Goal: Information Seeking & Learning: Learn about a topic

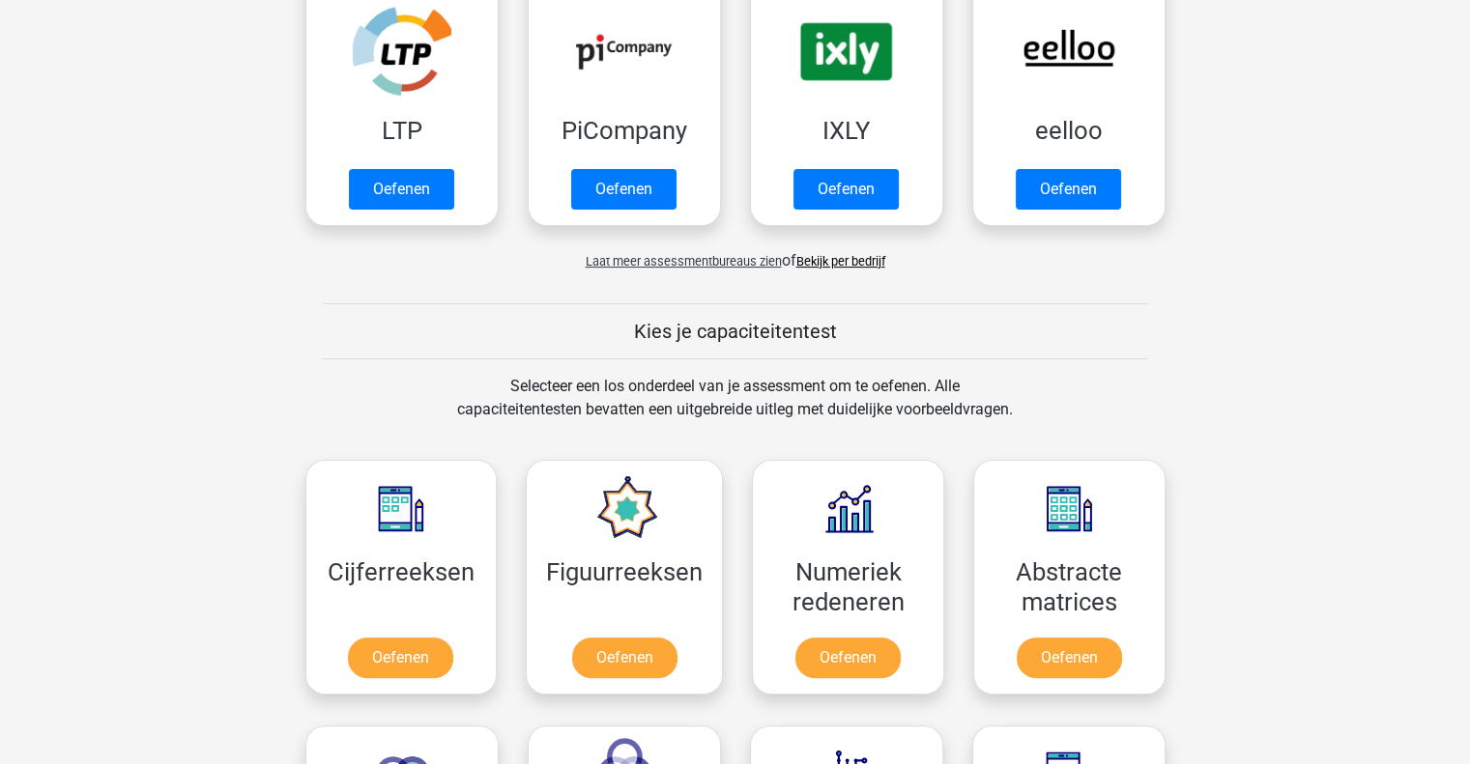
scroll to position [193, 0]
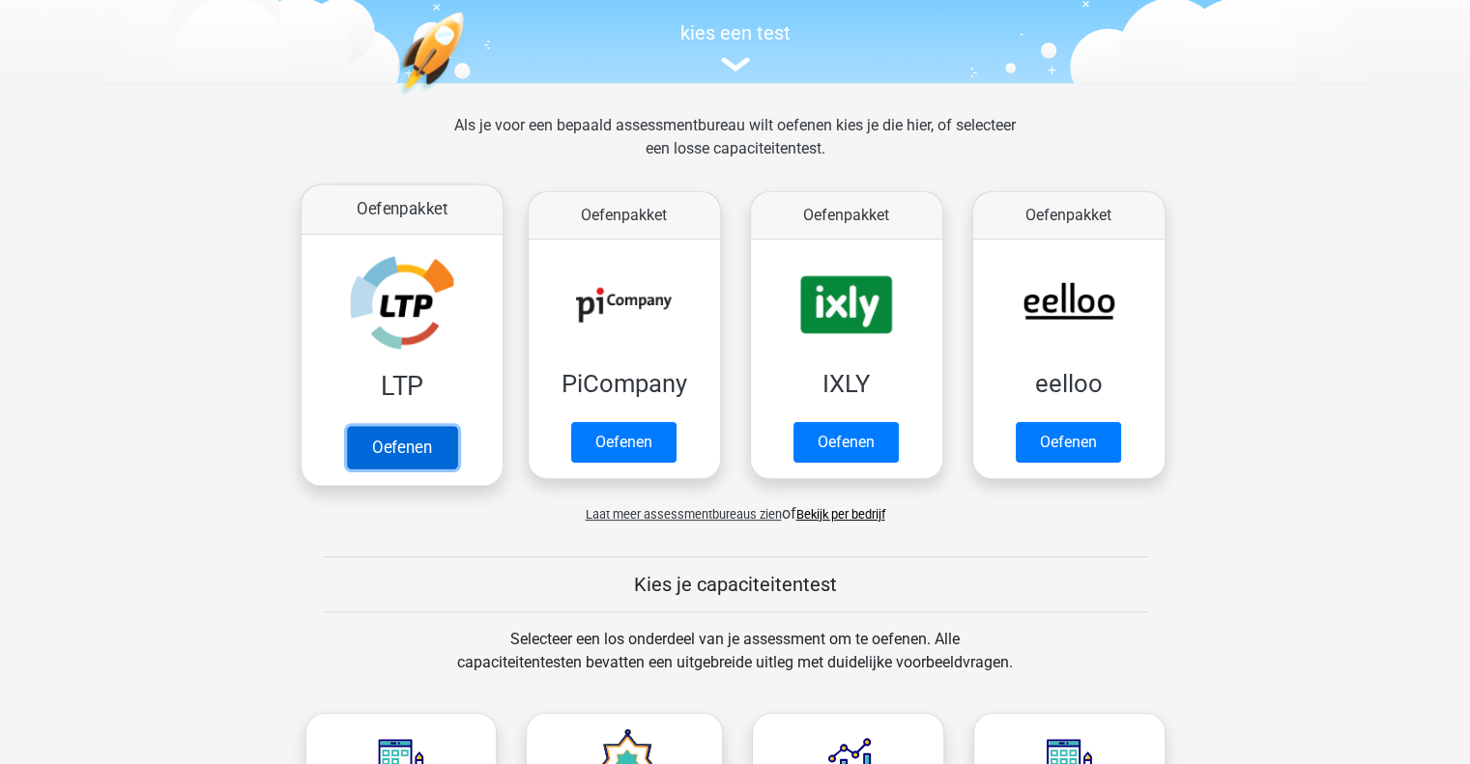
click at [404, 451] on link "Oefenen" at bounding box center [401, 447] width 110 height 43
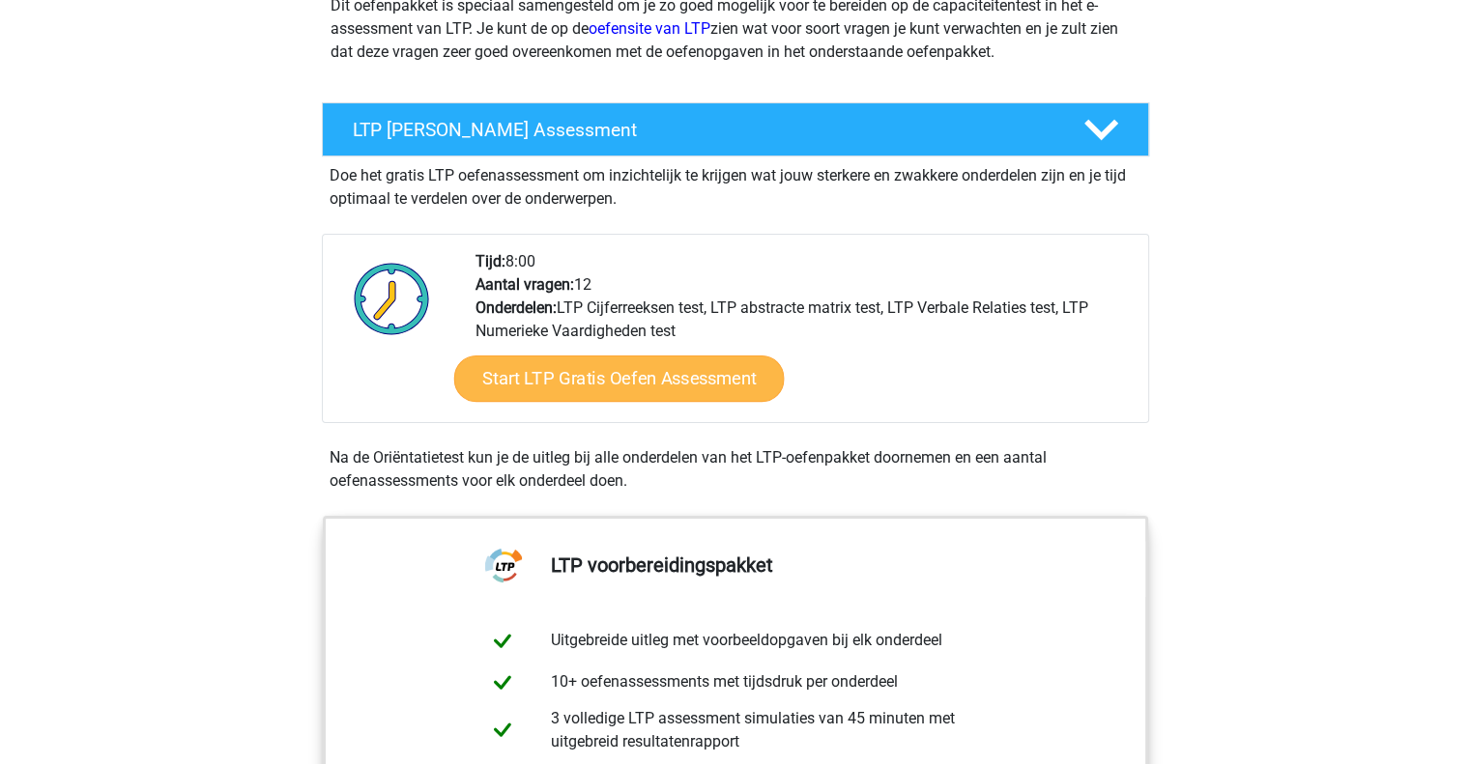
scroll to position [290, 0]
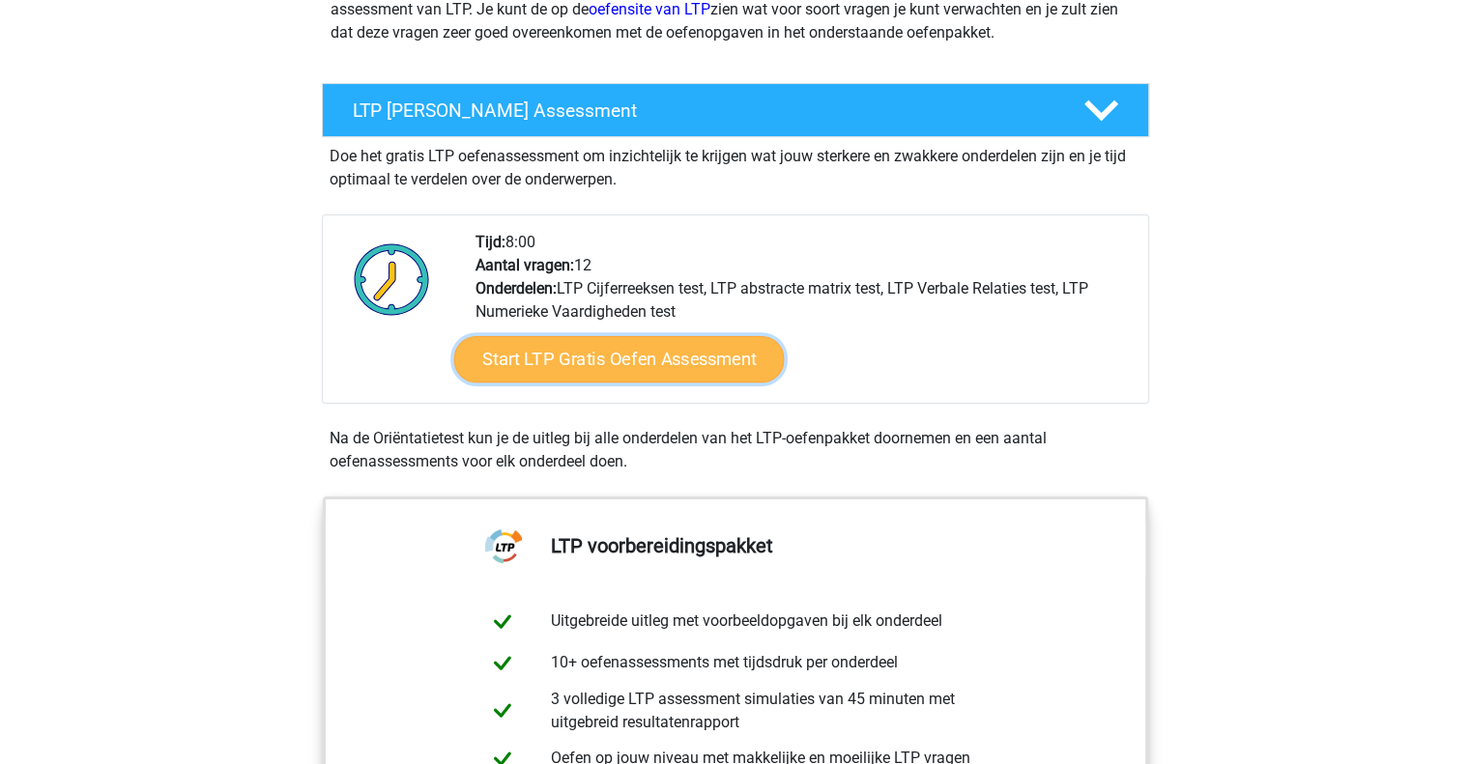
click at [631, 366] on link "Start LTP Gratis Oefen Assessment" at bounding box center [618, 359] width 330 height 46
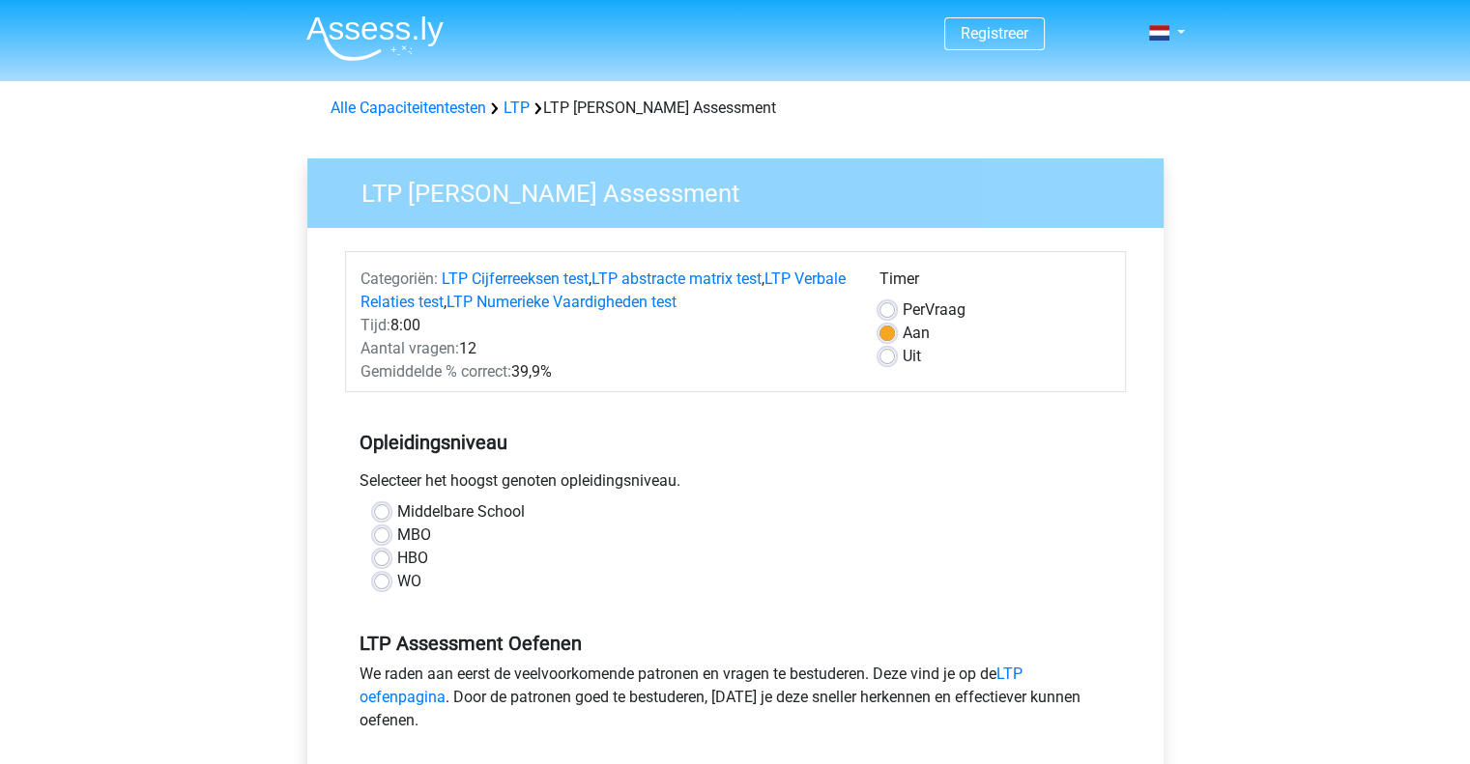
click at [397, 560] on label "HBO" at bounding box center [412, 558] width 31 height 23
click at [381, 560] on input "HBO" at bounding box center [381, 556] width 15 height 19
radio input "true"
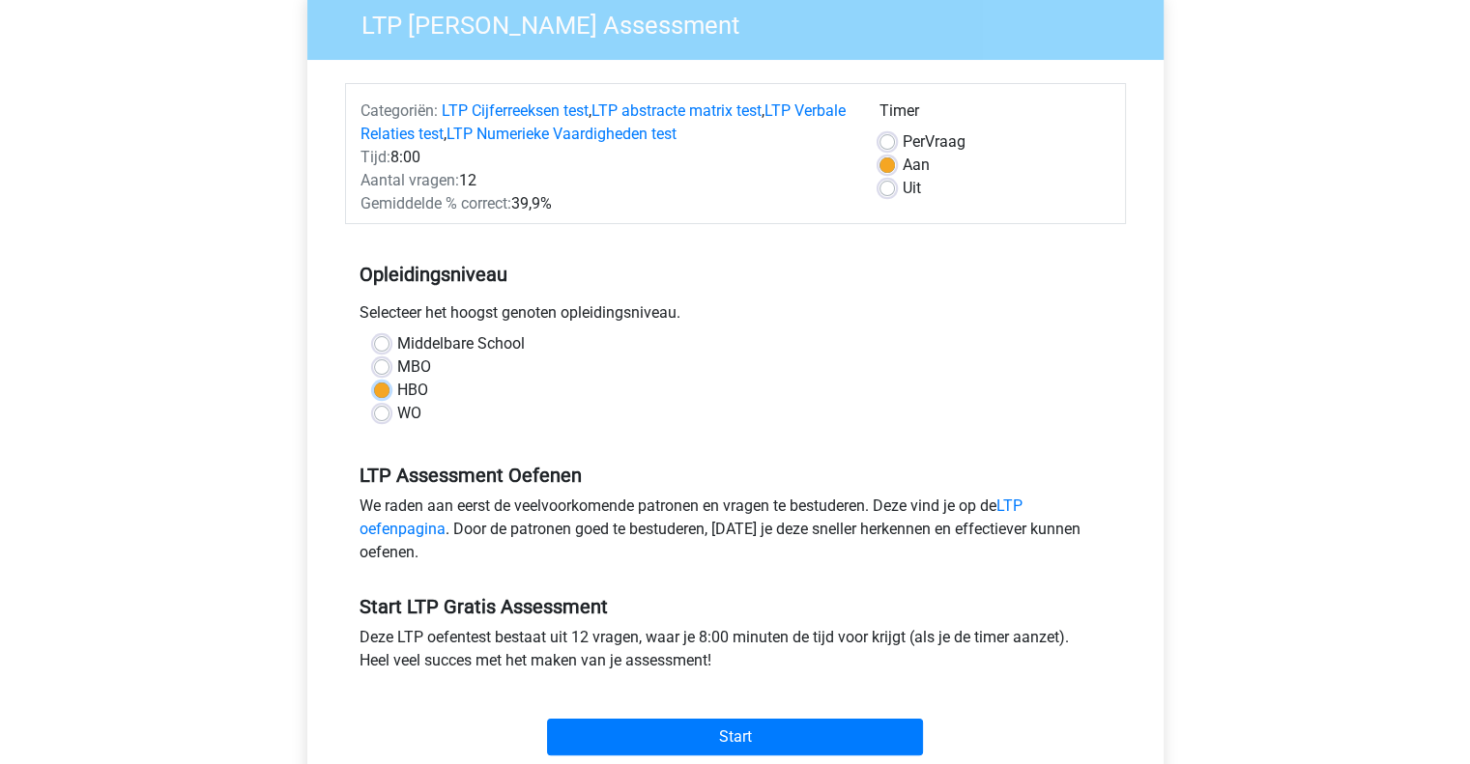
scroll to position [193, 0]
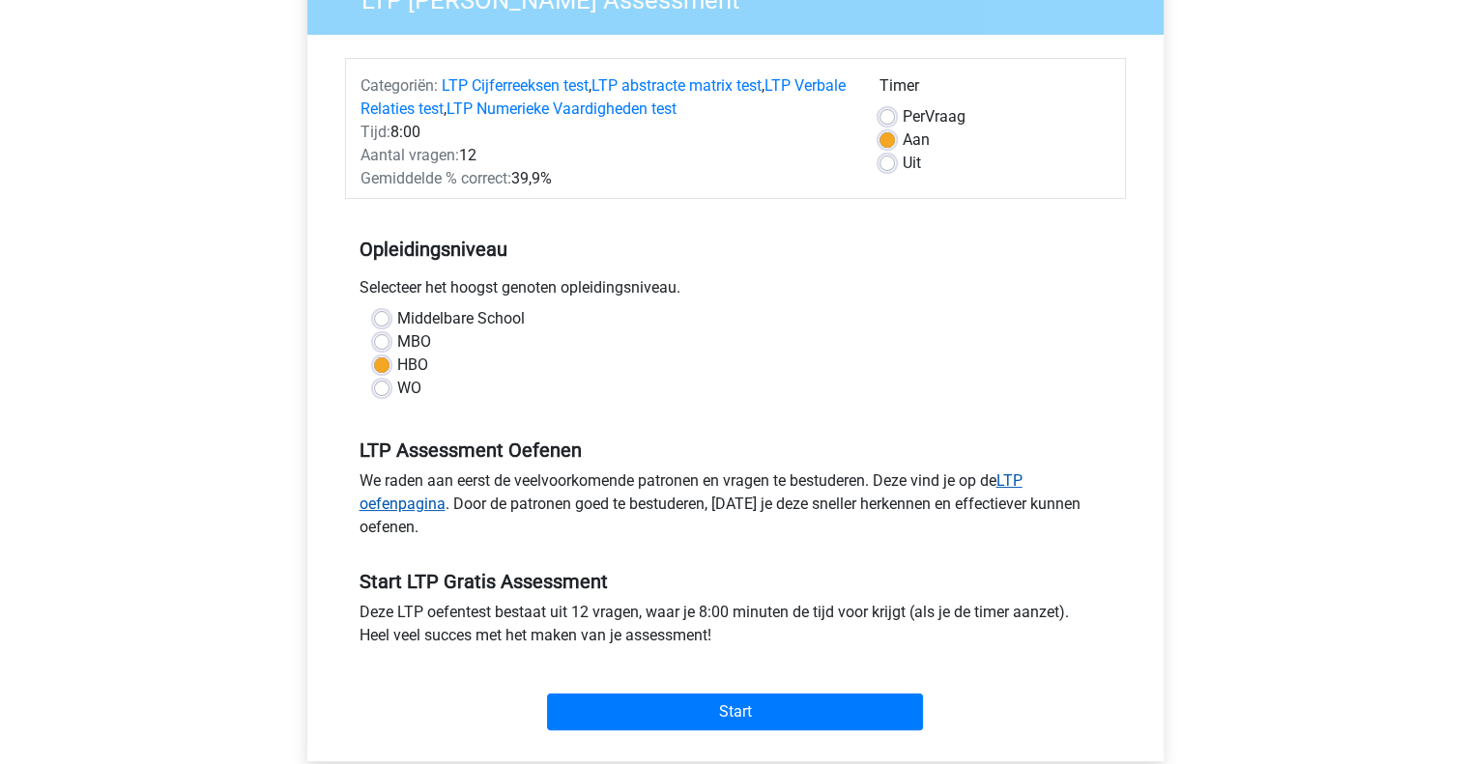
click at [1020, 481] on link "LTP oefenpagina" at bounding box center [690, 493] width 663 height 42
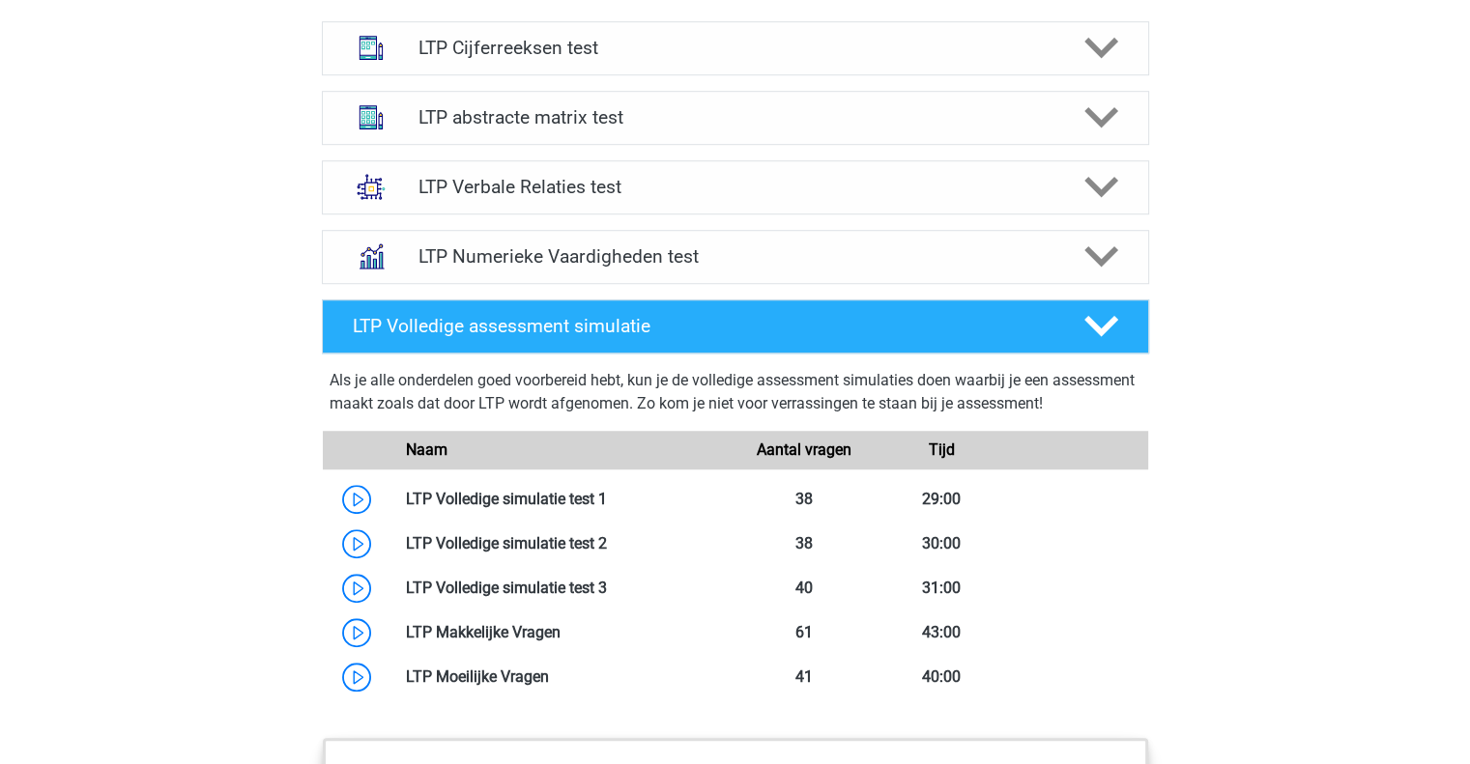
scroll to position [966, 0]
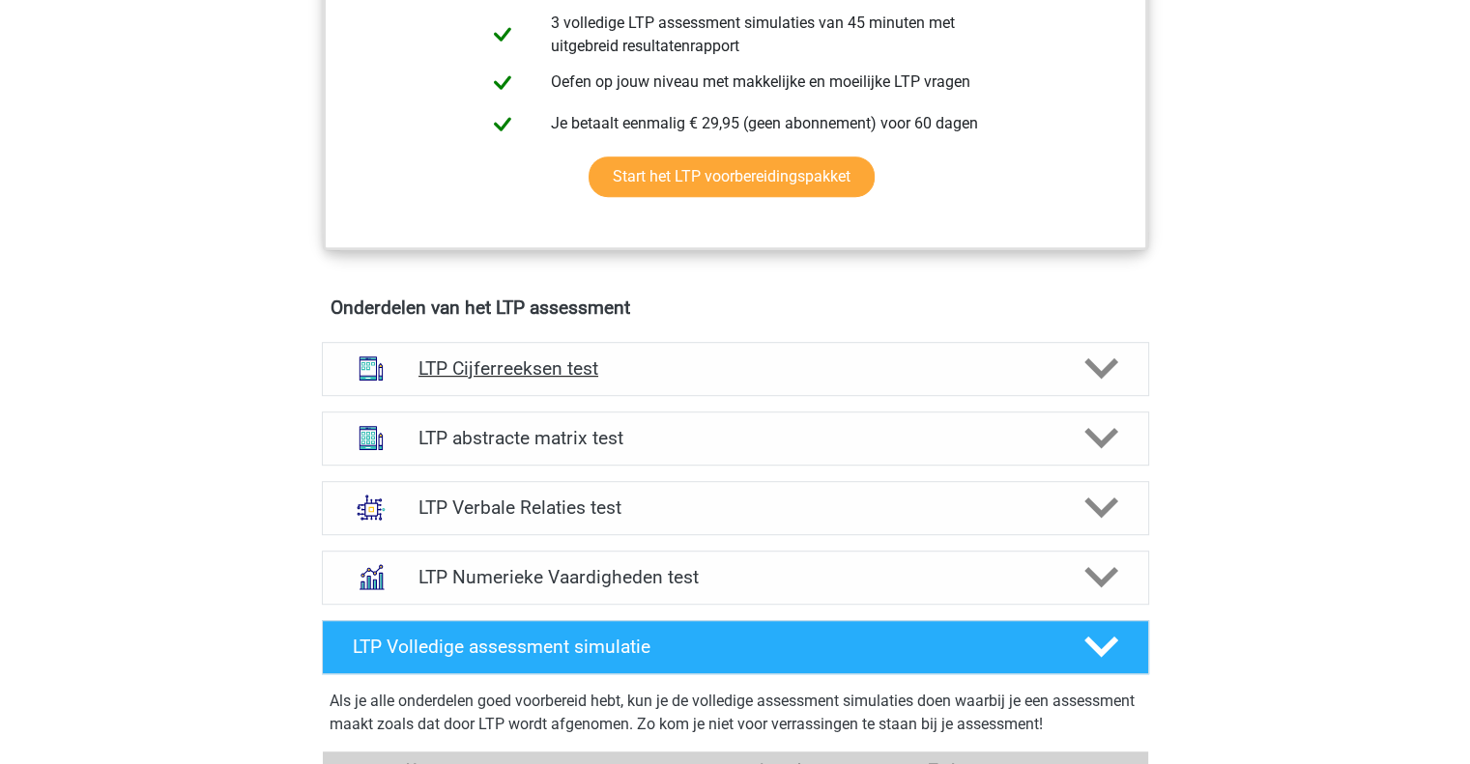
click at [1096, 368] on polygon at bounding box center [1101, 369] width 34 height 21
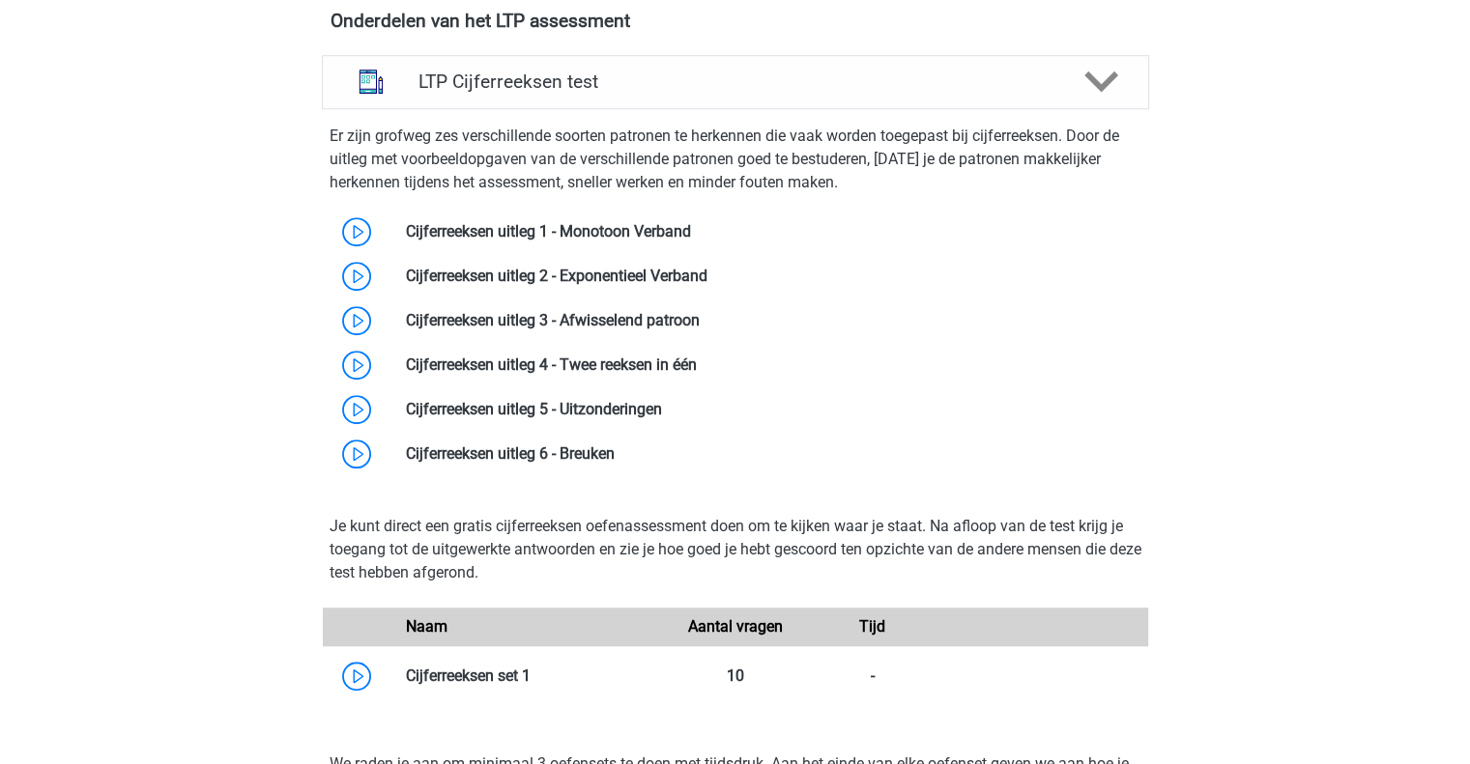
scroll to position [1256, 0]
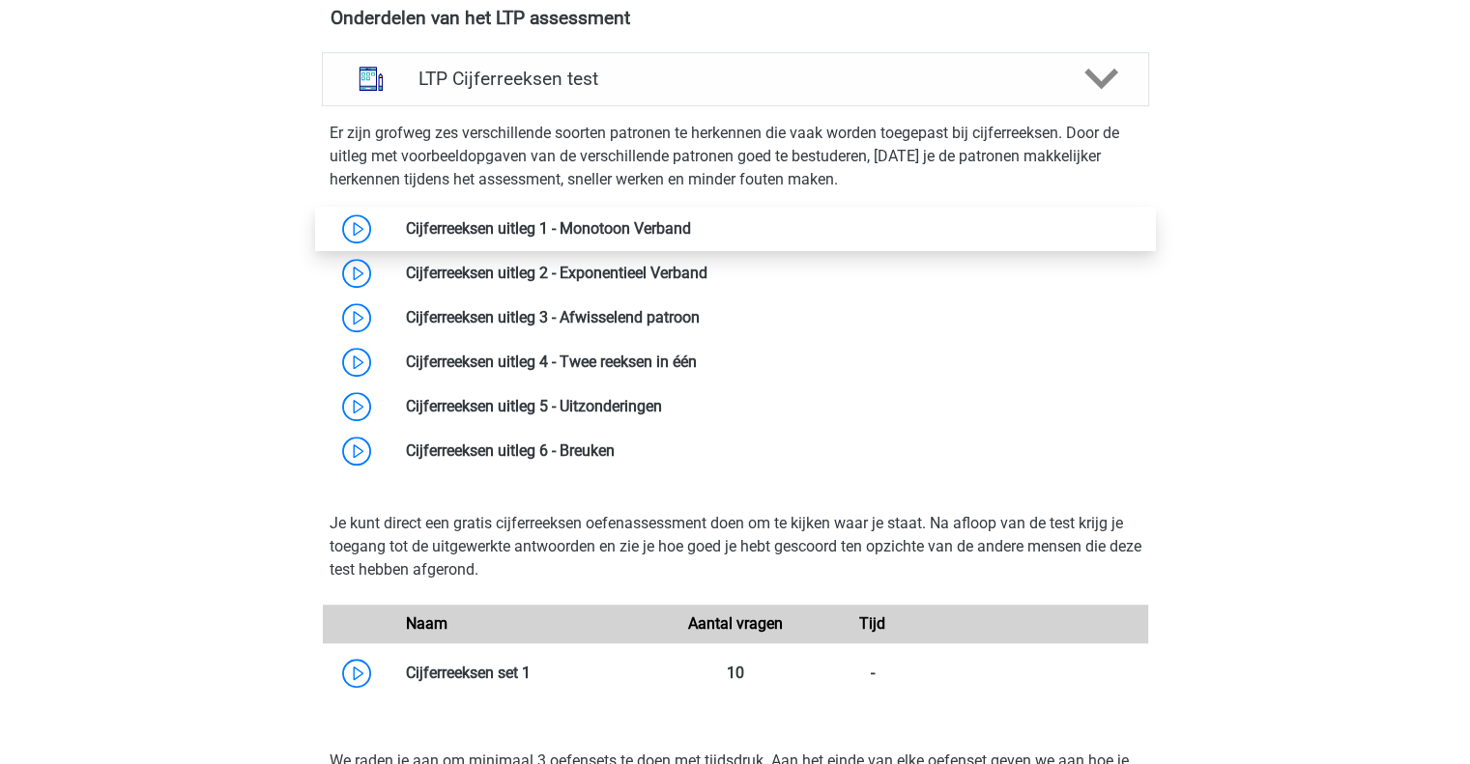
click at [691, 231] on link at bounding box center [691, 228] width 0 height 18
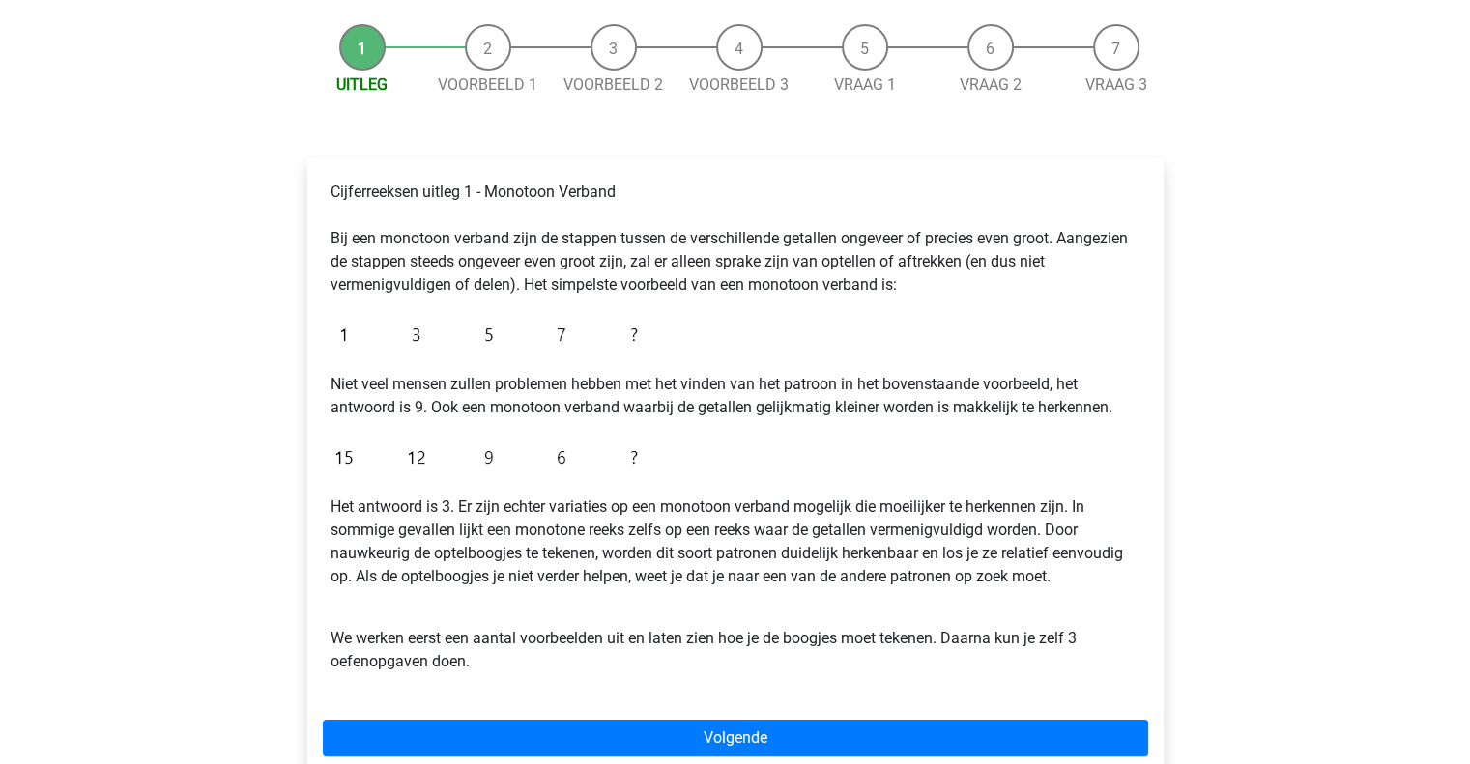
scroll to position [193, 0]
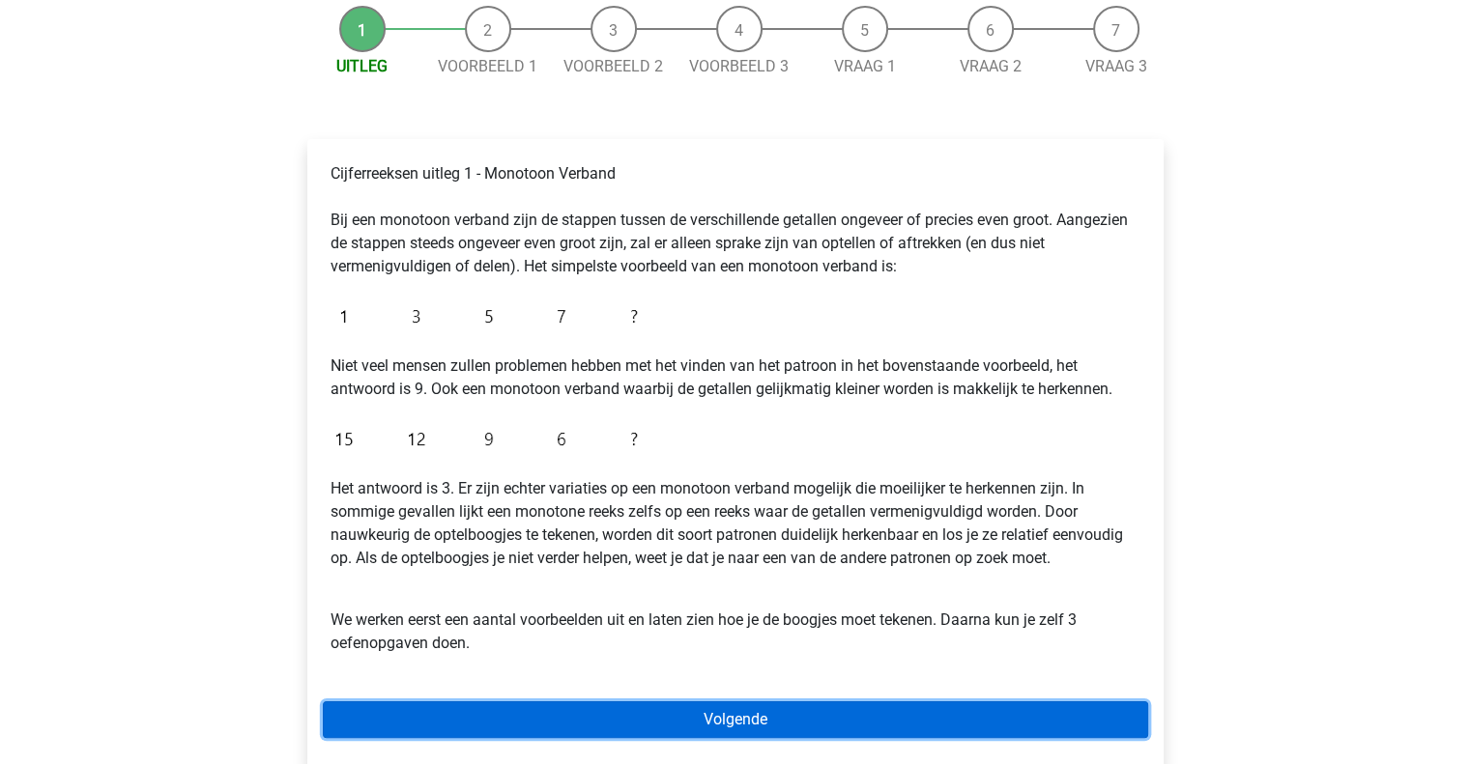
click at [759, 730] on link "Volgende" at bounding box center [735, 720] width 825 height 37
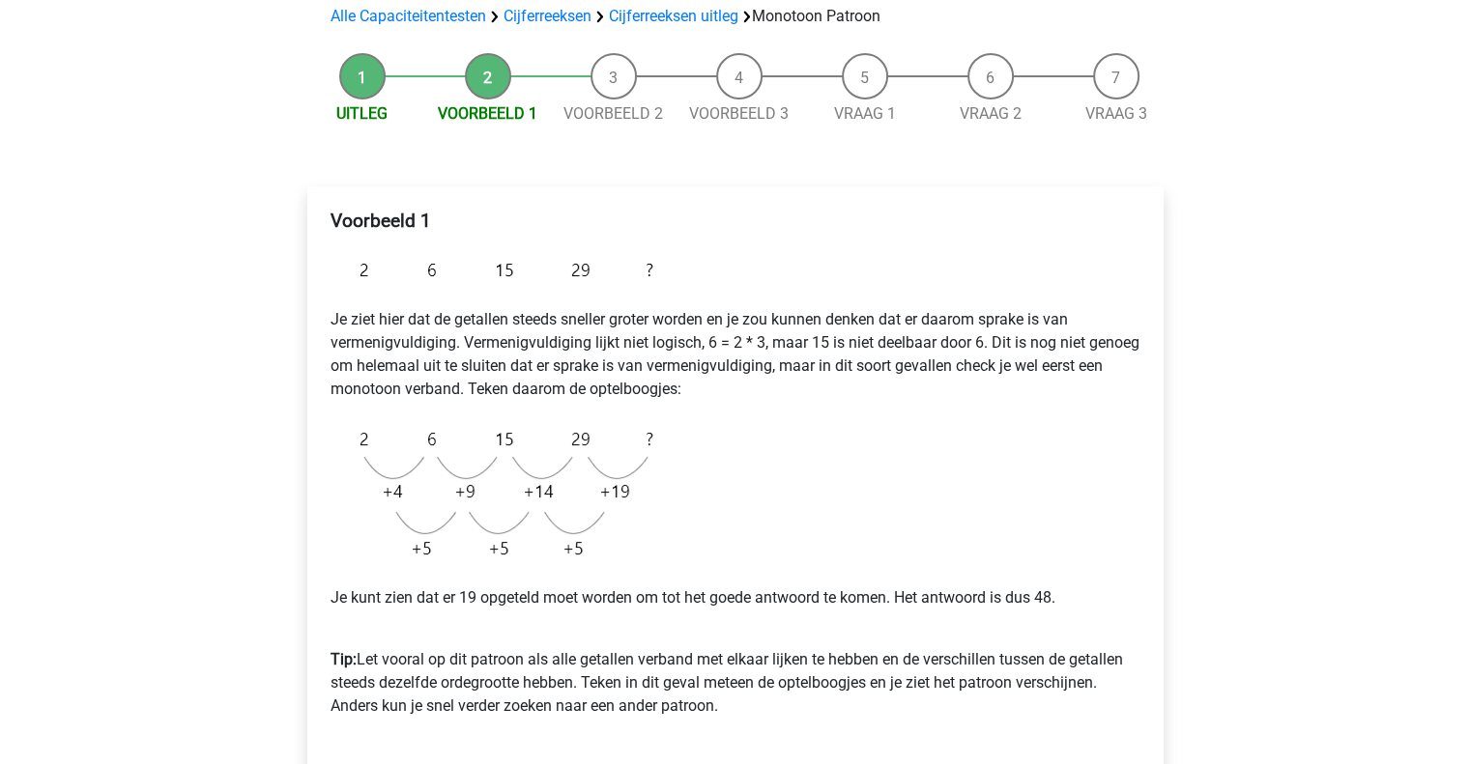
scroll to position [193, 0]
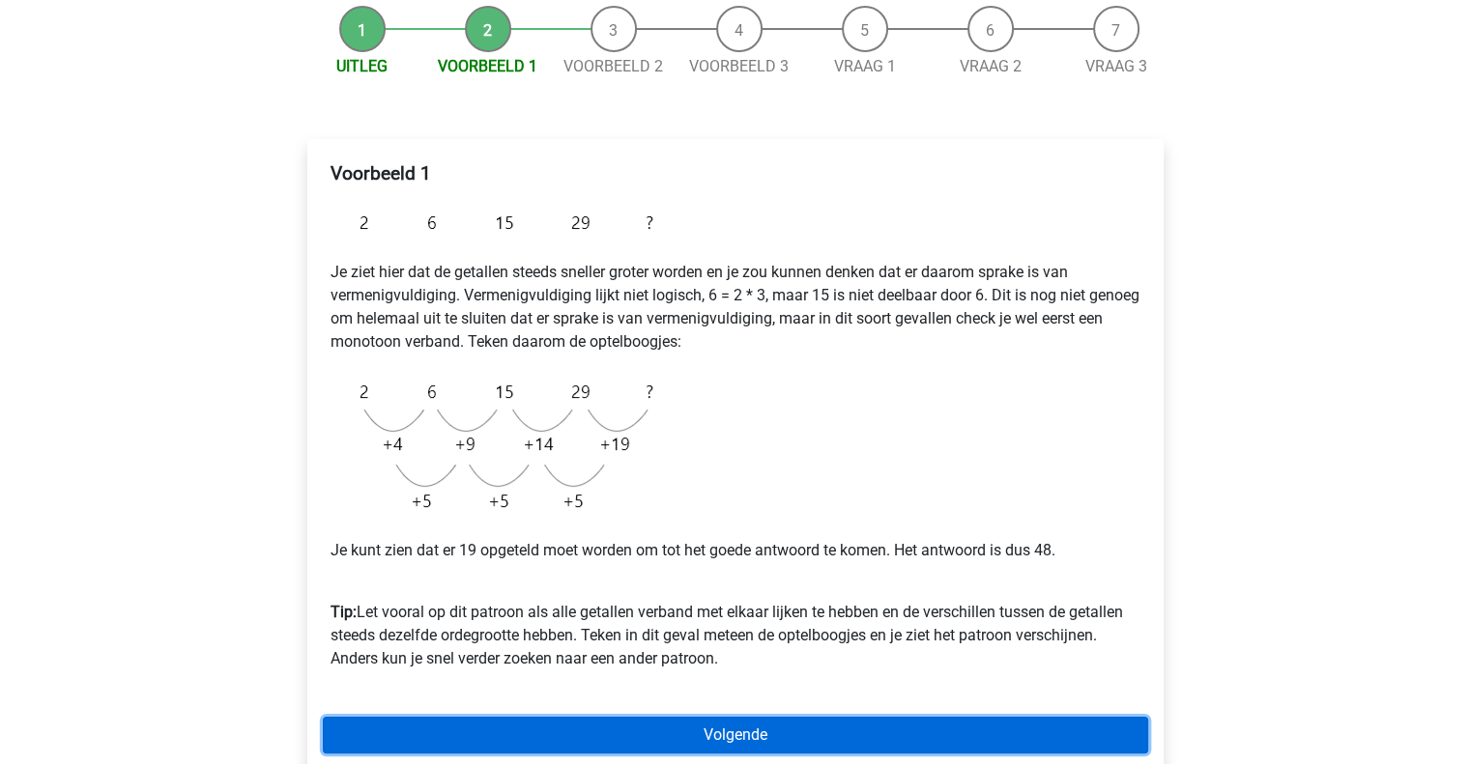
click at [759, 737] on link "Volgende" at bounding box center [735, 735] width 825 height 37
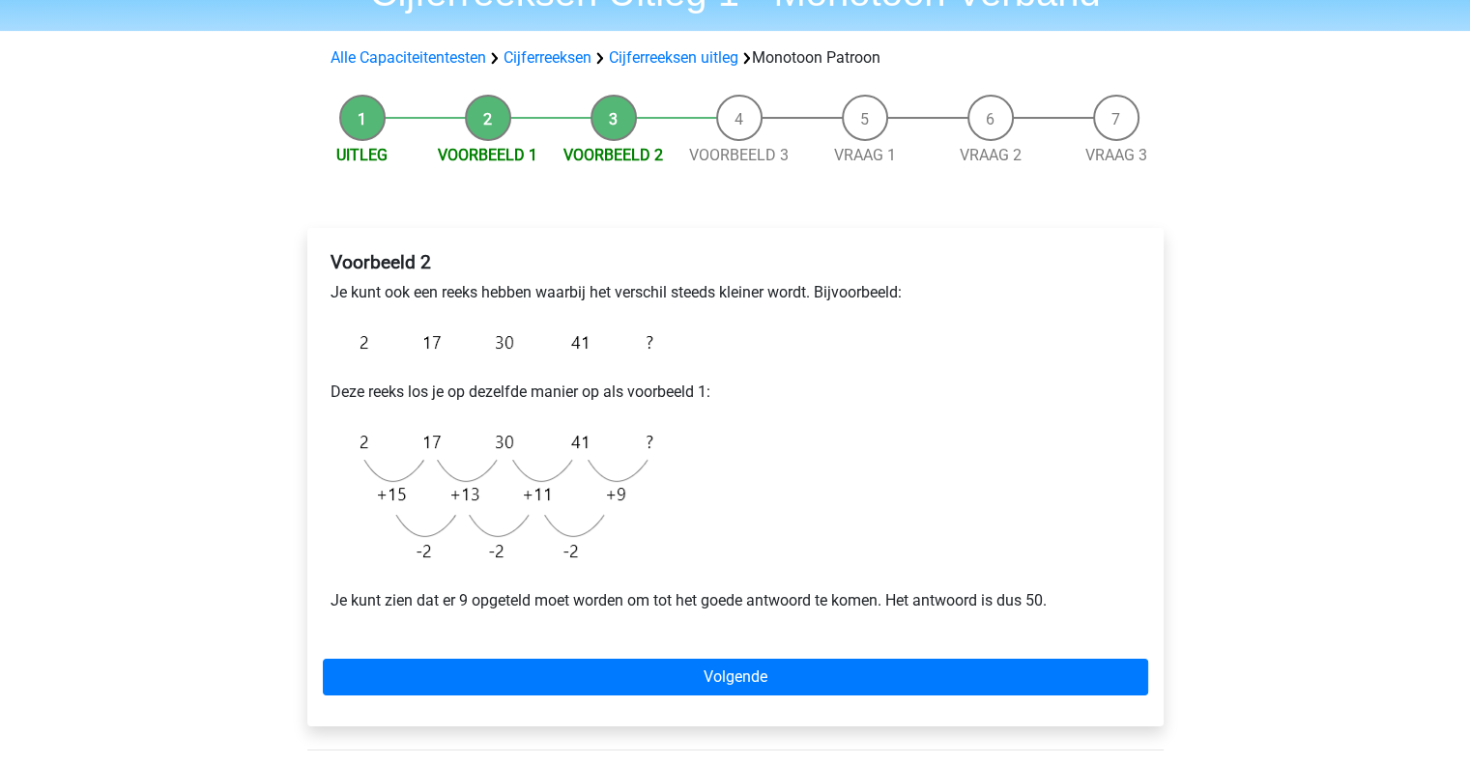
scroll to position [290, 0]
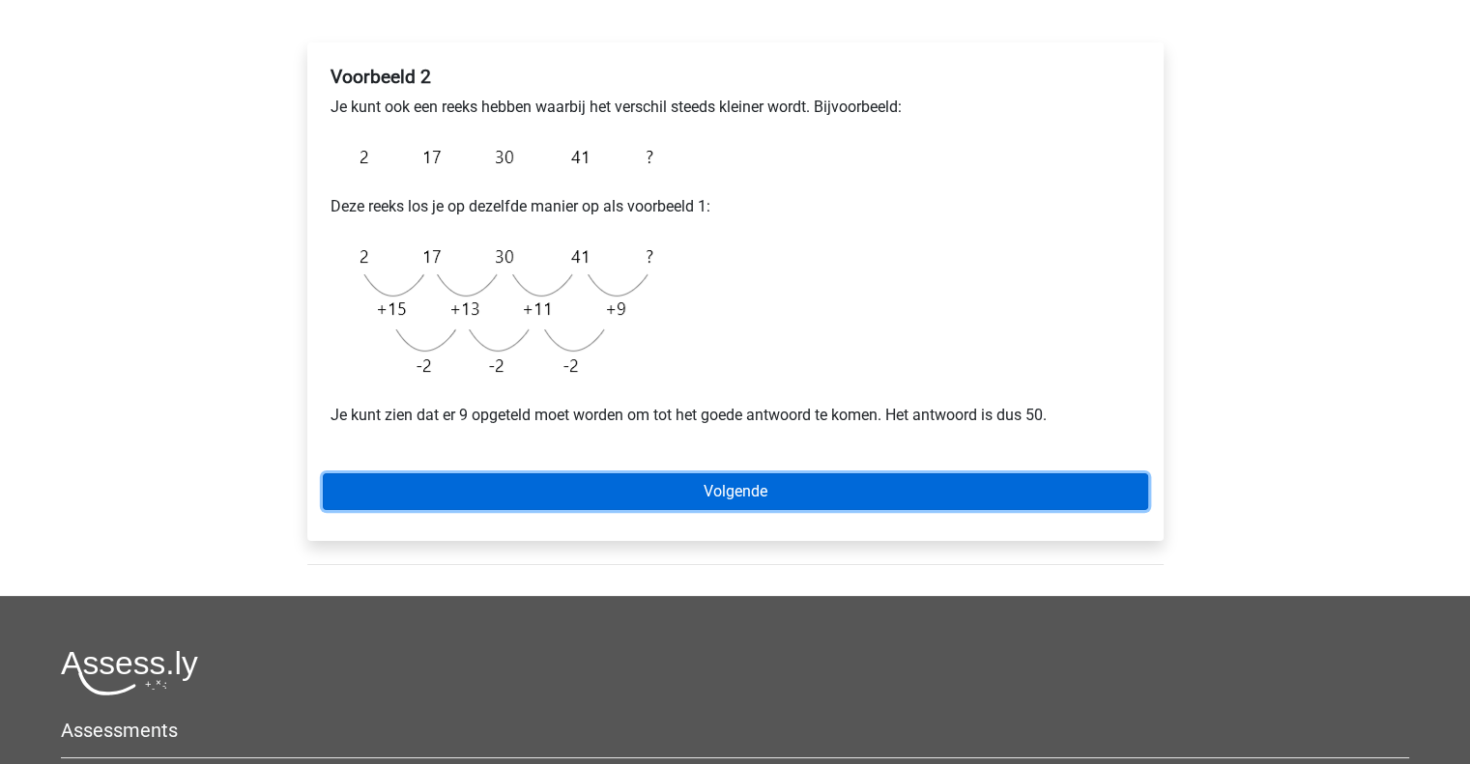
click at [740, 494] on link "Volgende" at bounding box center [735, 492] width 825 height 37
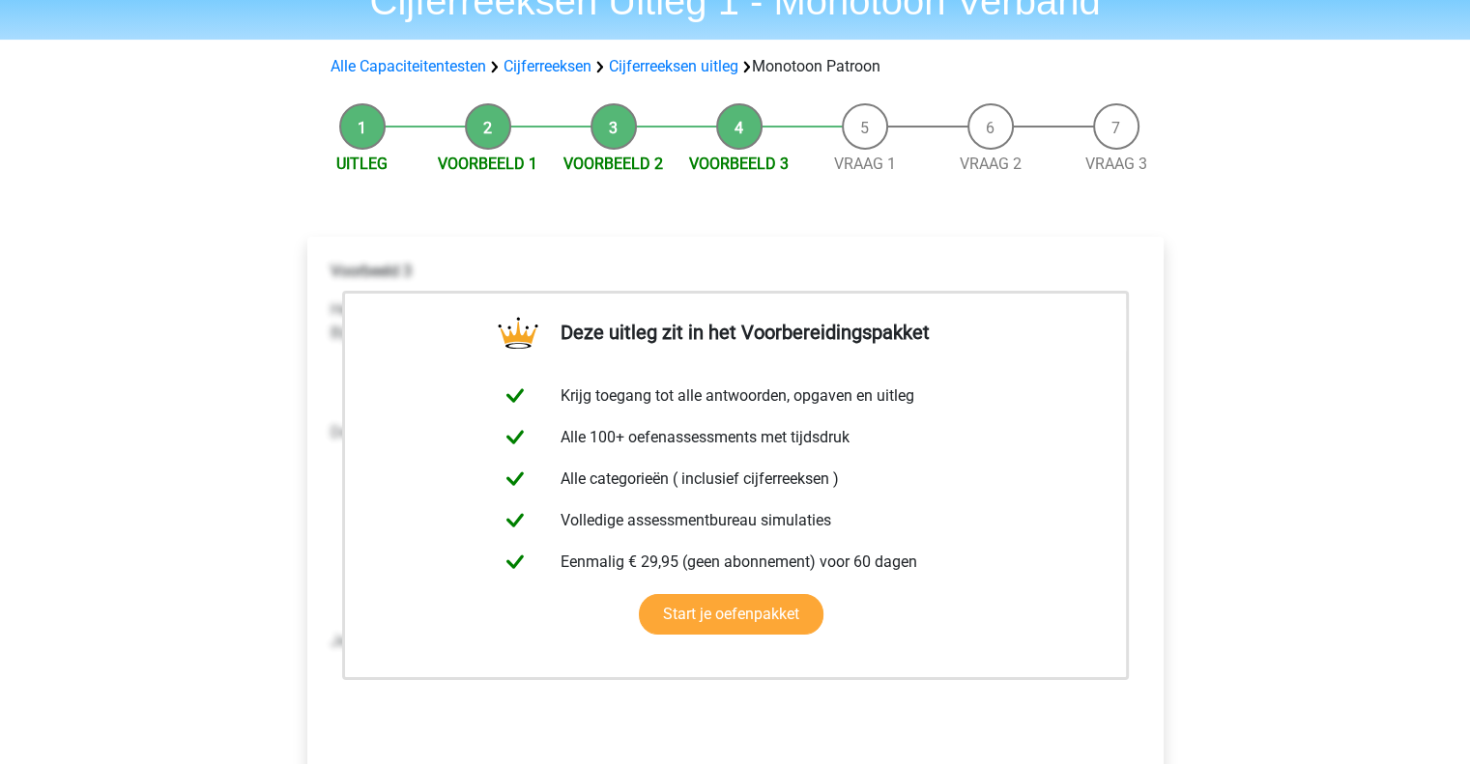
scroll to position [193, 0]
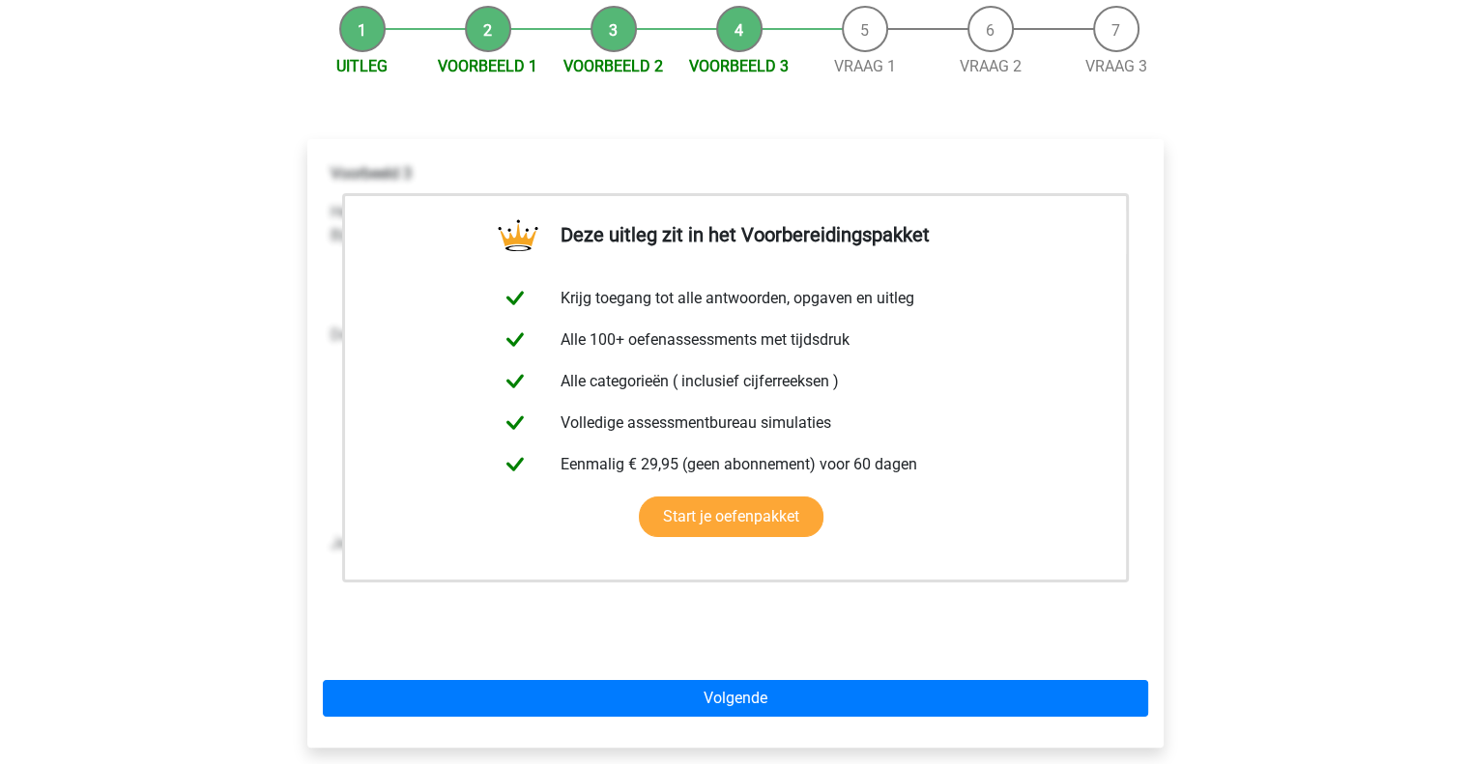
click at [1224, 233] on div "Registreer Nederlands English" at bounding box center [735, 560] width 1470 height 1507
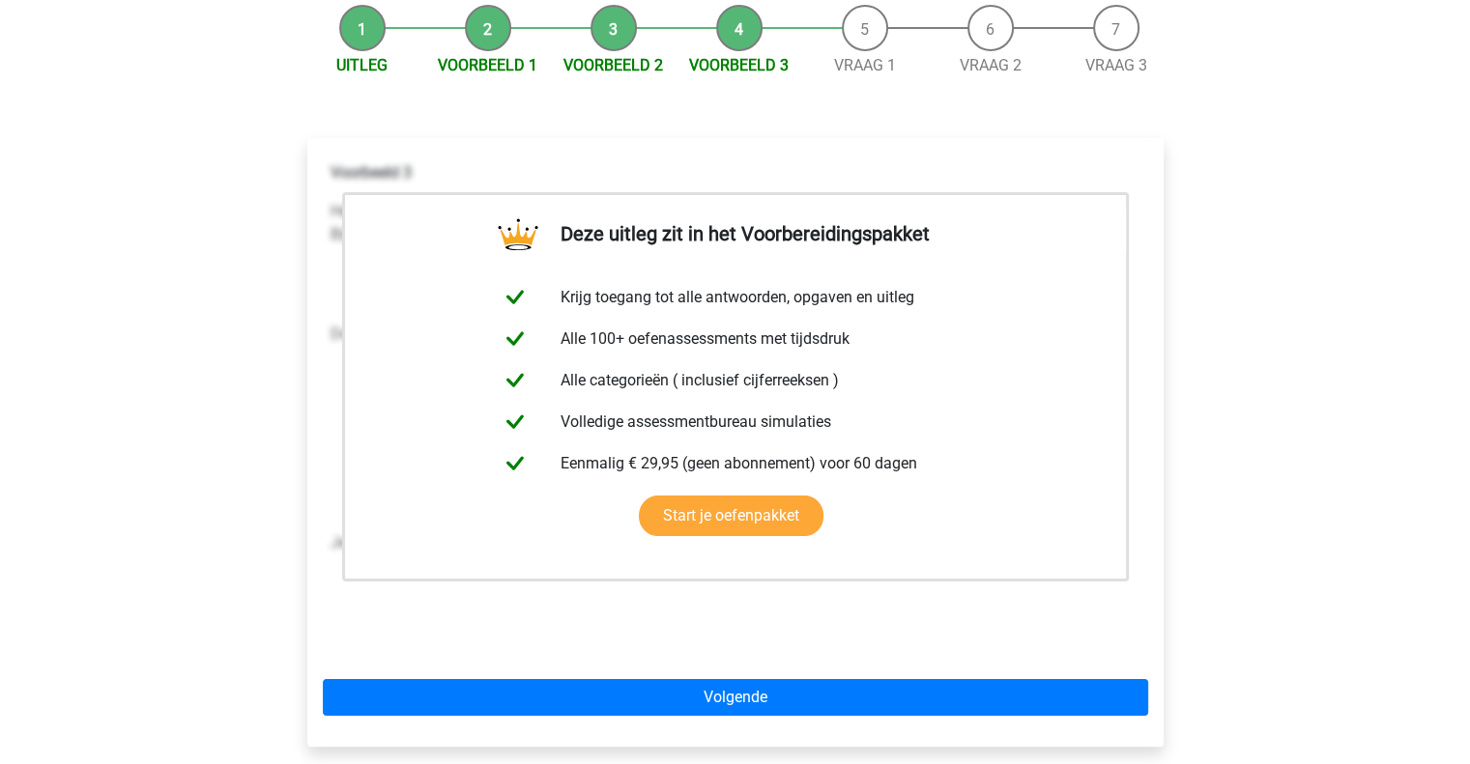
scroll to position [0, 0]
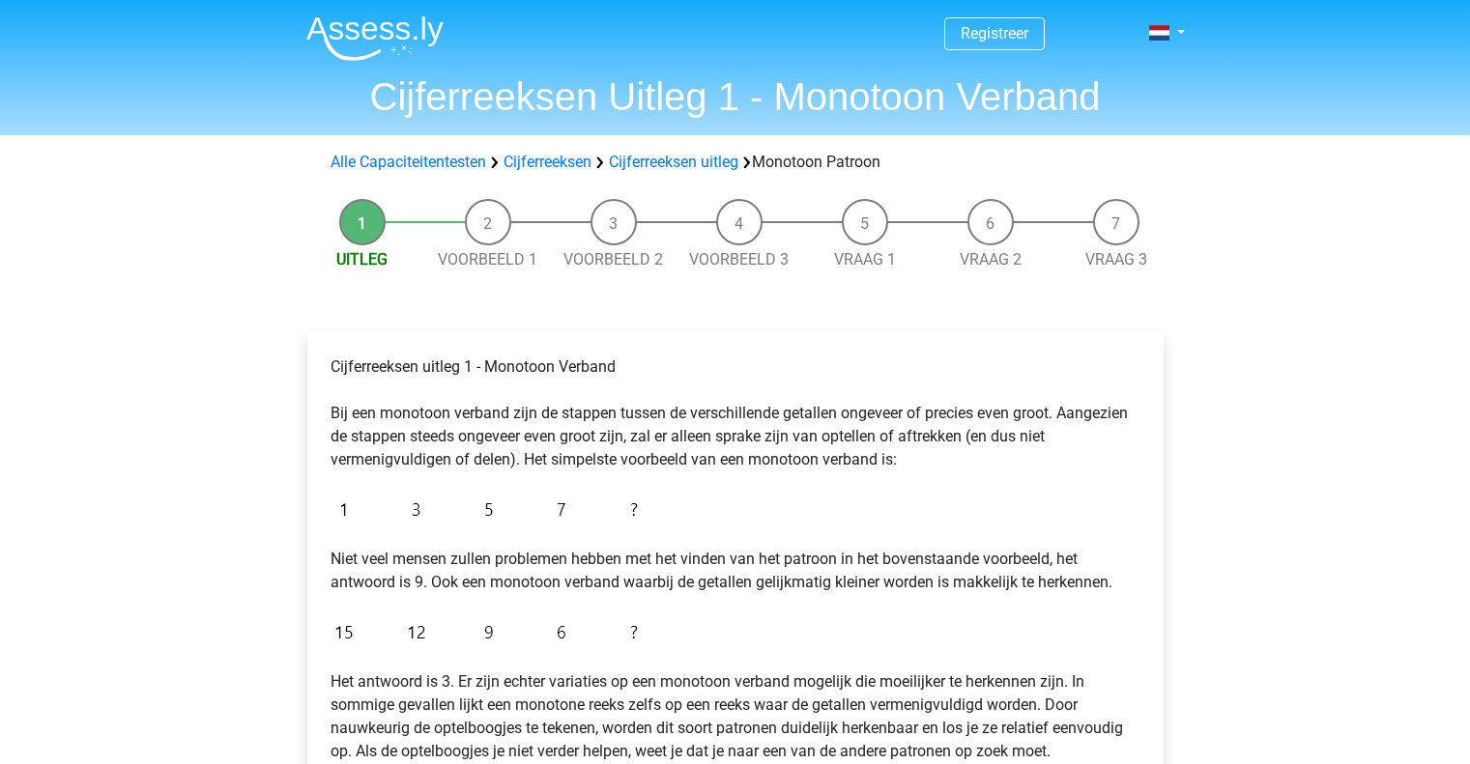
scroll to position [193, 0]
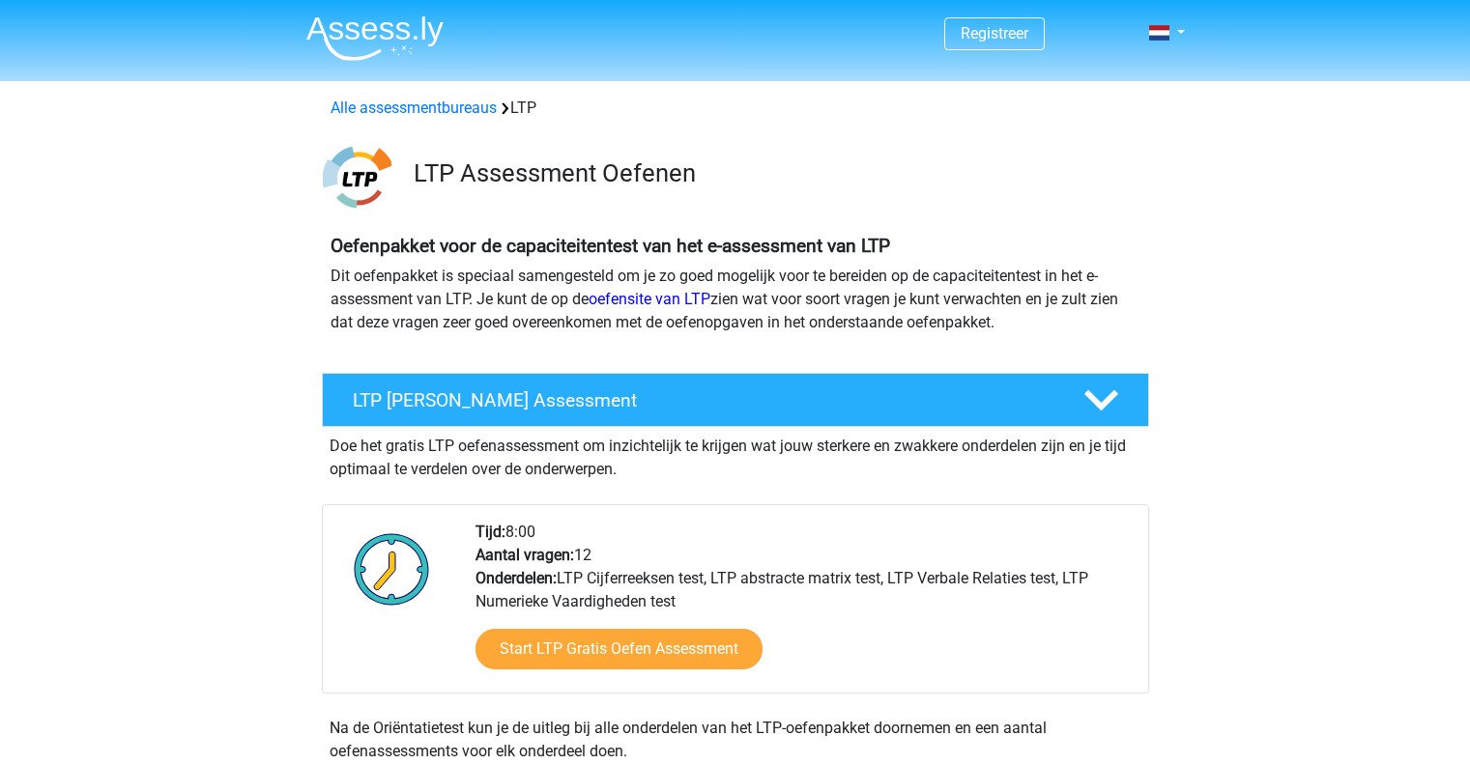
scroll to position [1256, 0]
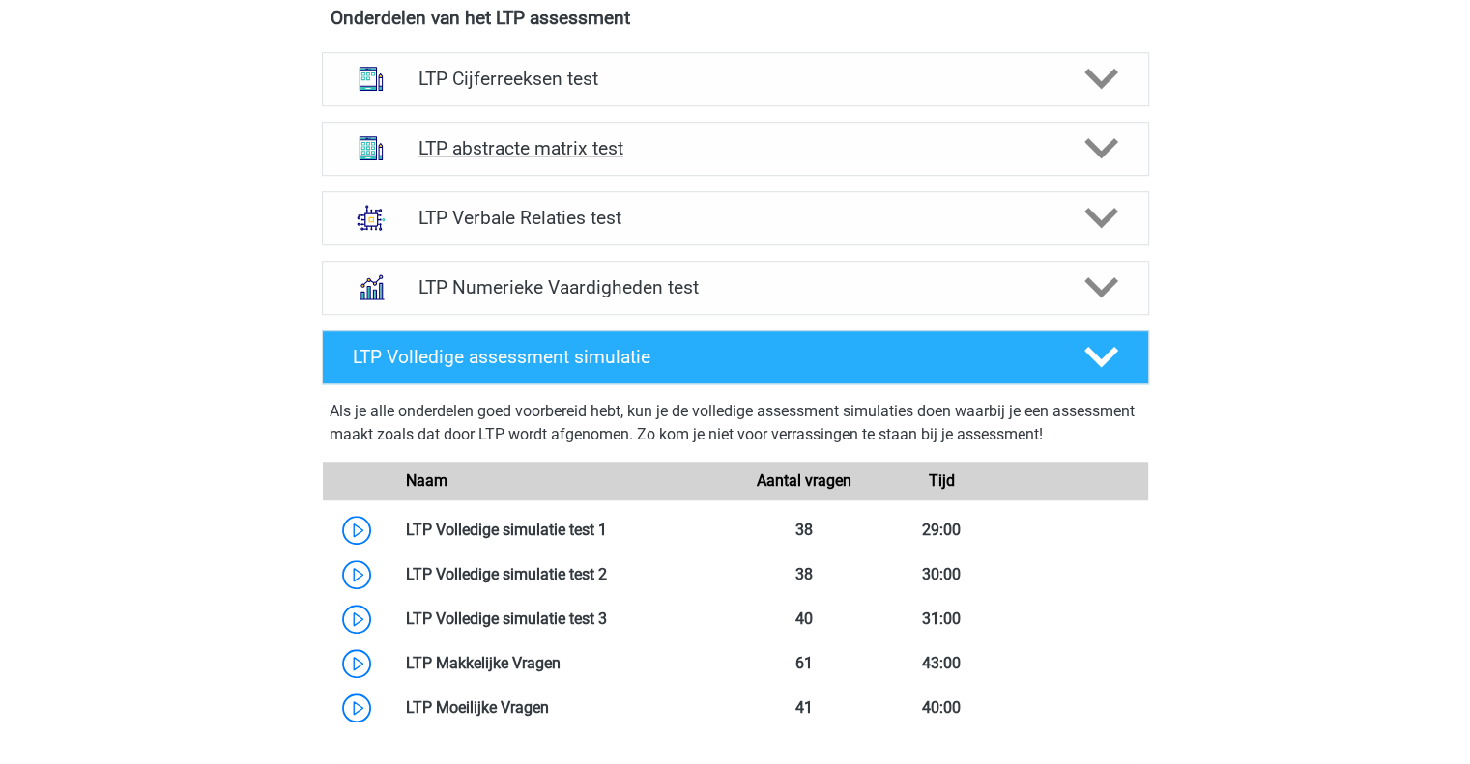
click at [1093, 139] on icon at bounding box center [1101, 148] width 34 height 34
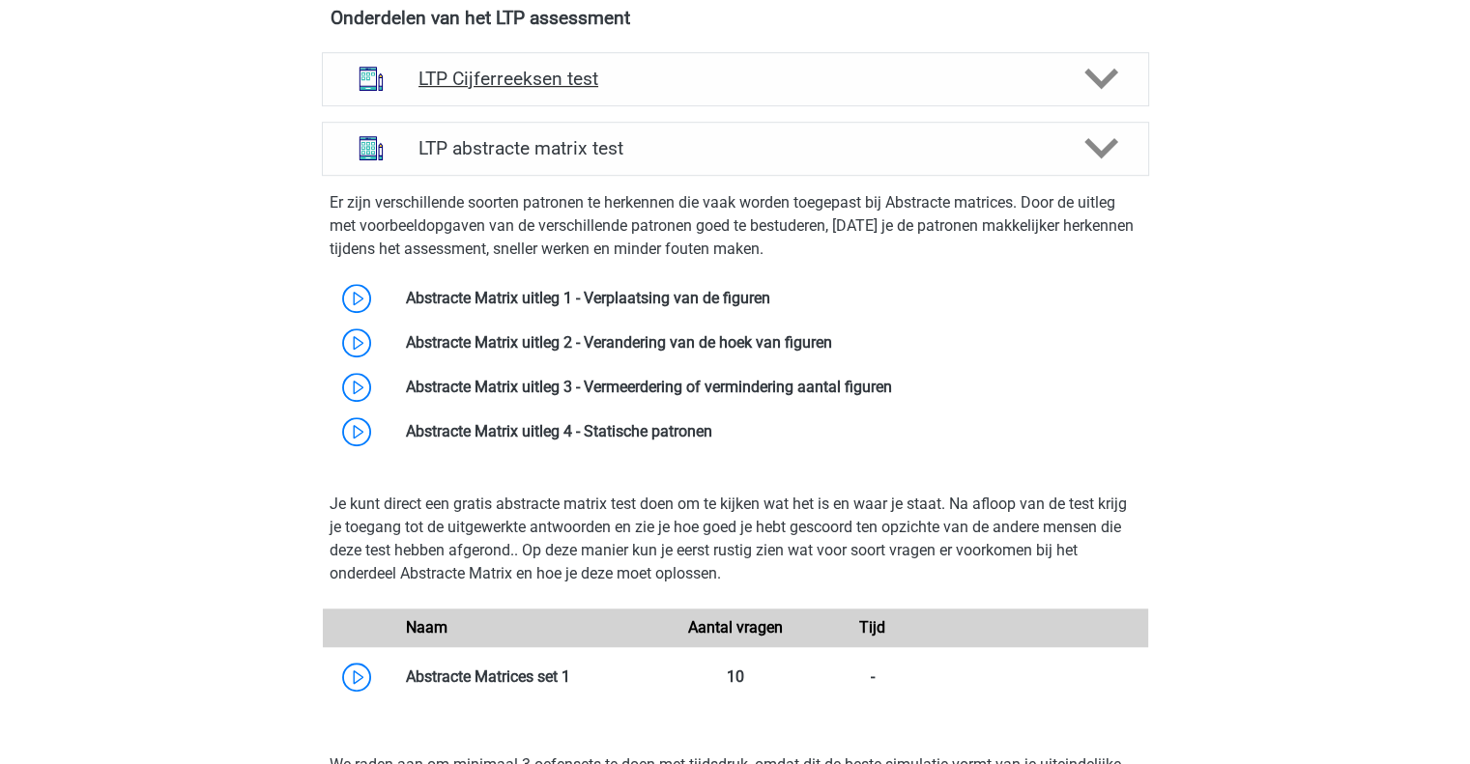
click at [1102, 84] on polygon at bounding box center [1101, 79] width 34 height 21
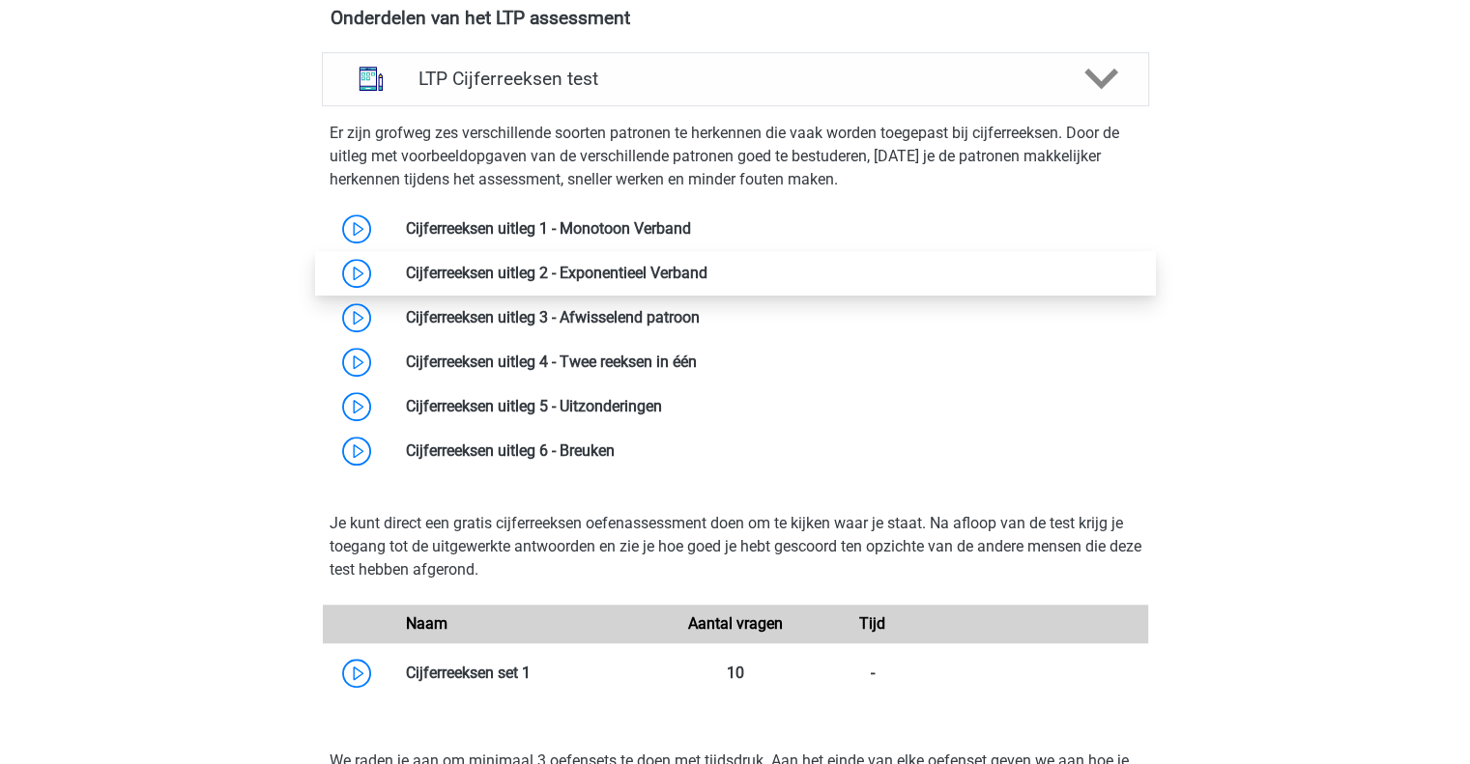
click at [707, 264] on link at bounding box center [707, 273] width 0 height 18
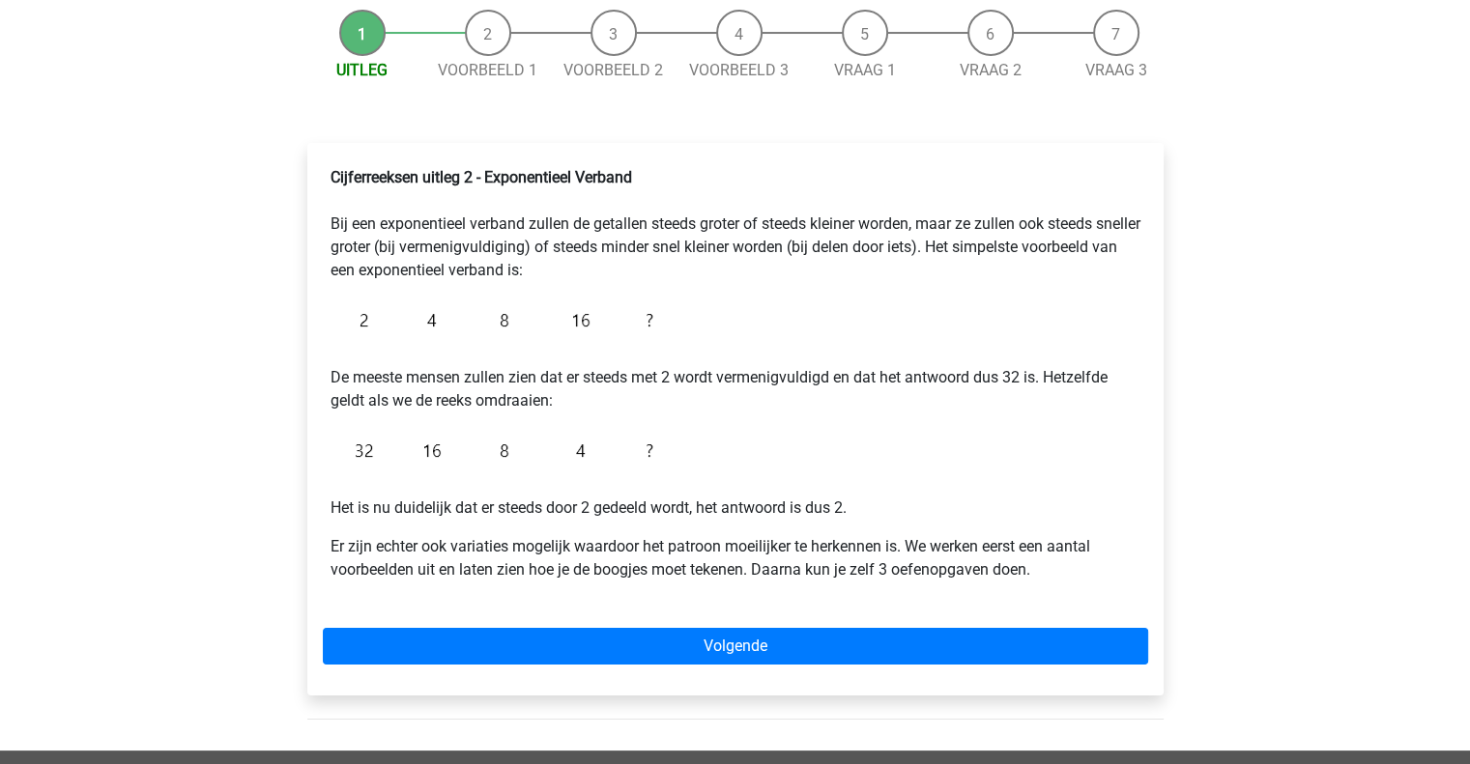
scroll to position [193, 0]
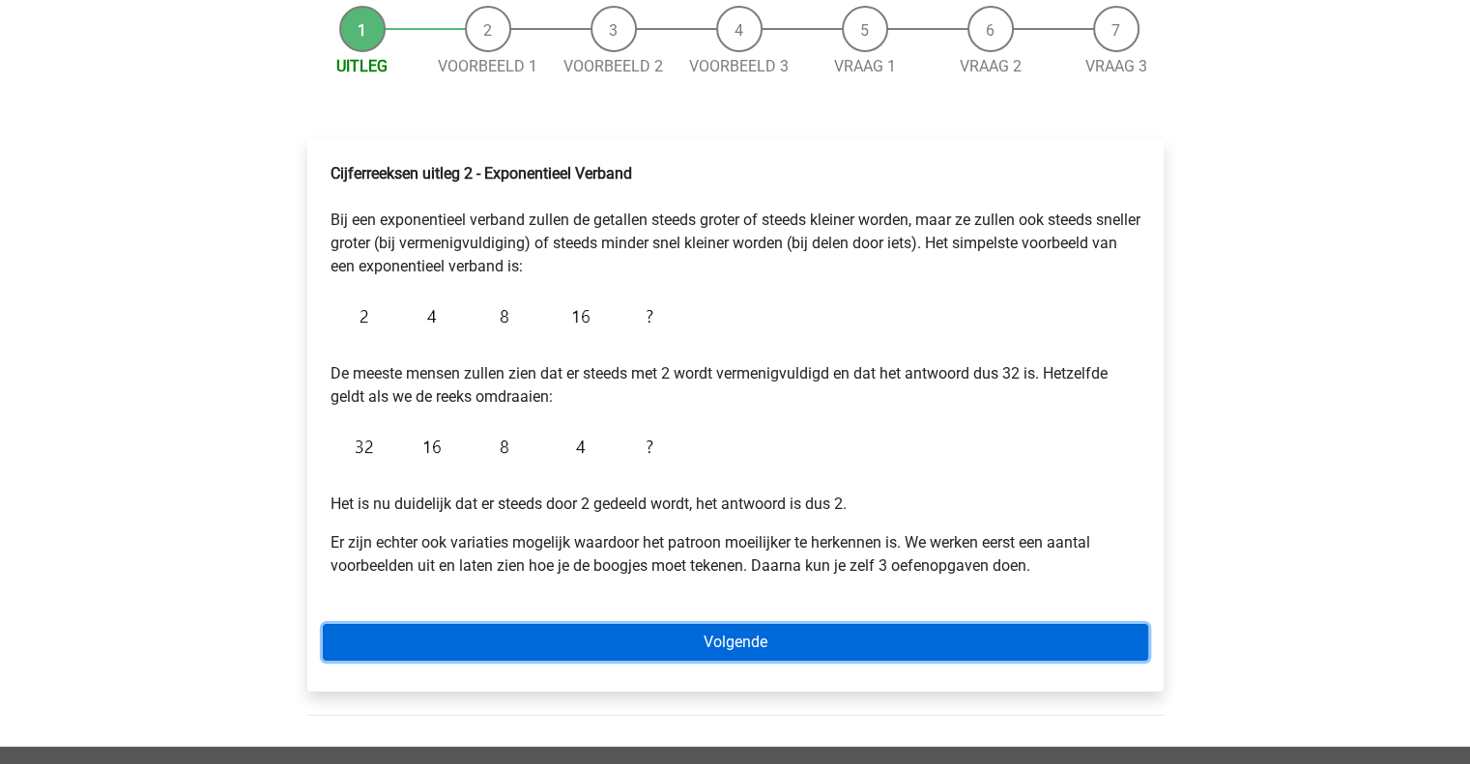
click at [751, 641] on link "Volgende" at bounding box center [735, 642] width 825 height 37
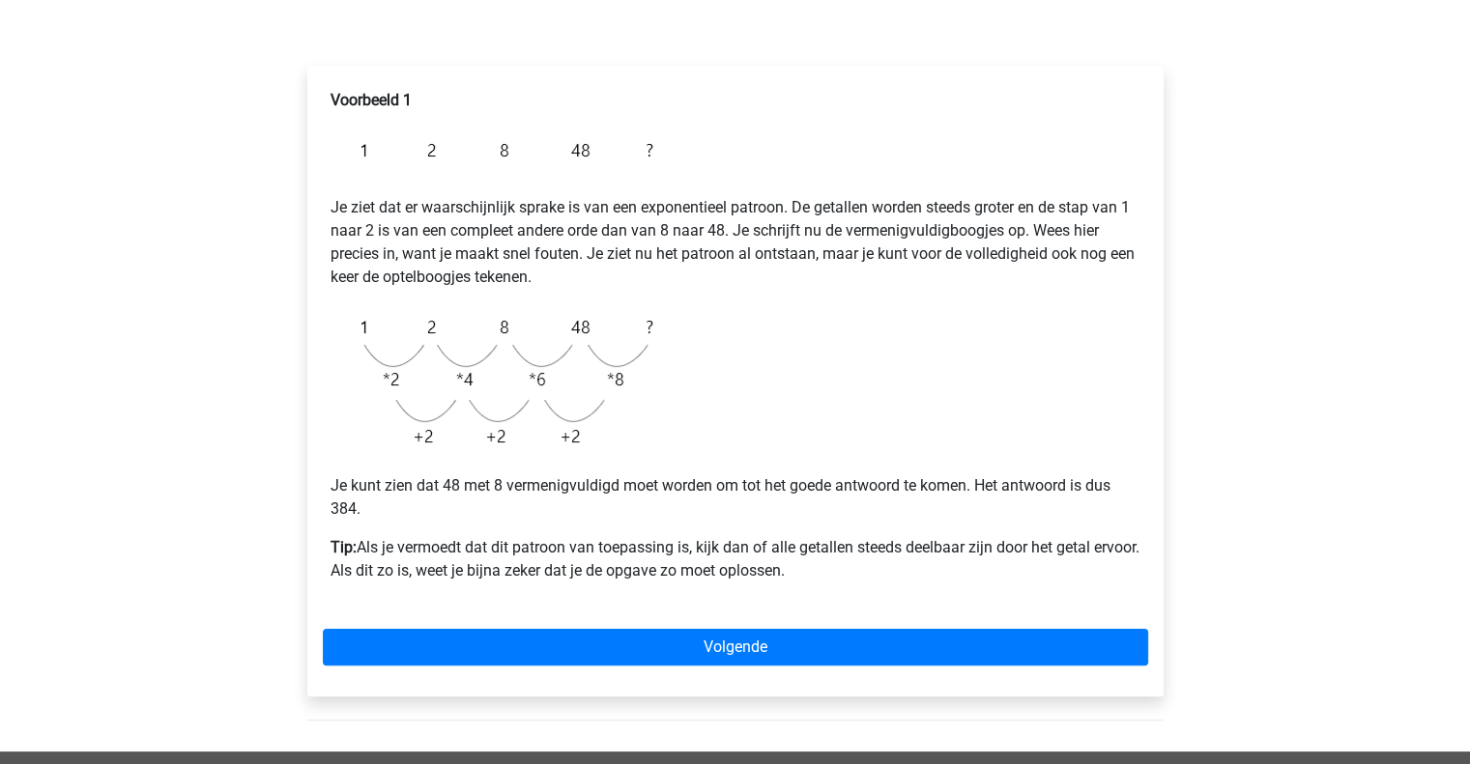
scroll to position [290, 0]
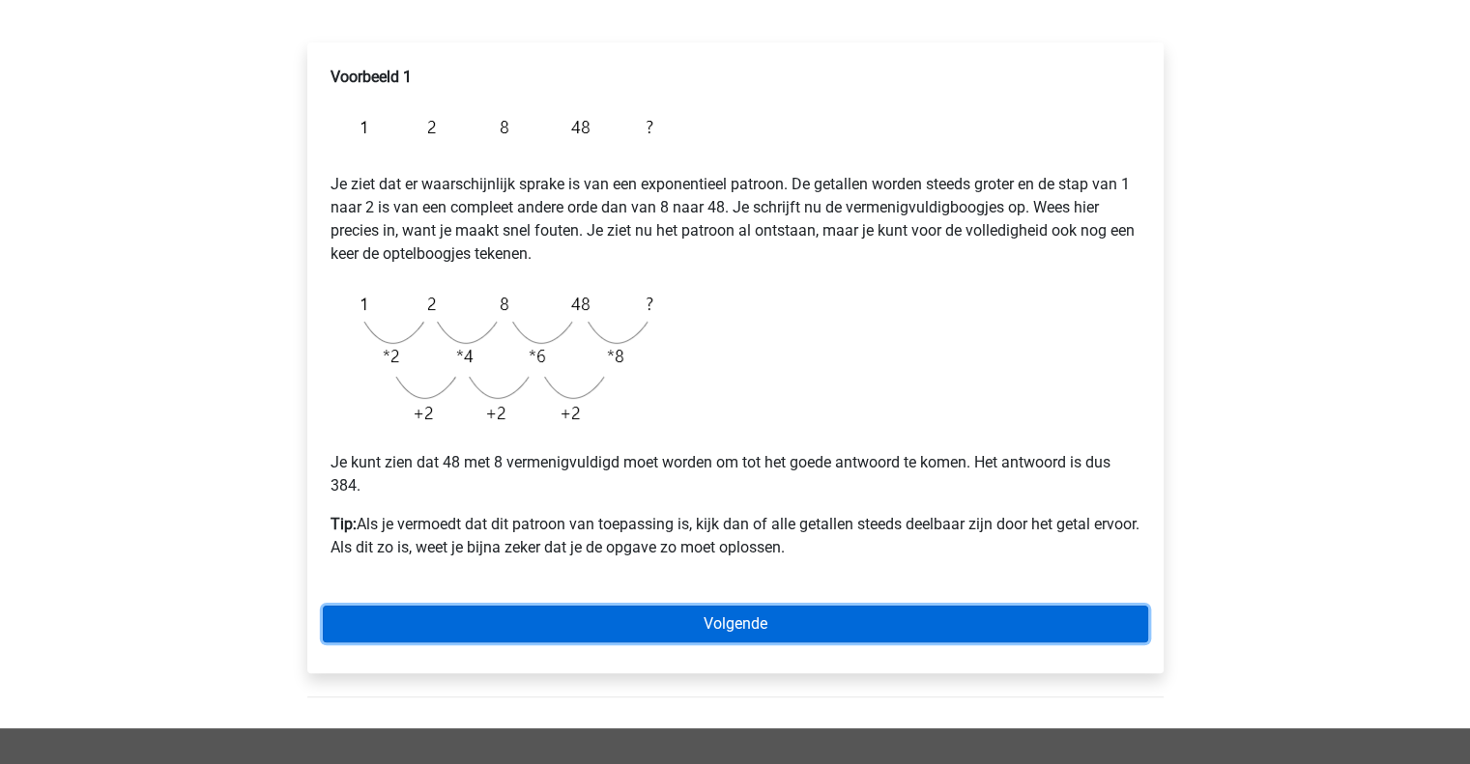
click at [893, 623] on link "Volgende" at bounding box center [735, 624] width 825 height 37
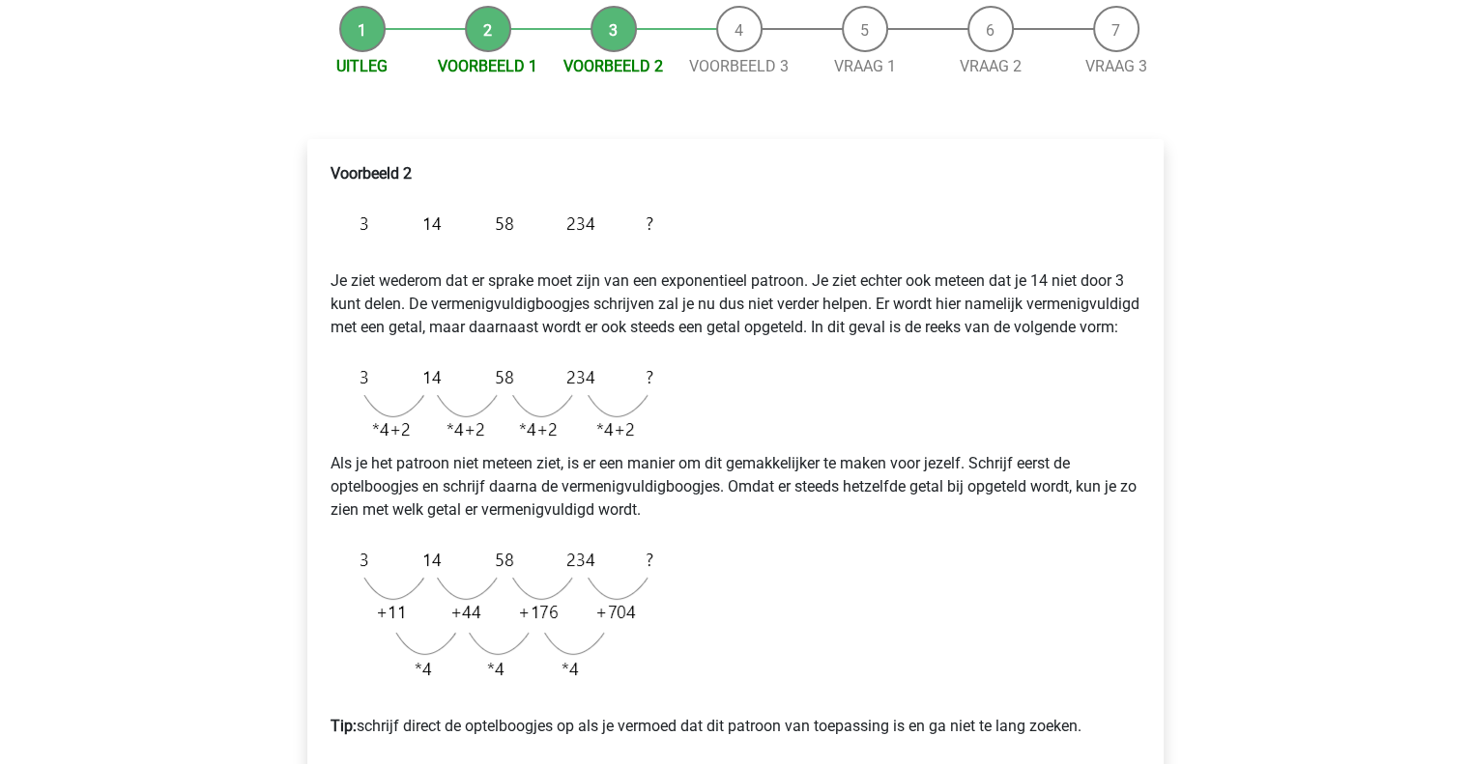
scroll to position [290, 0]
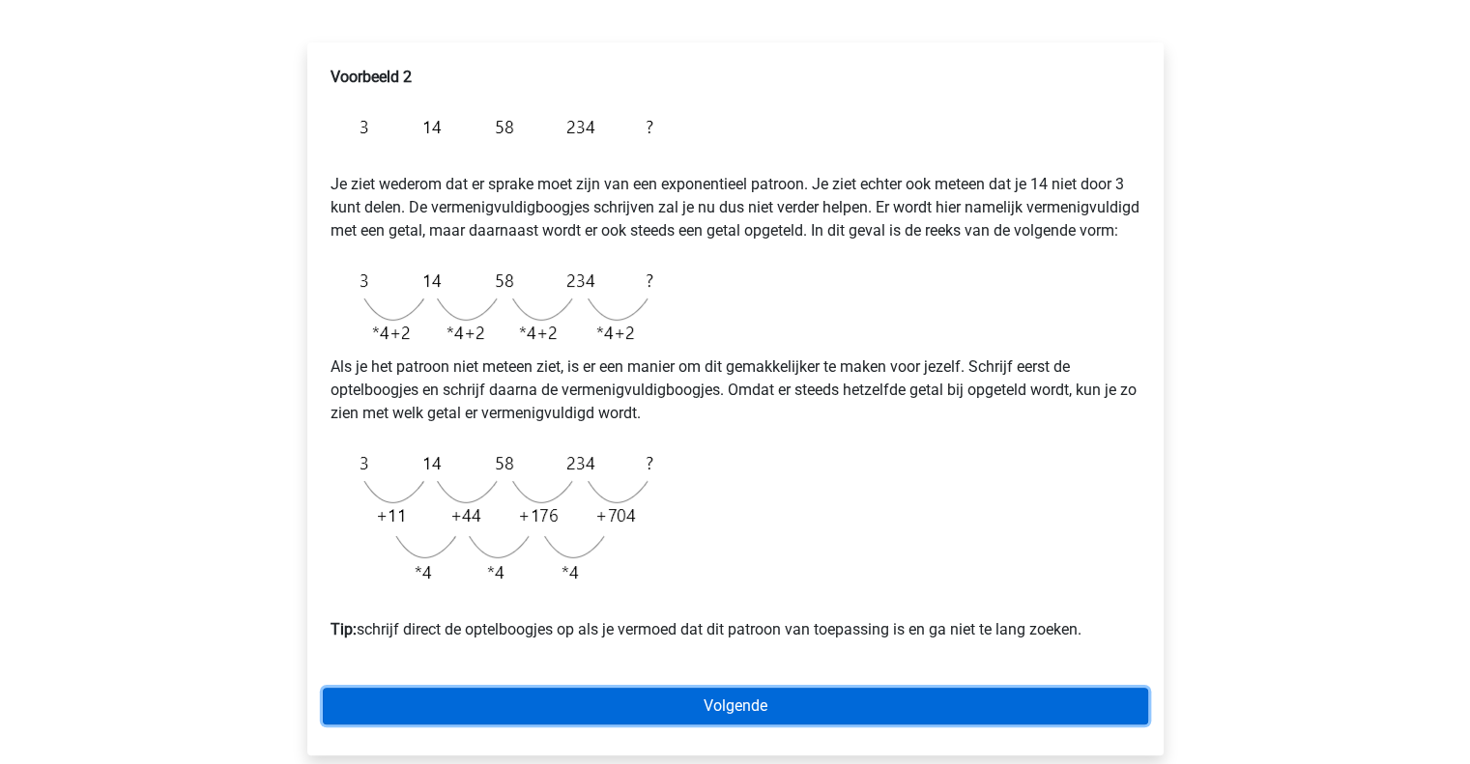
click at [835, 725] on link "Volgende" at bounding box center [735, 706] width 825 height 37
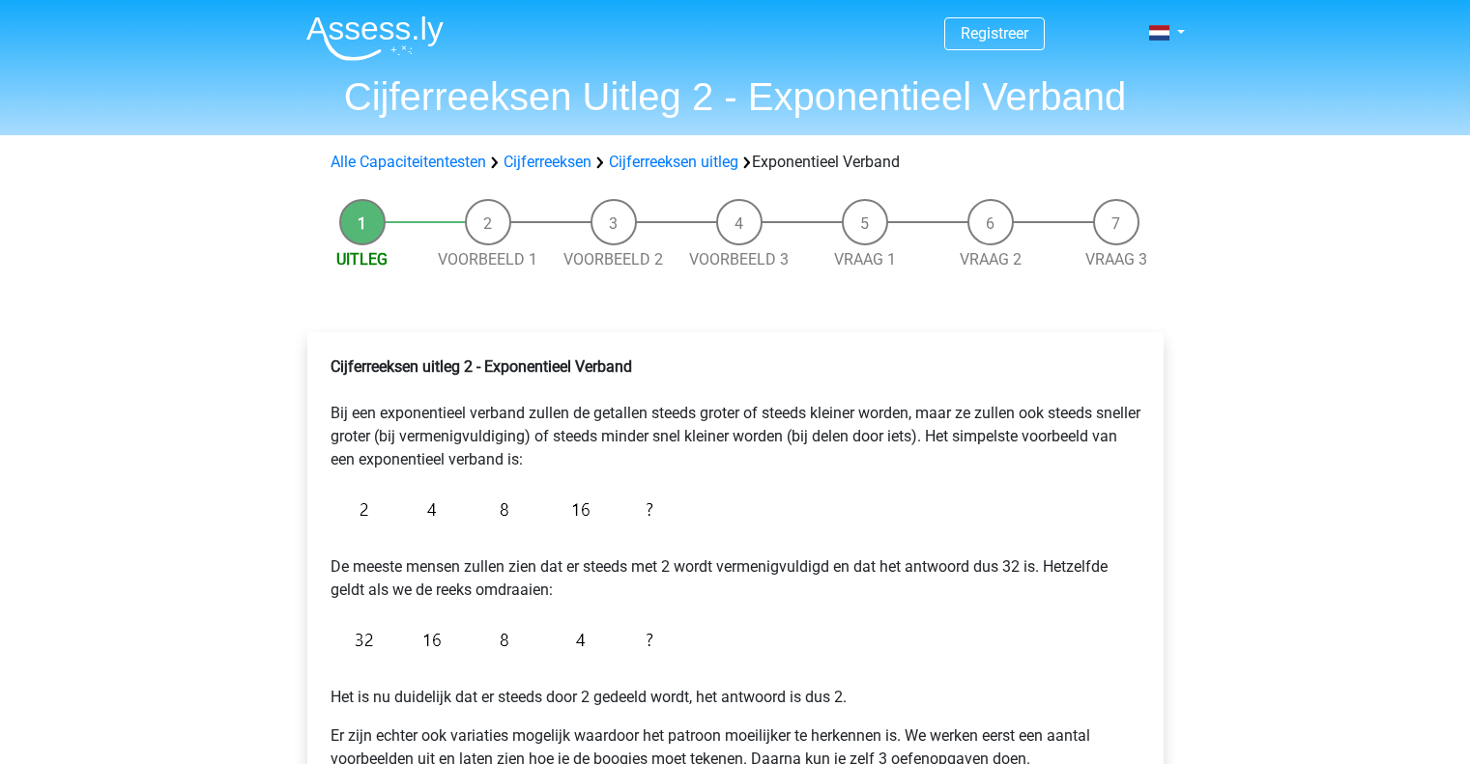
scroll to position [193, 0]
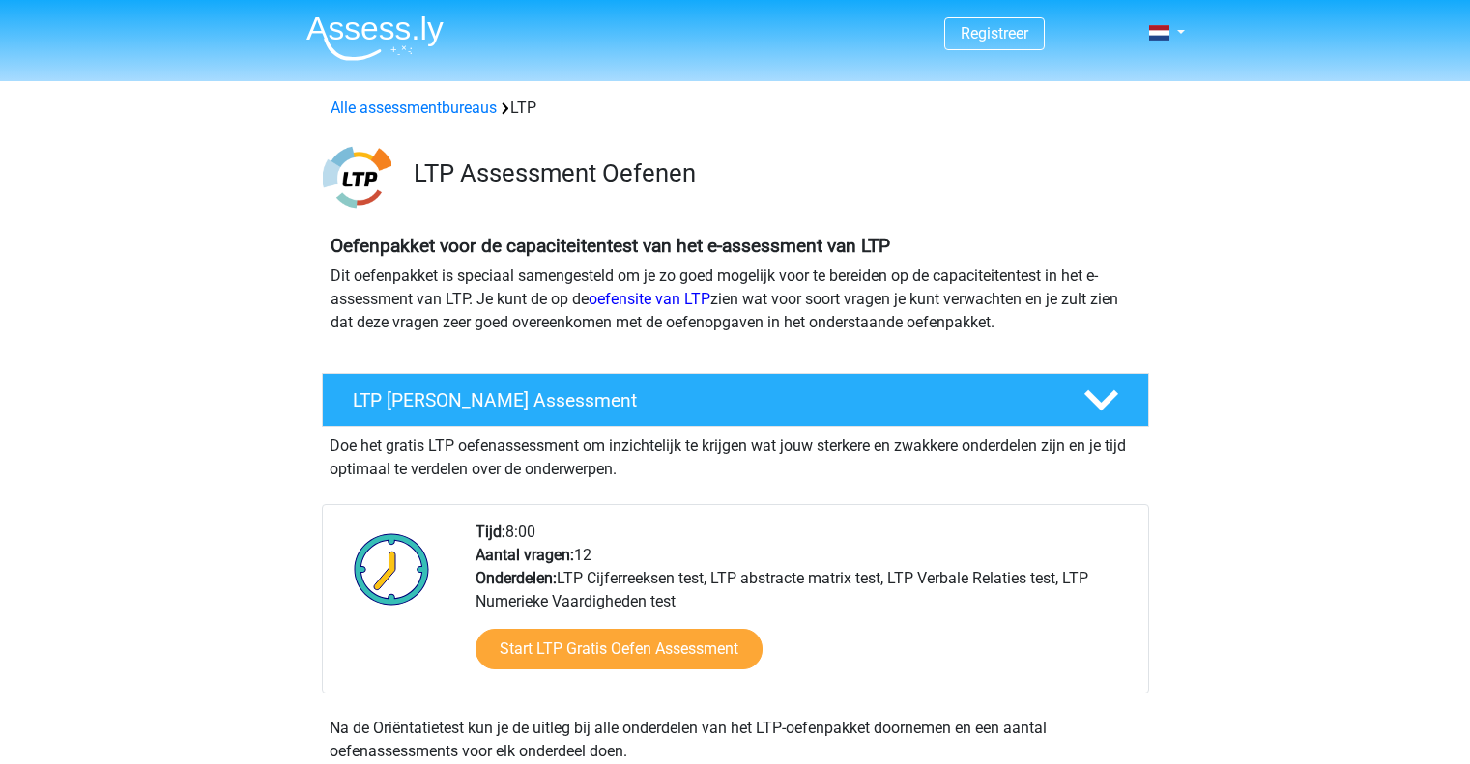
scroll to position [1256, 0]
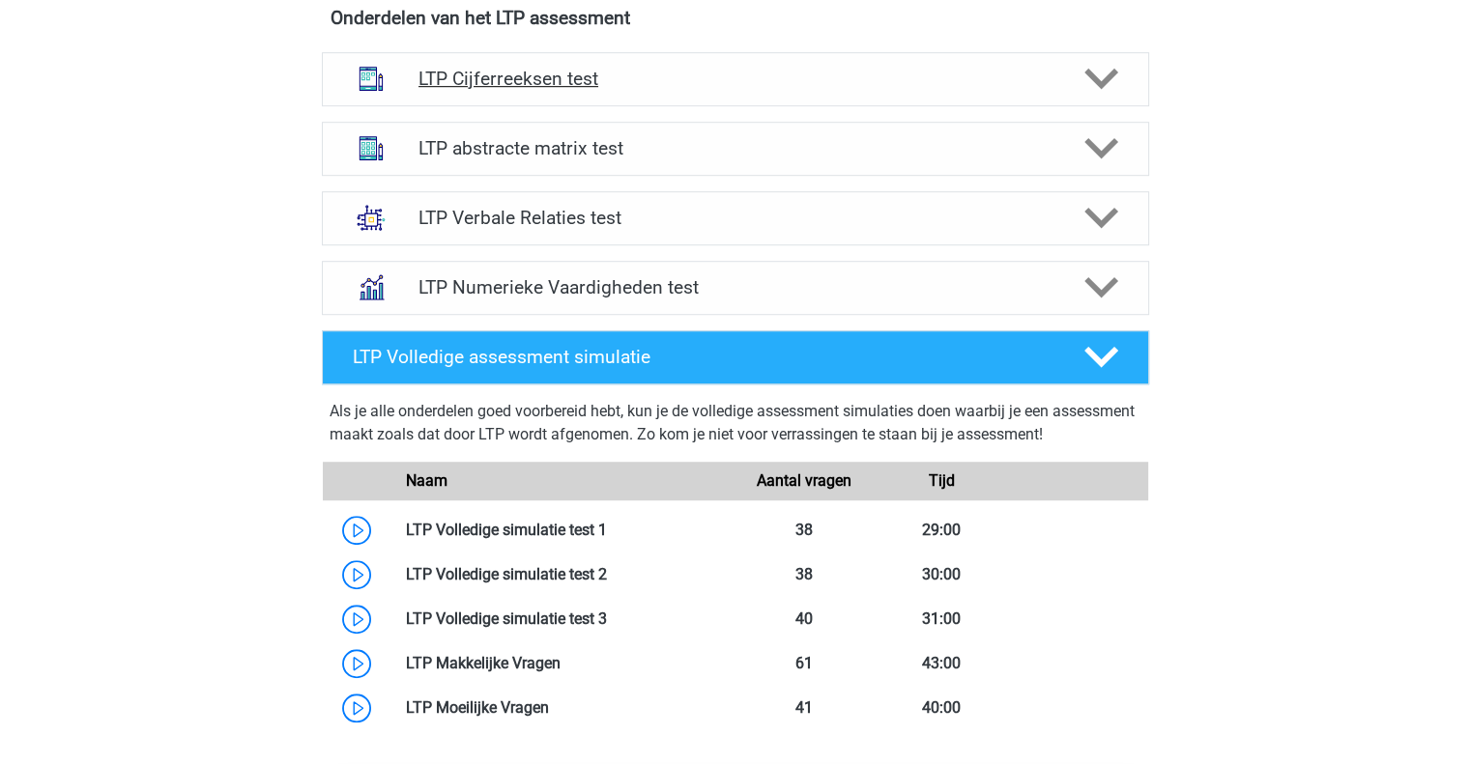
click at [1093, 73] on polygon at bounding box center [1101, 79] width 34 height 21
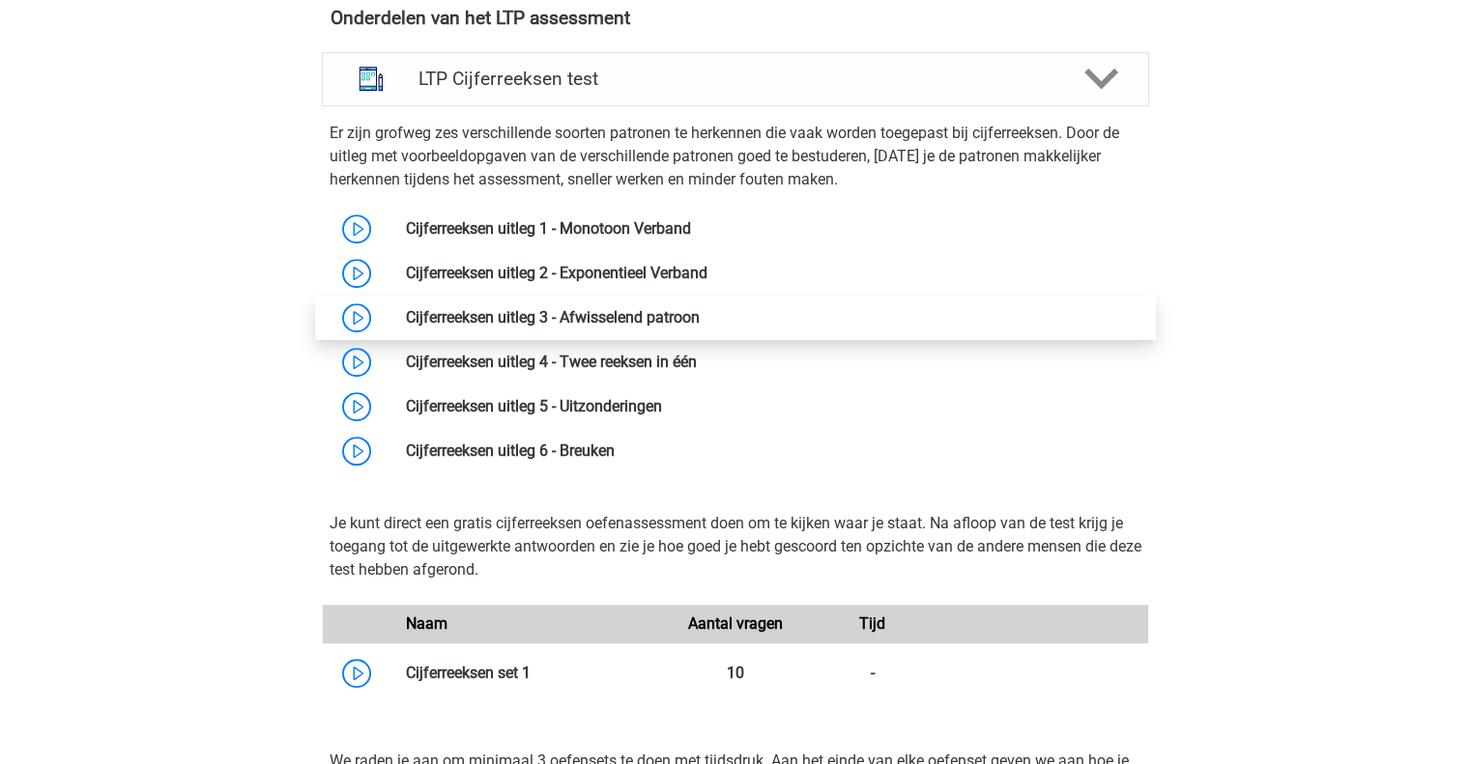
click at [700, 311] on link at bounding box center [700, 317] width 0 height 18
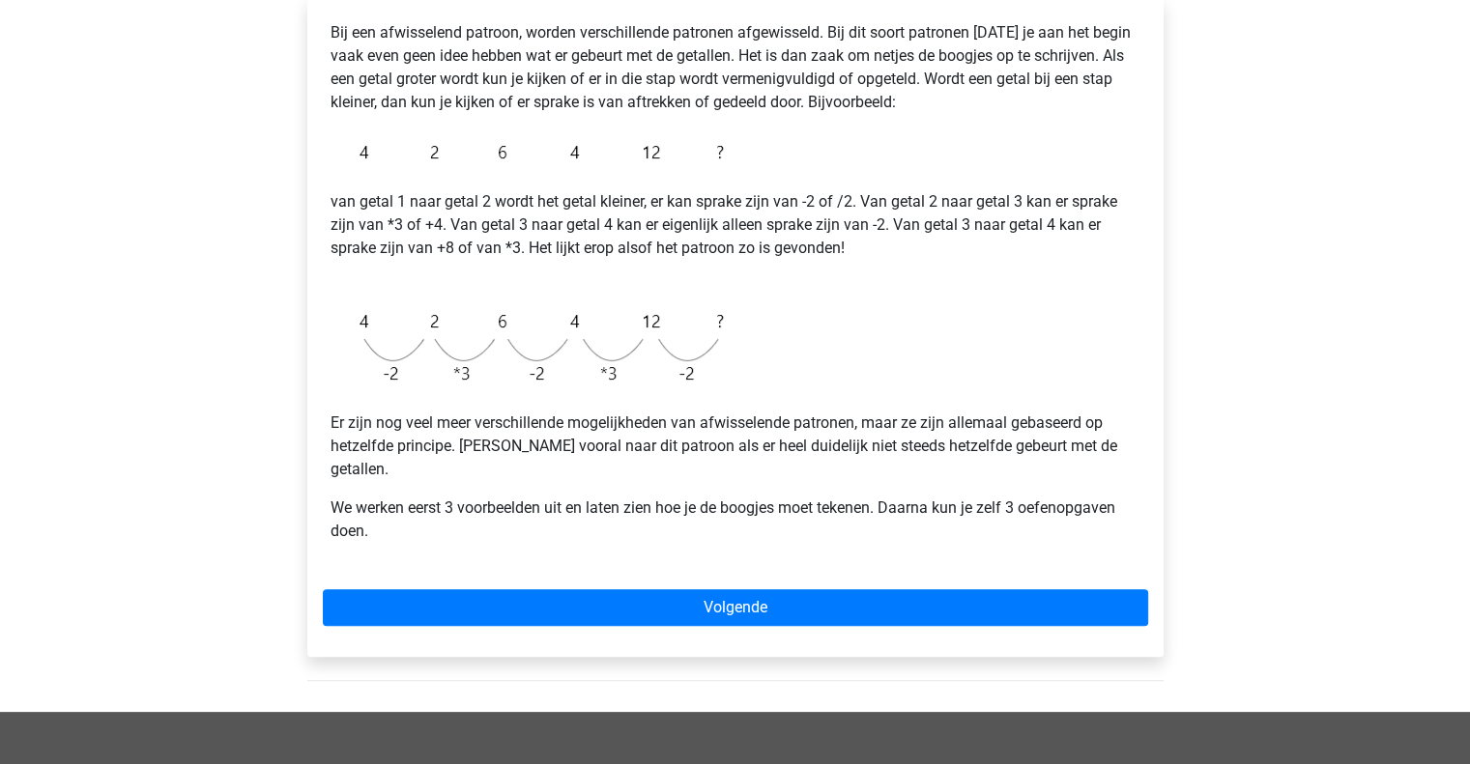
scroll to position [387, 0]
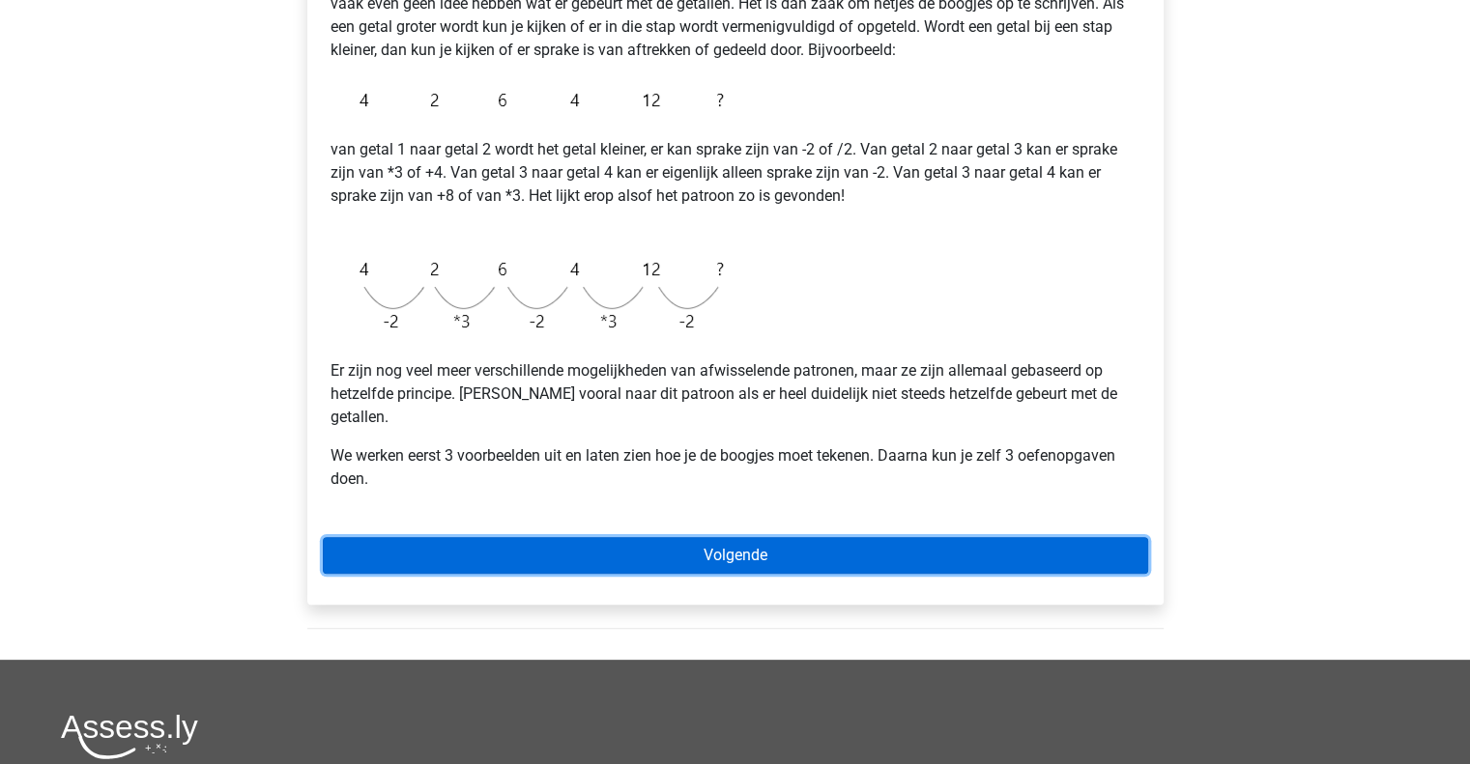
click at [776, 537] on link "Volgende" at bounding box center [735, 555] width 825 height 37
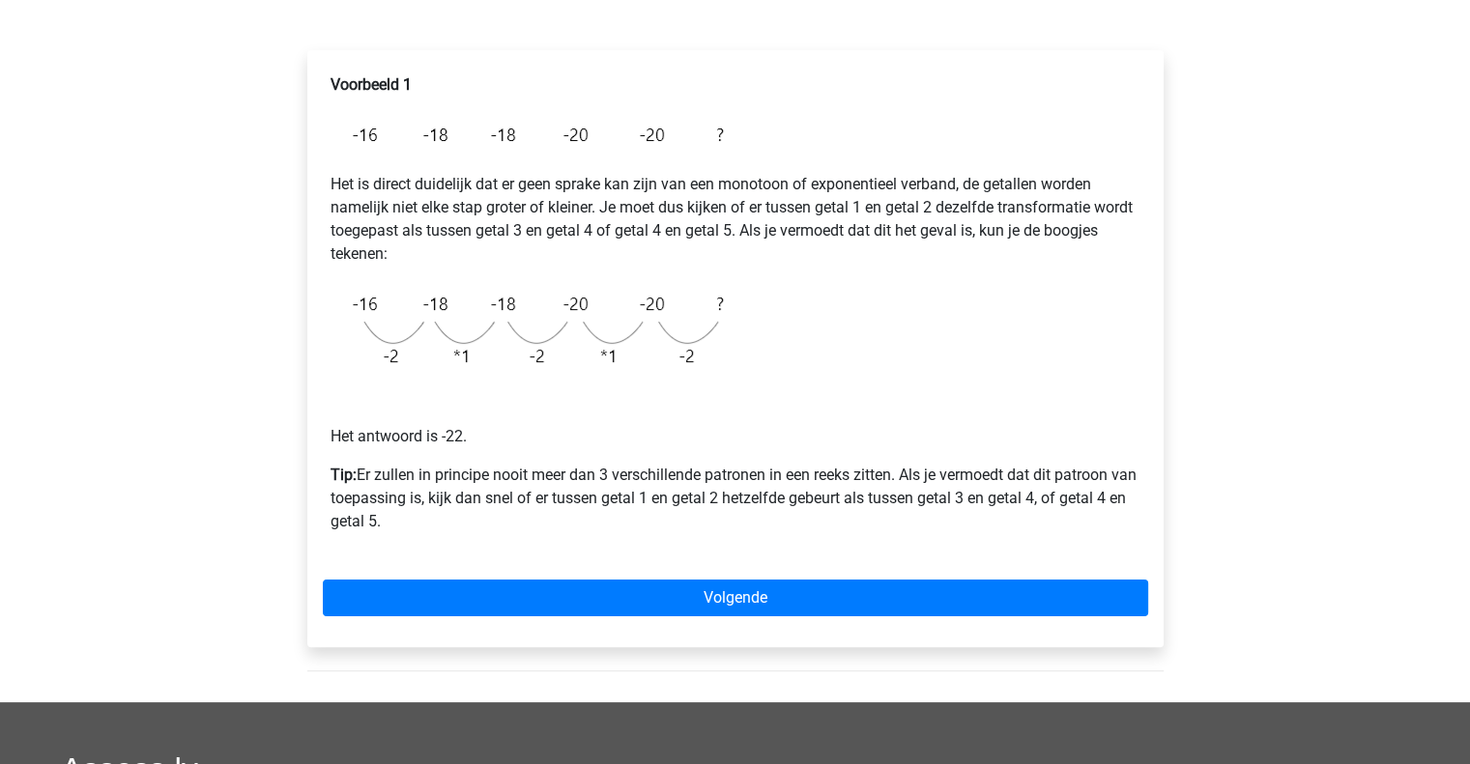
scroll to position [290, 0]
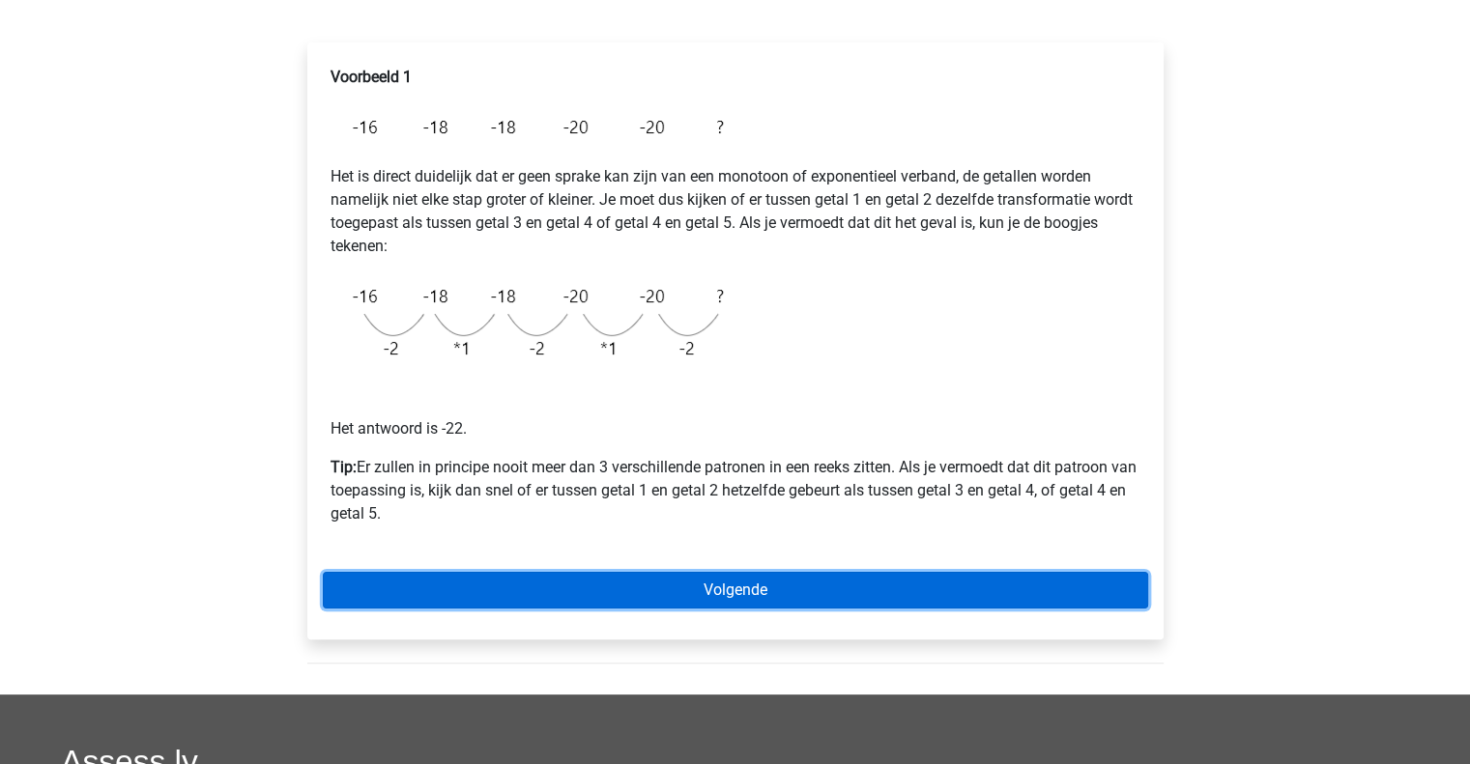
click at [891, 584] on link "Volgende" at bounding box center [735, 590] width 825 height 37
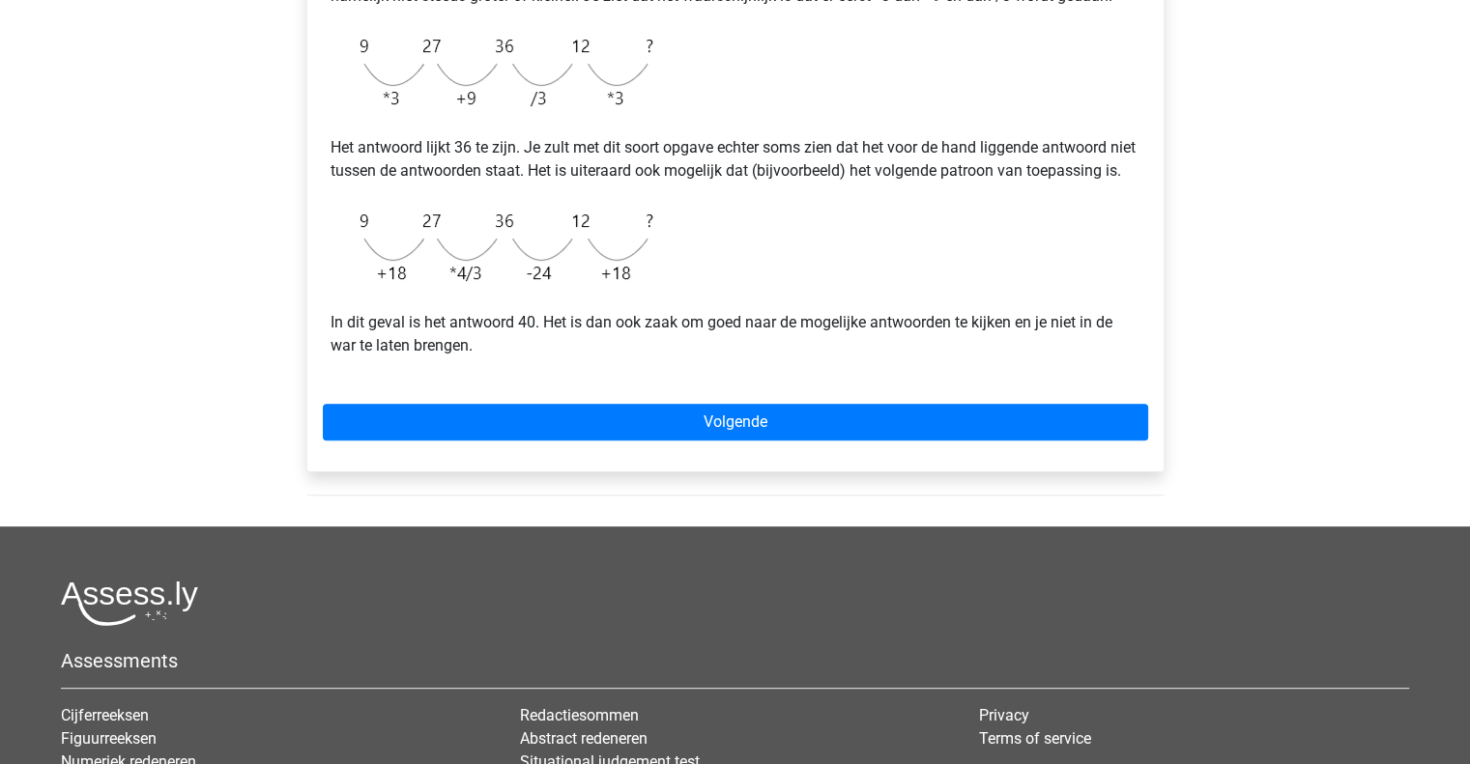
scroll to position [580, 0]
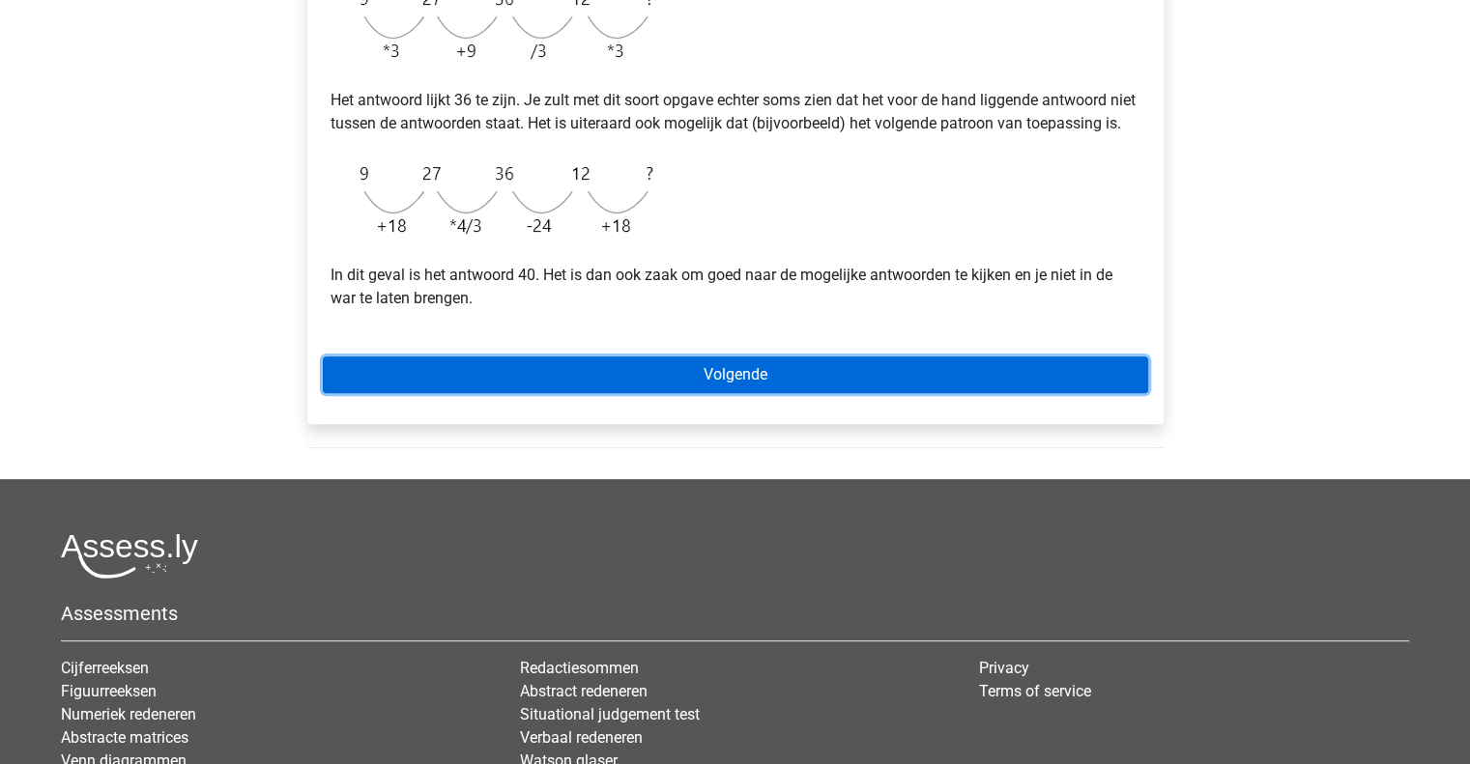
click at [824, 393] on link "Volgende" at bounding box center [735, 375] width 825 height 37
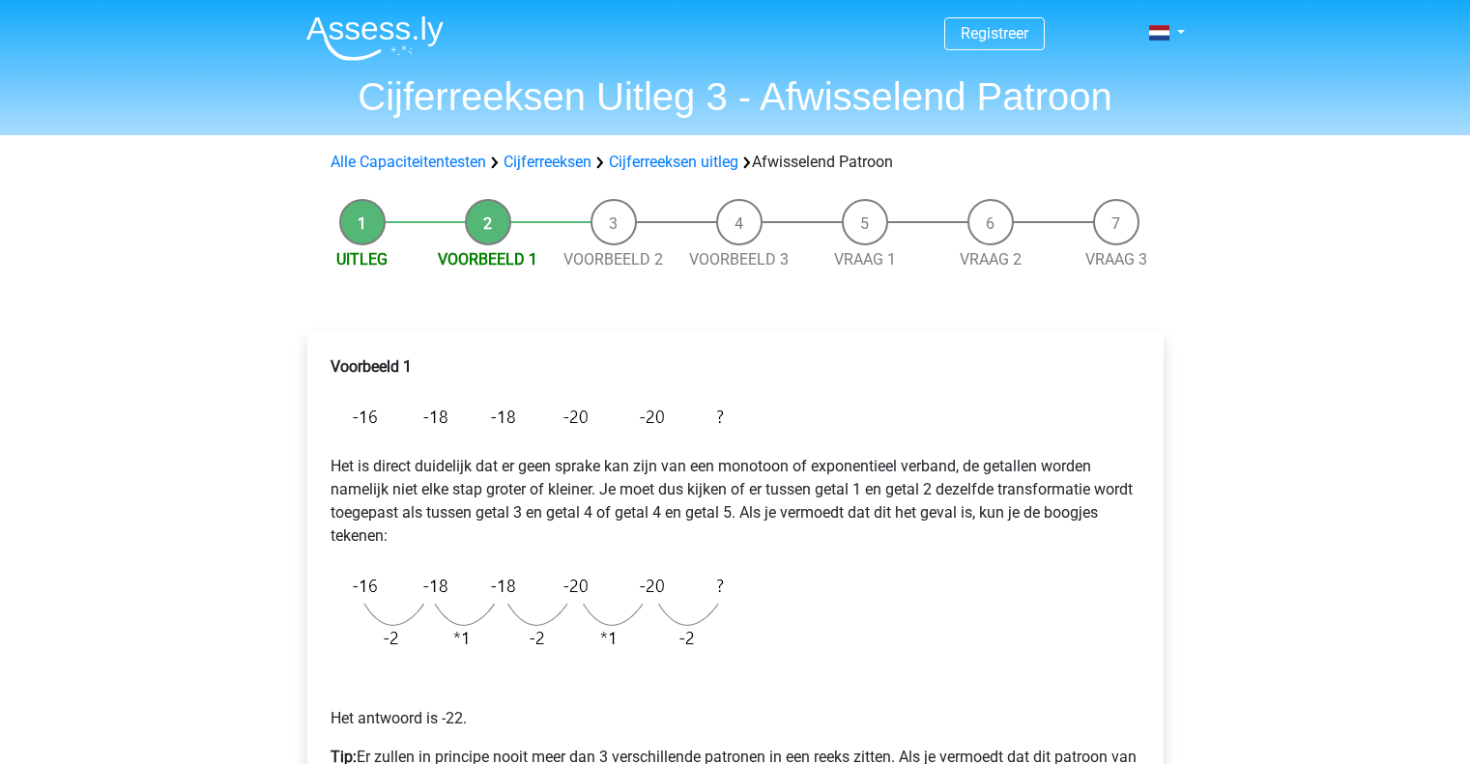
scroll to position [290, 0]
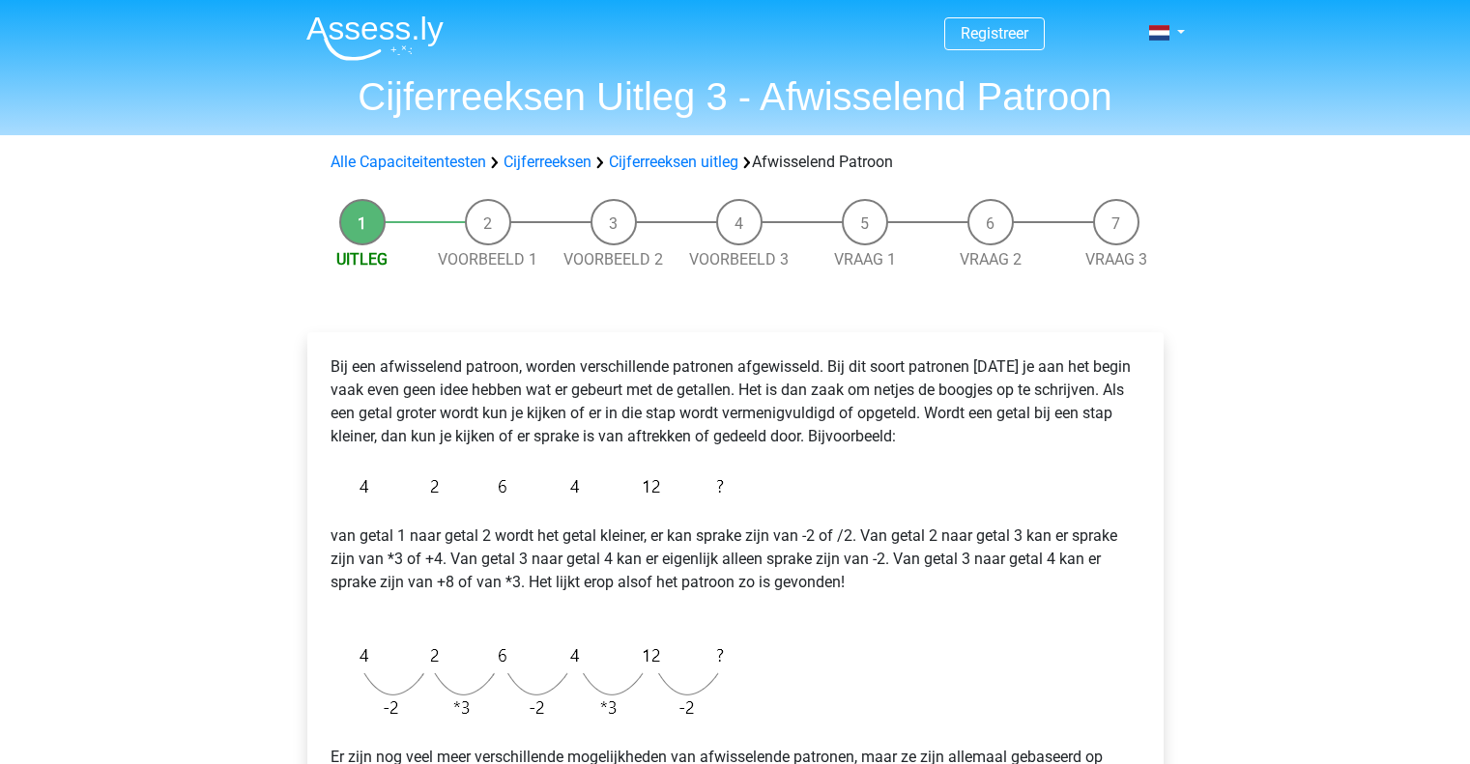
scroll to position [387, 0]
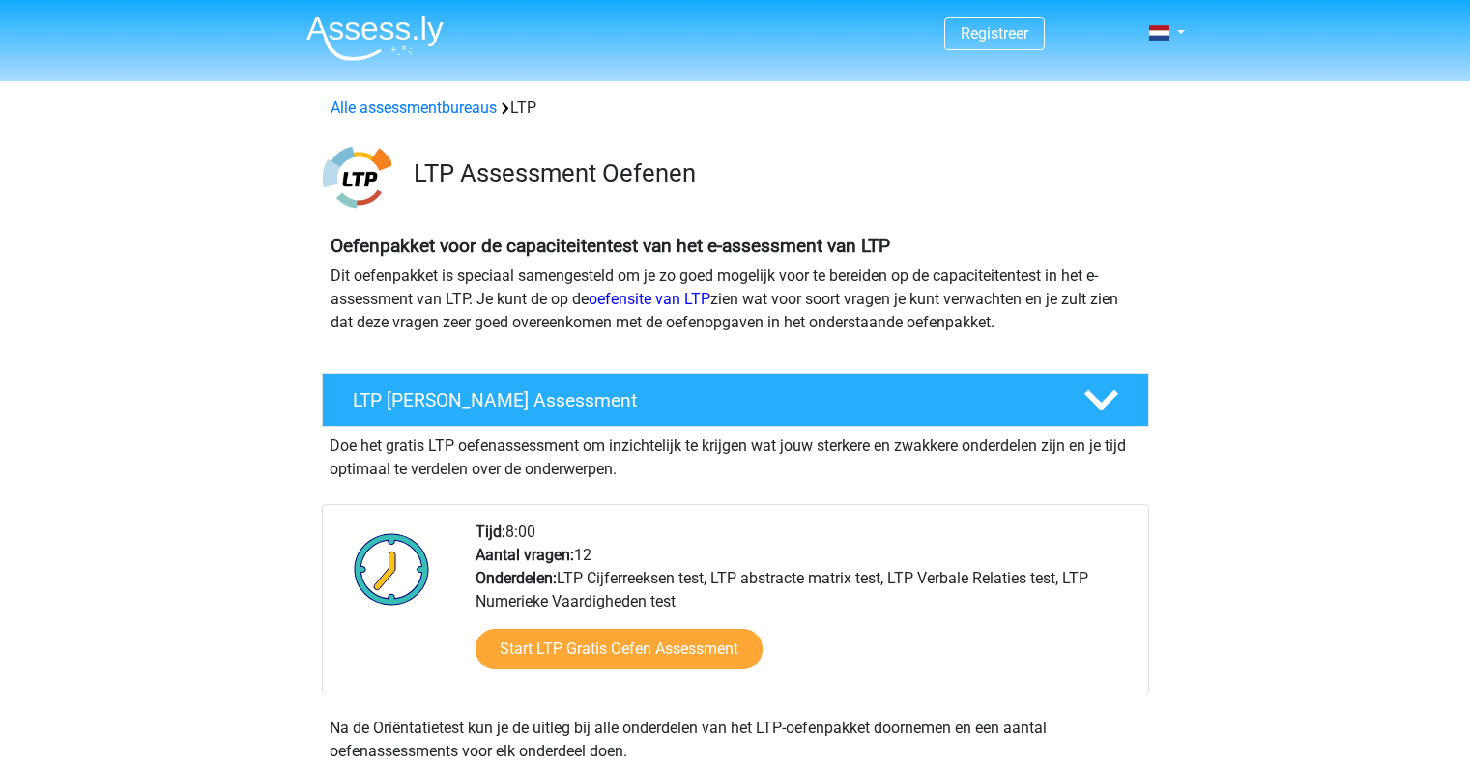
scroll to position [1256, 0]
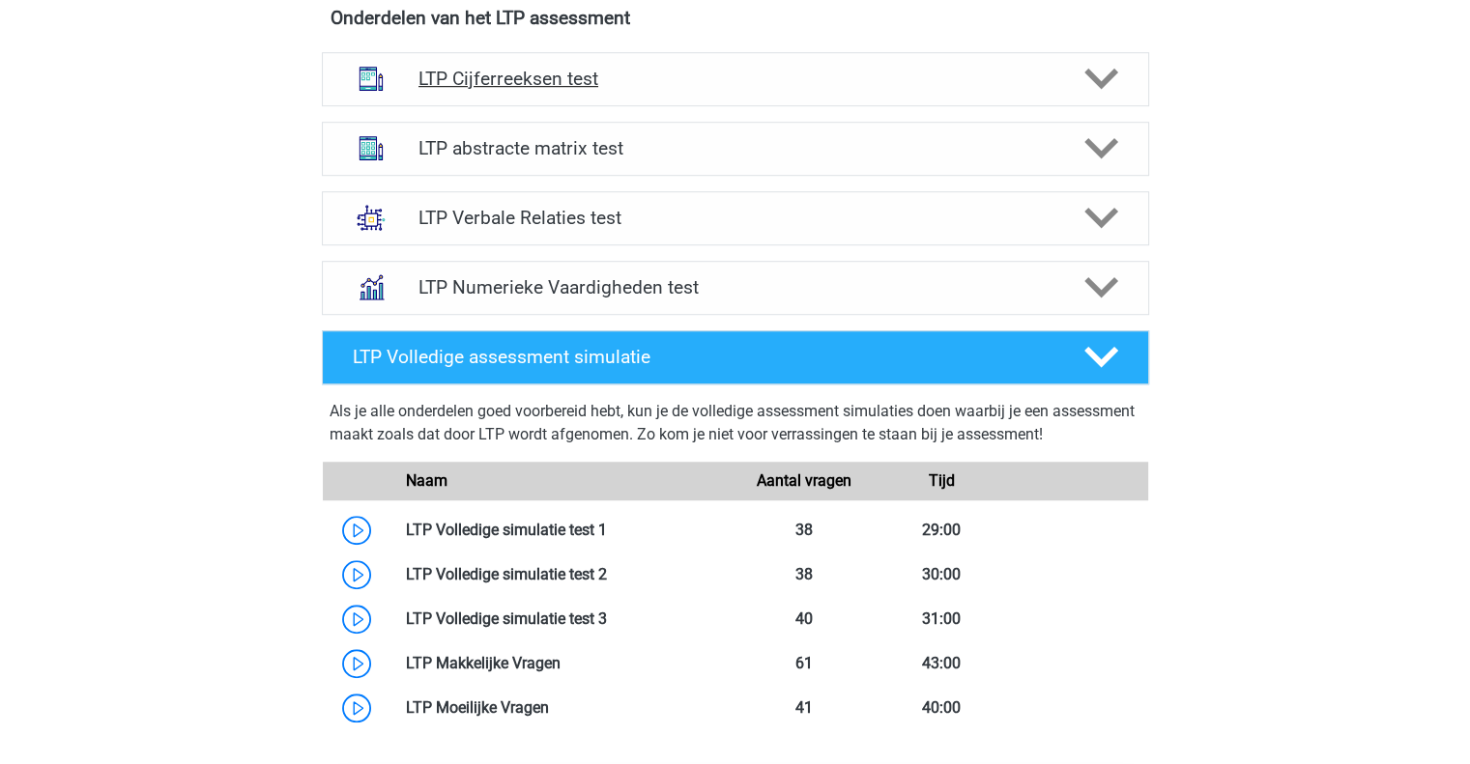
click at [1107, 71] on icon at bounding box center [1101, 79] width 34 height 34
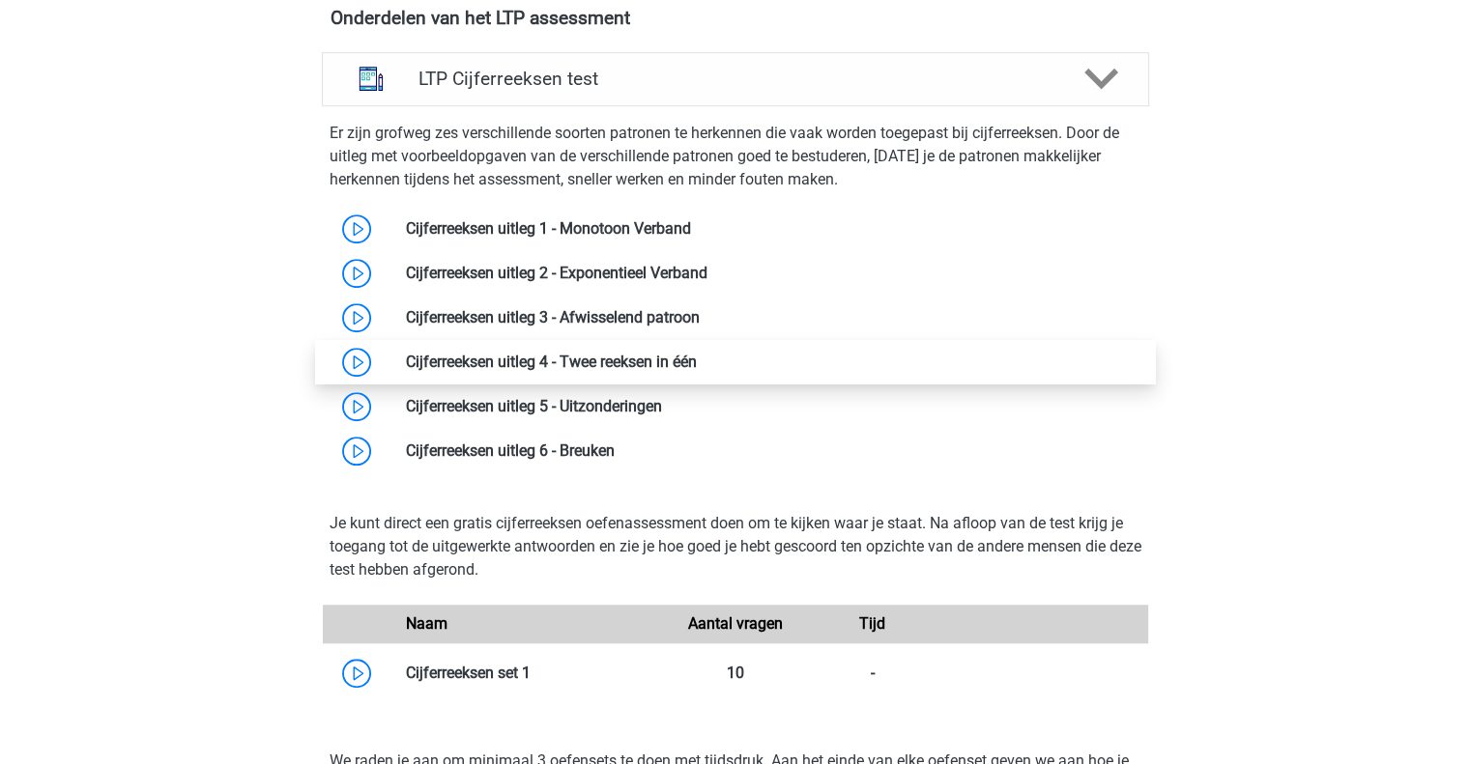
click at [697, 362] on link at bounding box center [697, 362] width 0 height 18
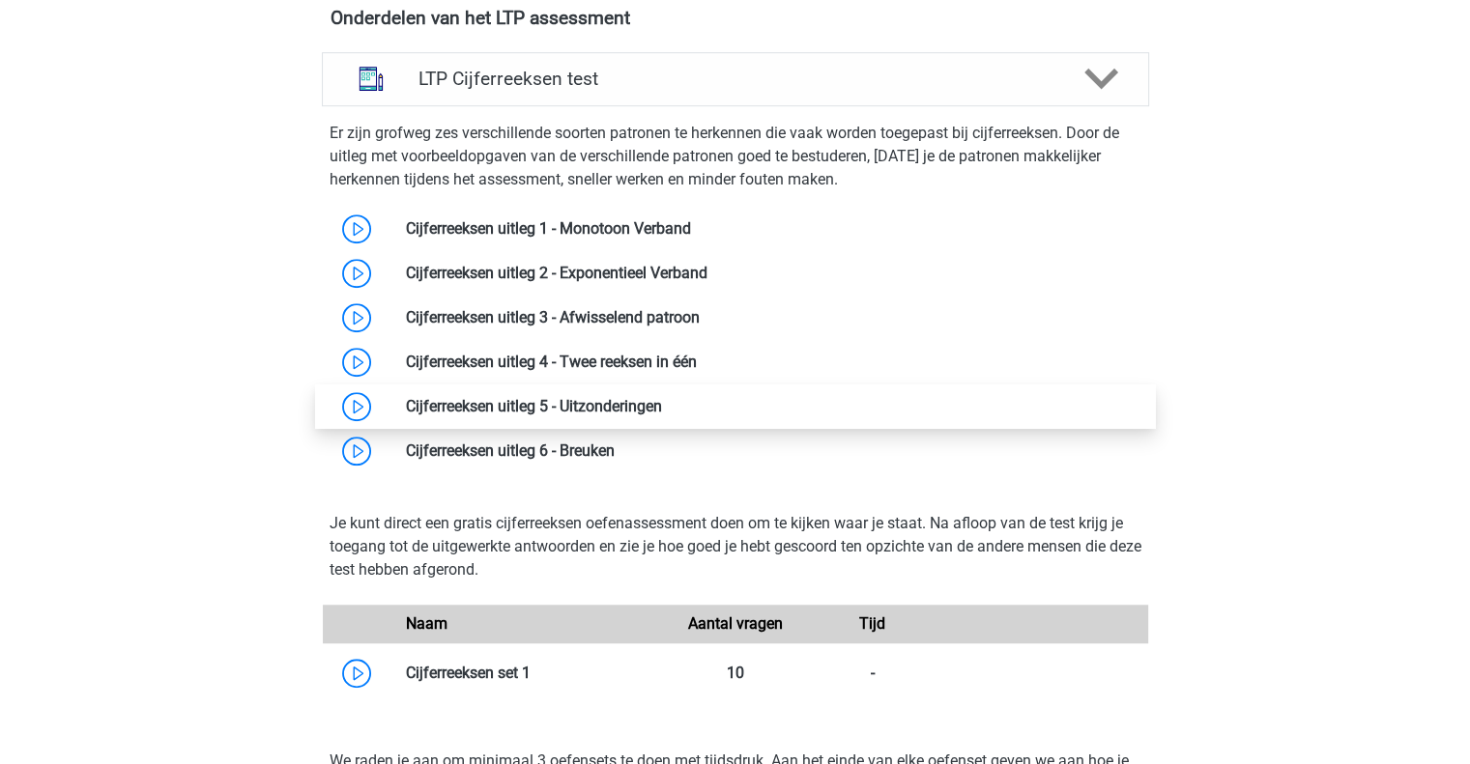
click at [662, 402] on link at bounding box center [662, 406] width 0 height 18
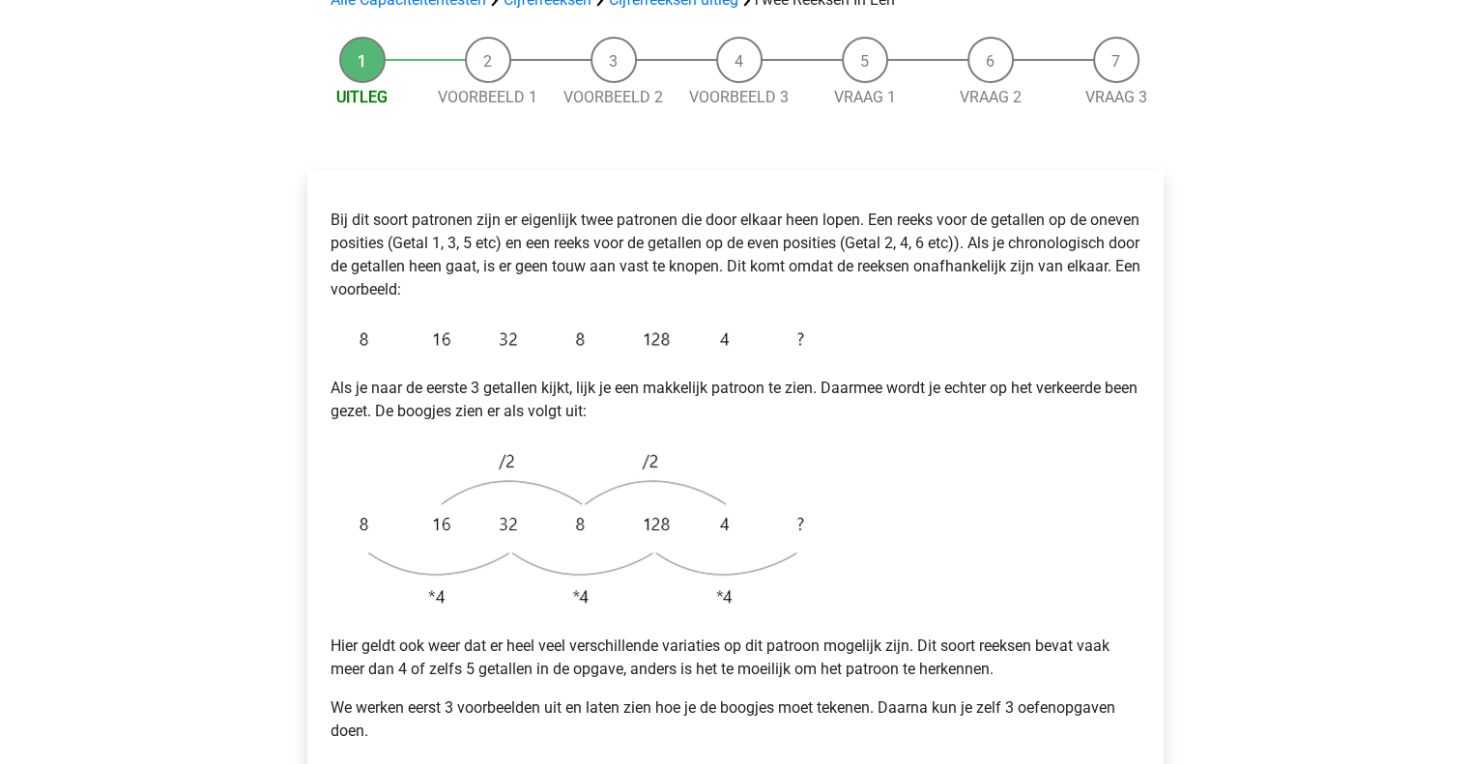
scroll to position [483, 0]
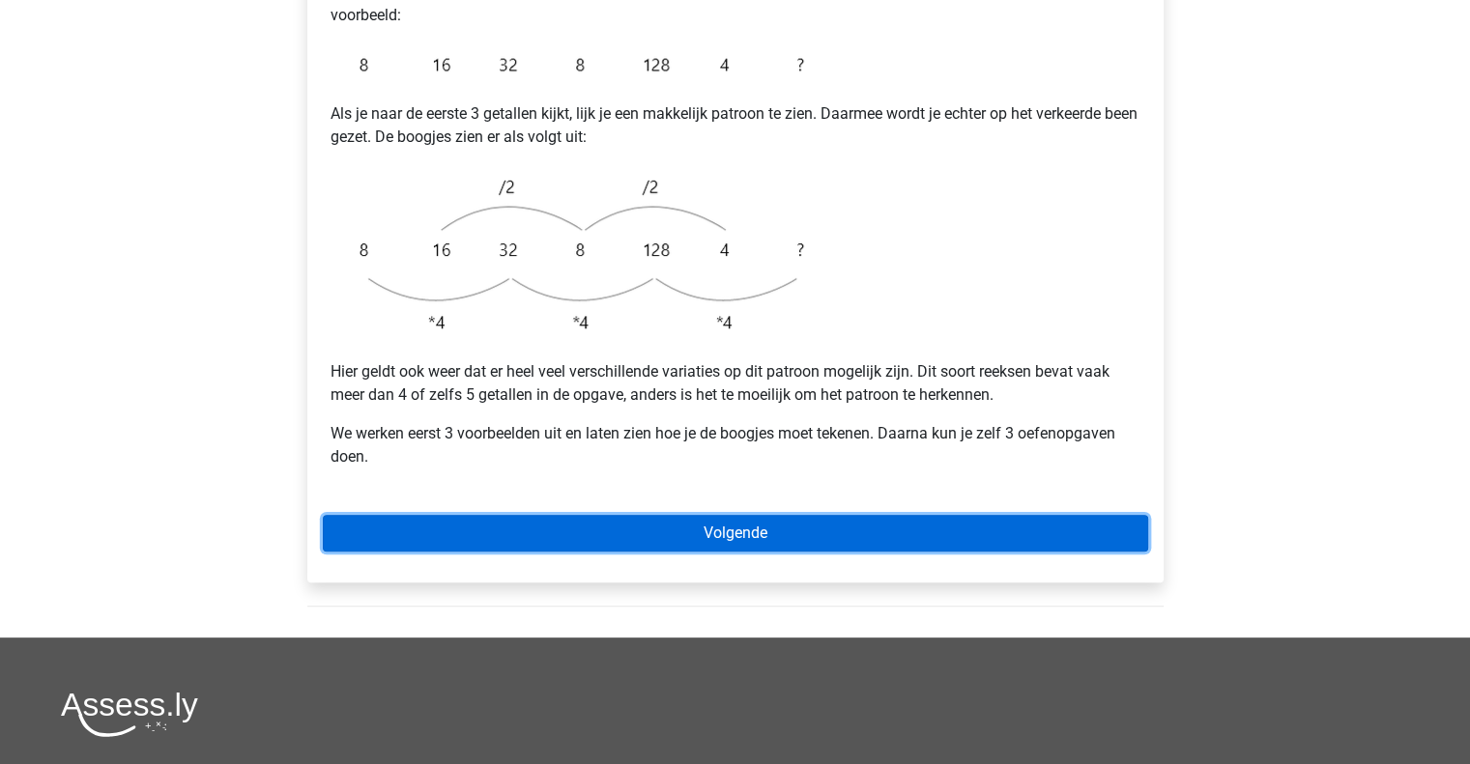
click at [788, 515] on link "Volgende" at bounding box center [735, 533] width 825 height 37
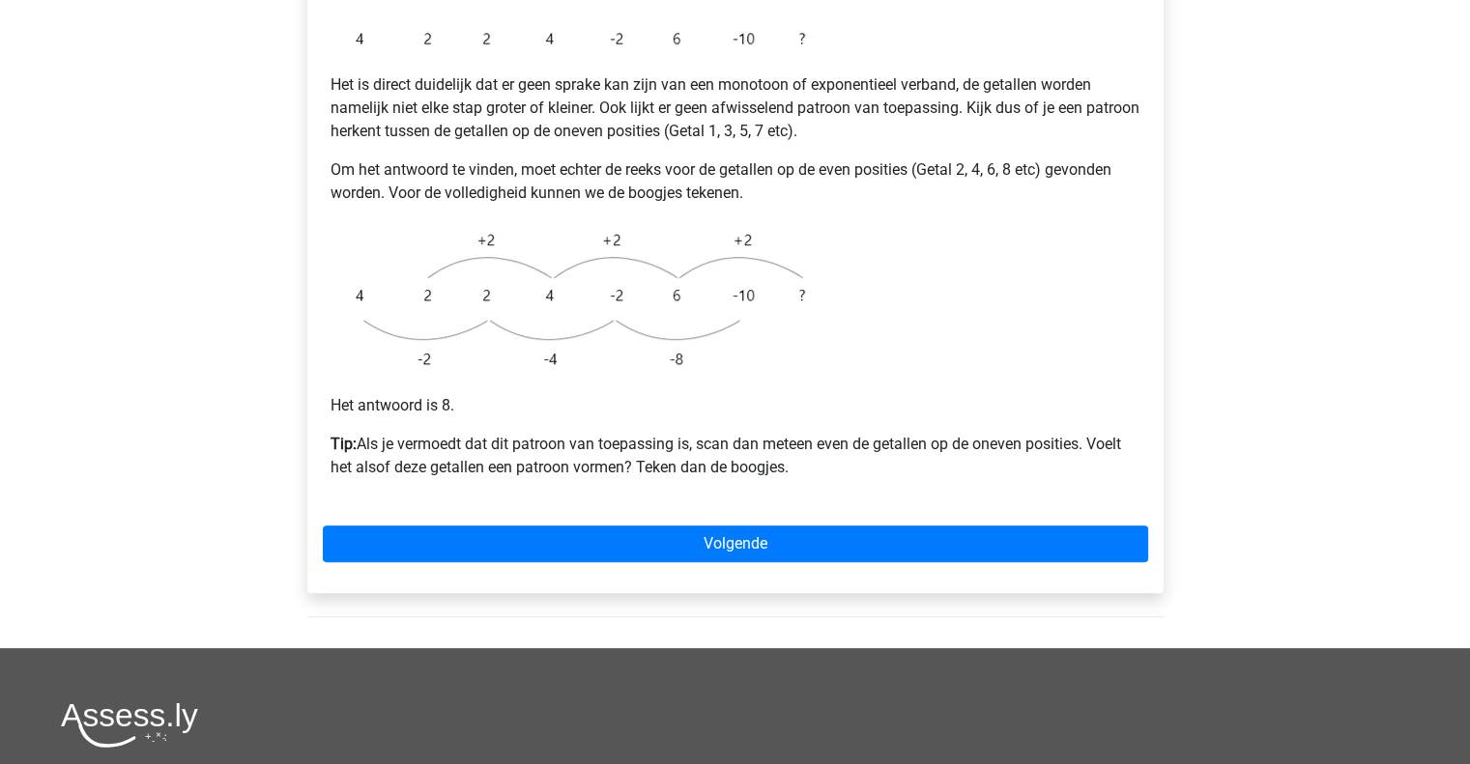
scroll to position [483, 0]
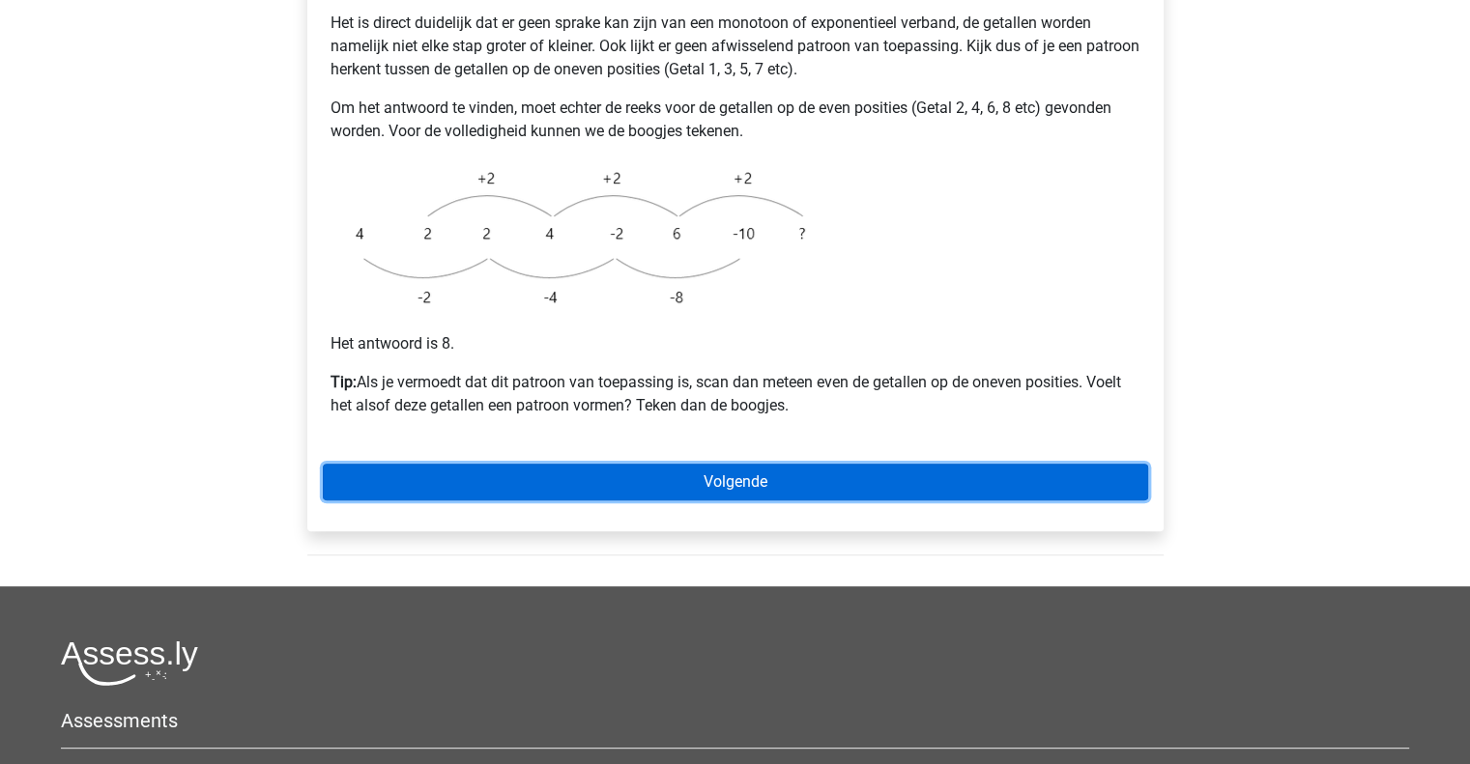
click at [854, 464] on link "Volgende" at bounding box center [735, 482] width 825 height 37
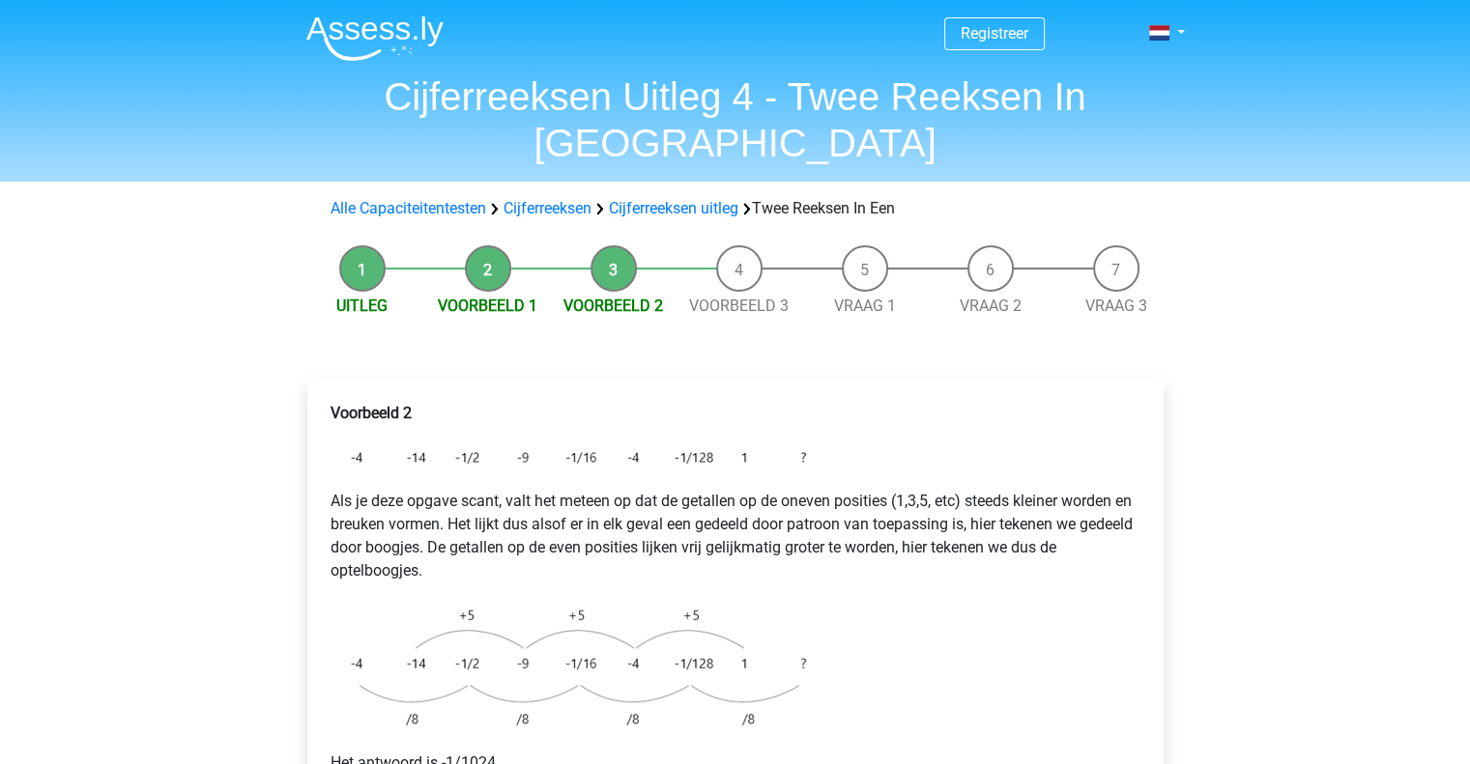
scroll to position [193, 0]
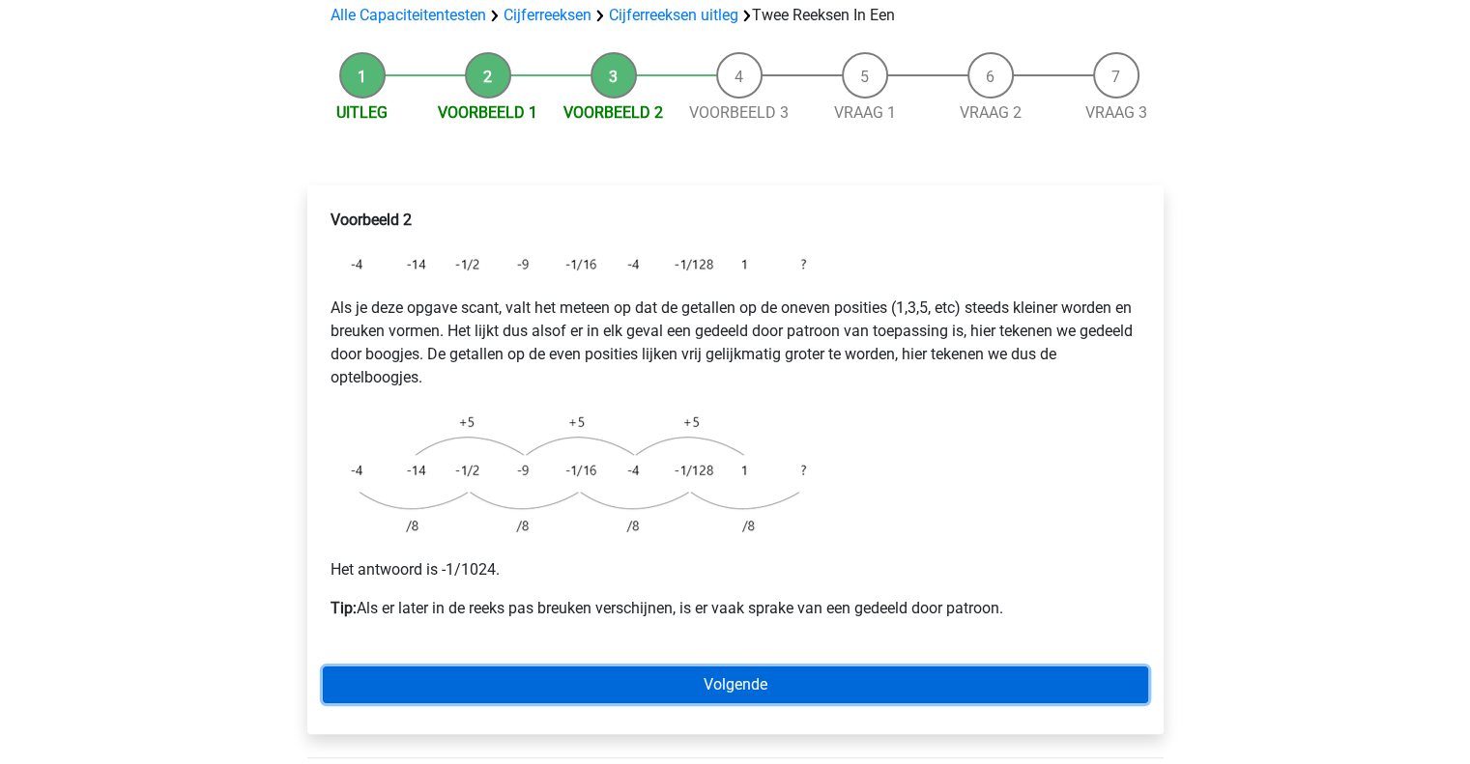
click at [804, 667] on link "Volgende" at bounding box center [735, 685] width 825 height 37
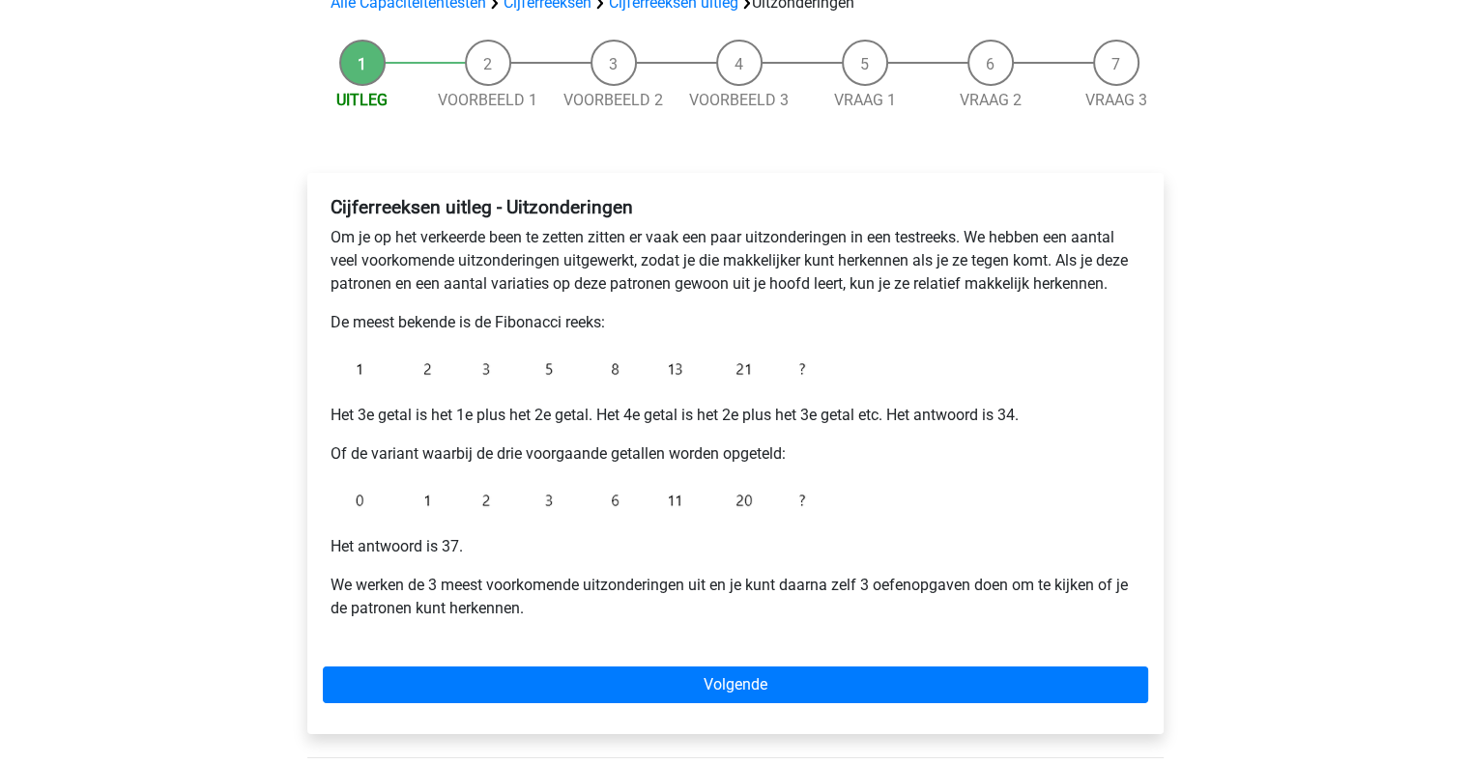
scroll to position [193, 0]
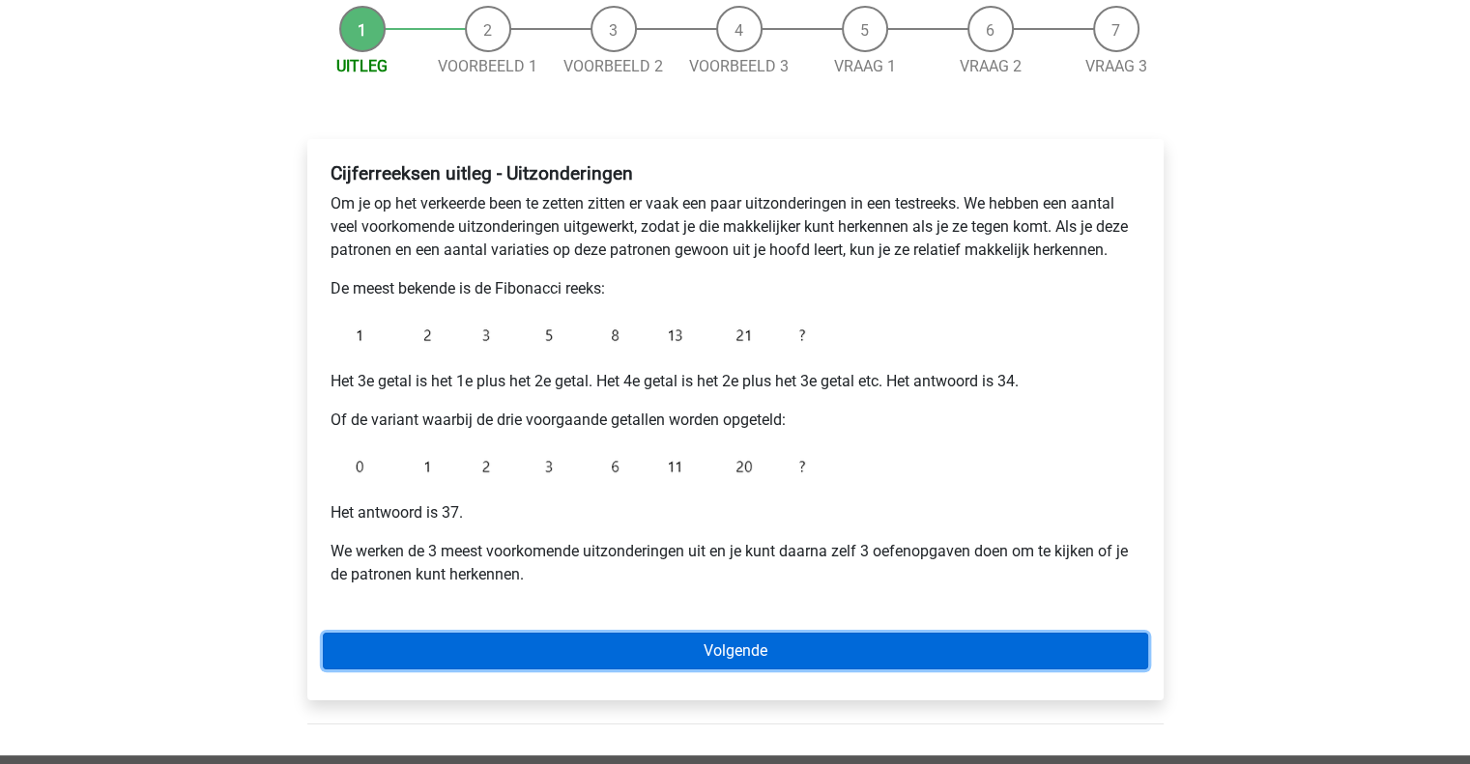
click at [752, 663] on link "Volgende" at bounding box center [735, 651] width 825 height 37
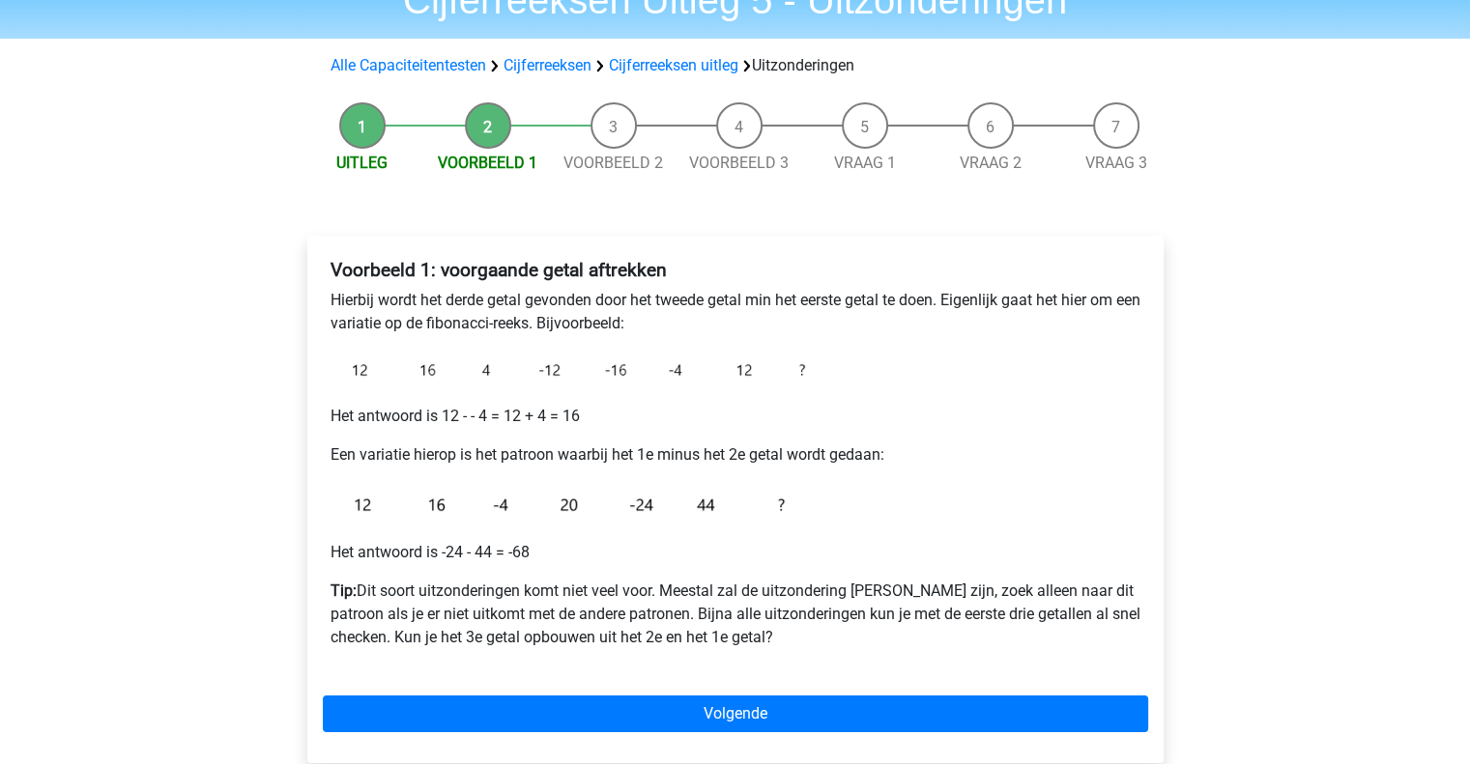
scroll to position [193, 0]
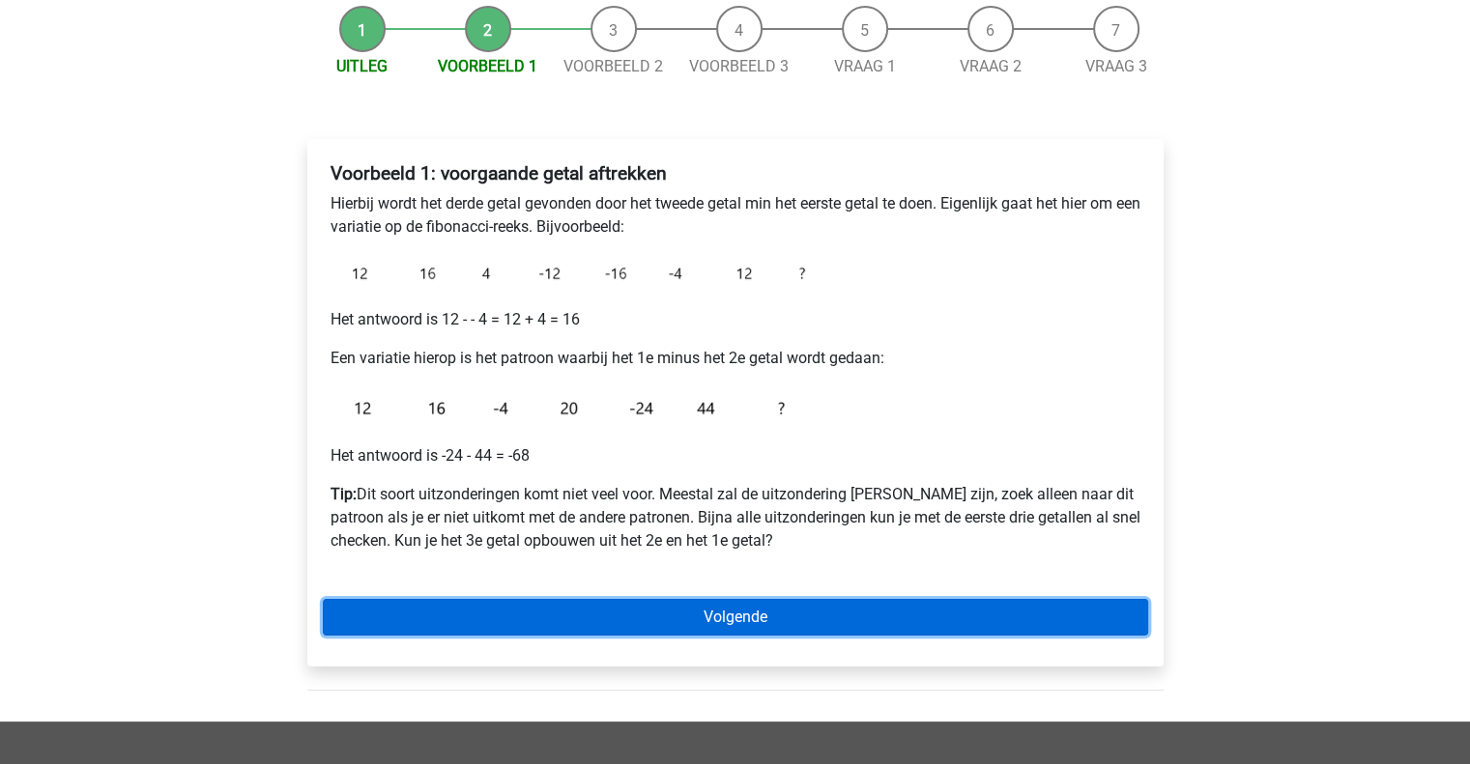
click at [741, 613] on link "Volgende" at bounding box center [735, 617] width 825 height 37
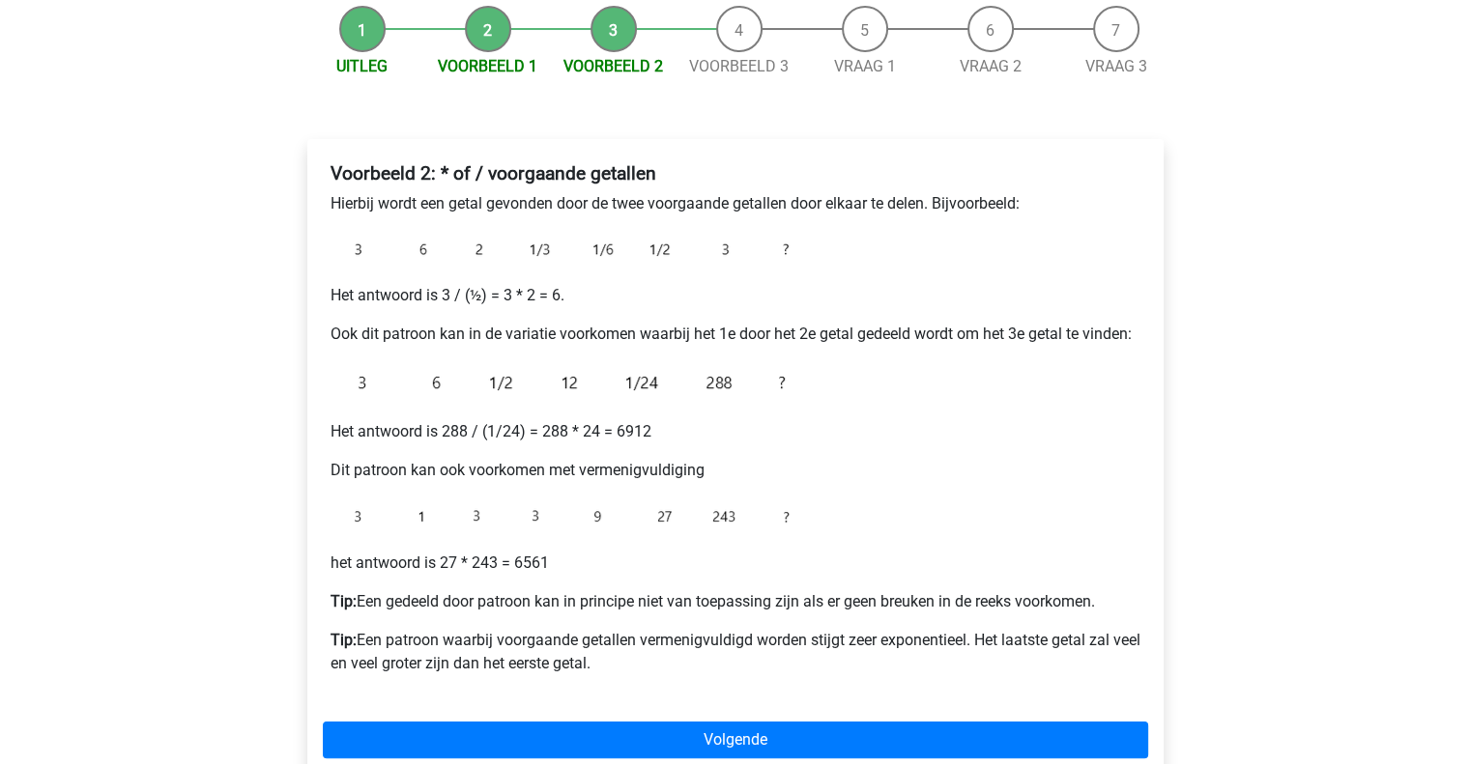
scroll to position [290, 0]
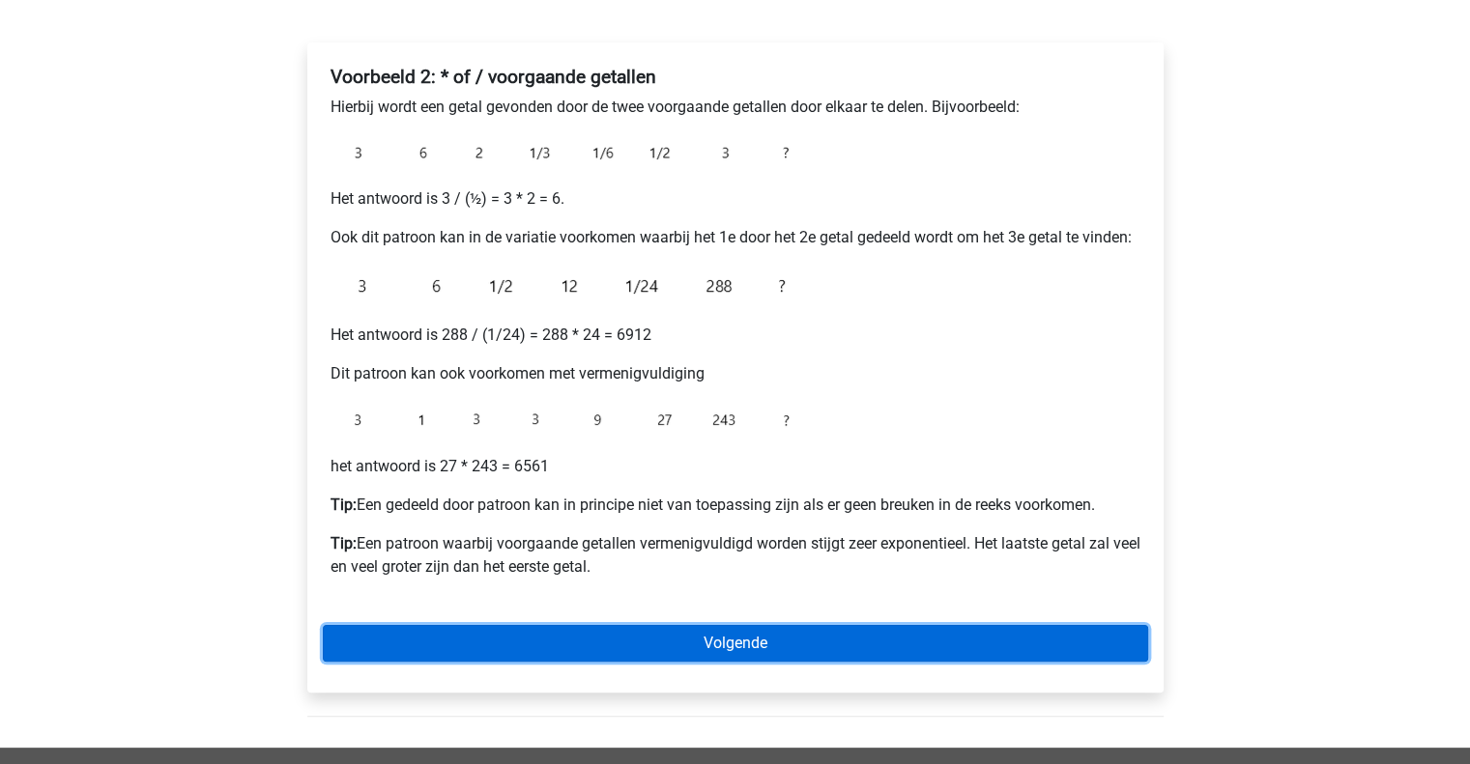
click at [766, 633] on link "Volgende" at bounding box center [735, 643] width 825 height 37
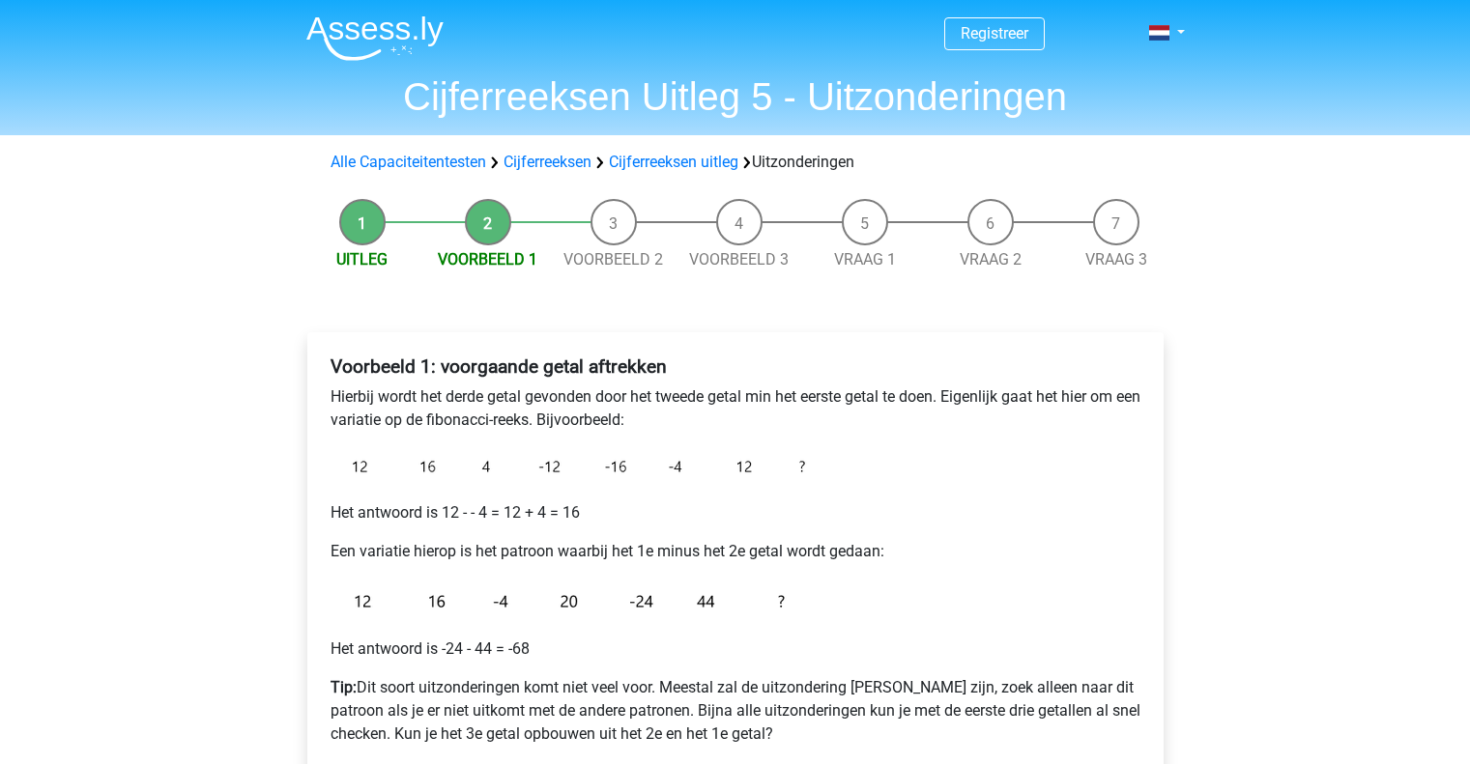
scroll to position [193, 0]
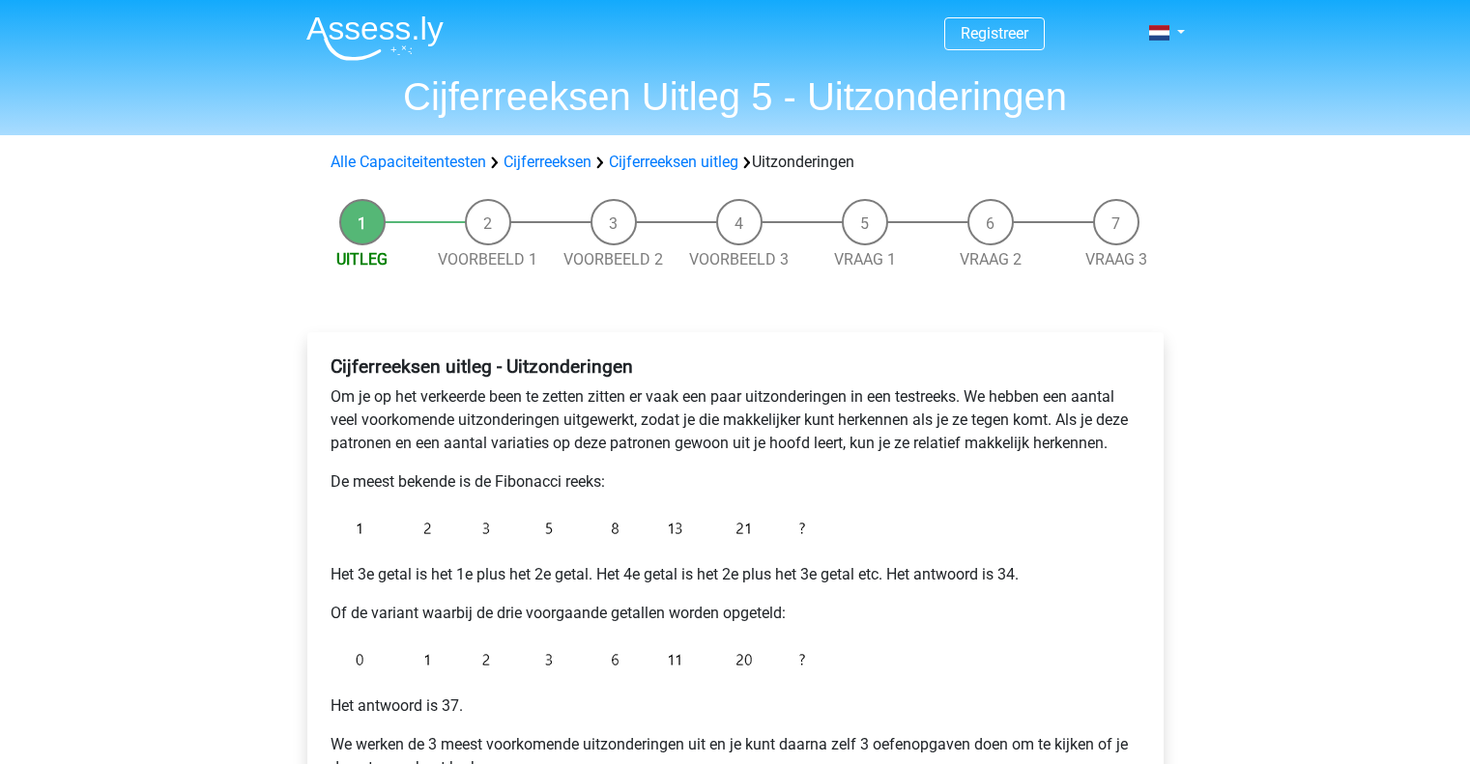
scroll to position [193, 0]
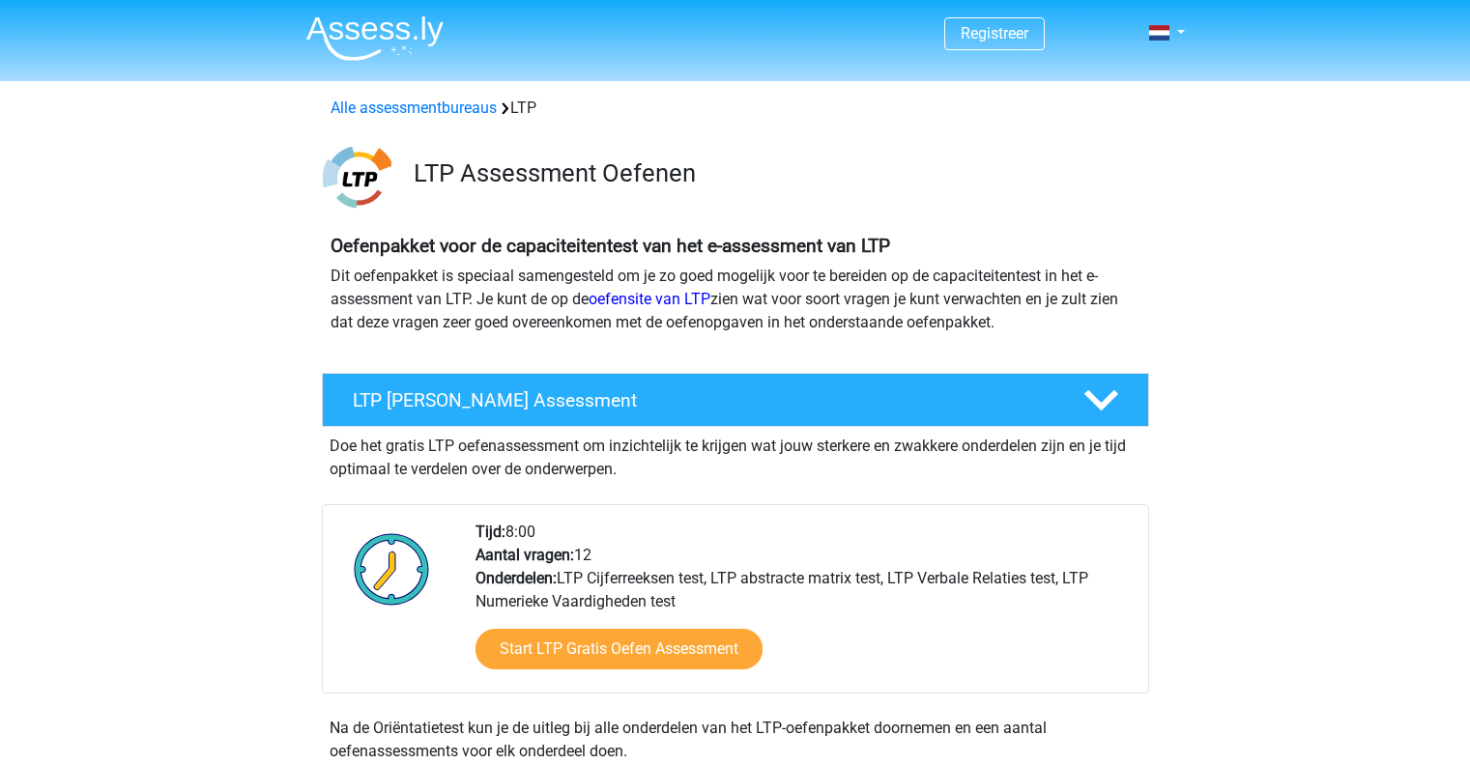
scroll to position [1256, 0]
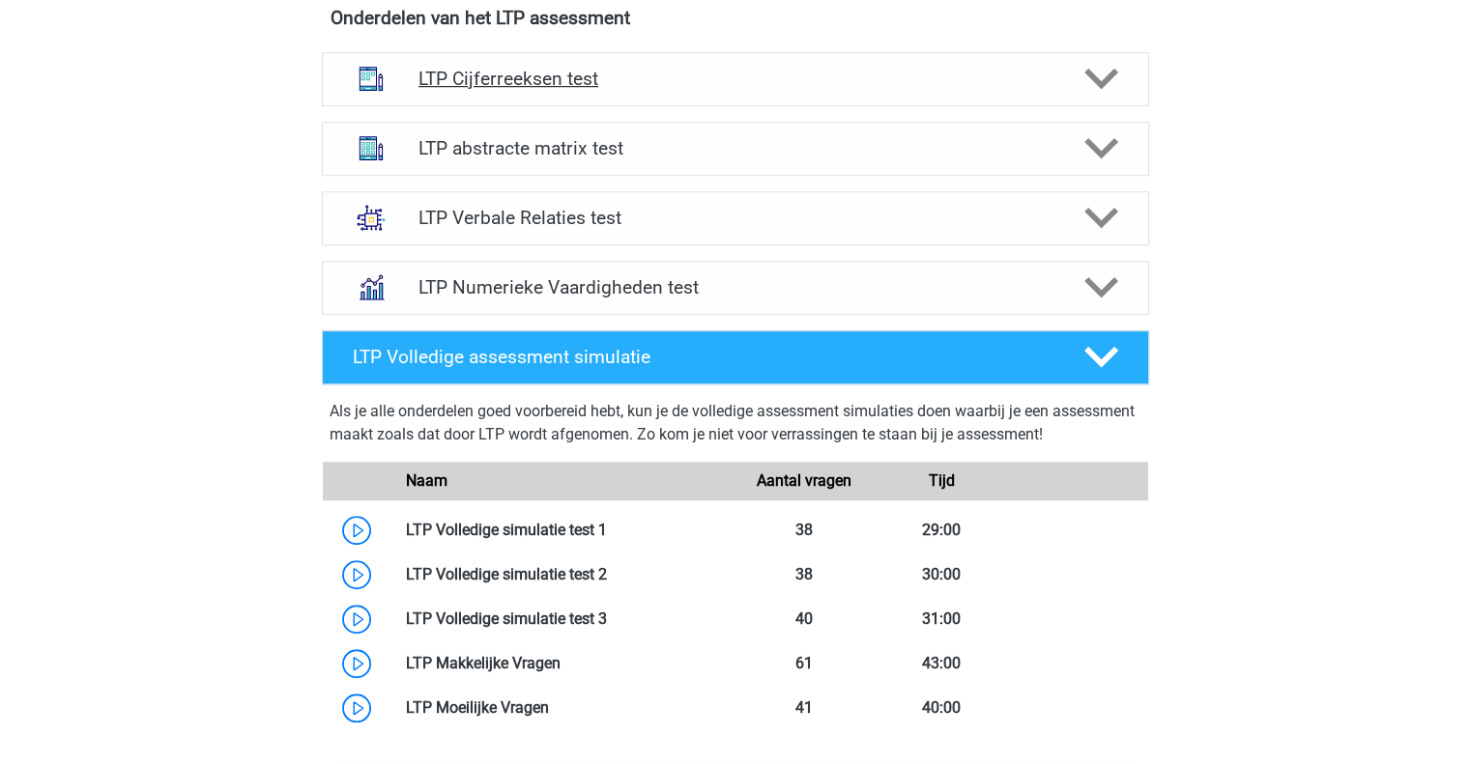
click at [1098, 75] on icon at bounding box center [1101, 79] width 34 height 34
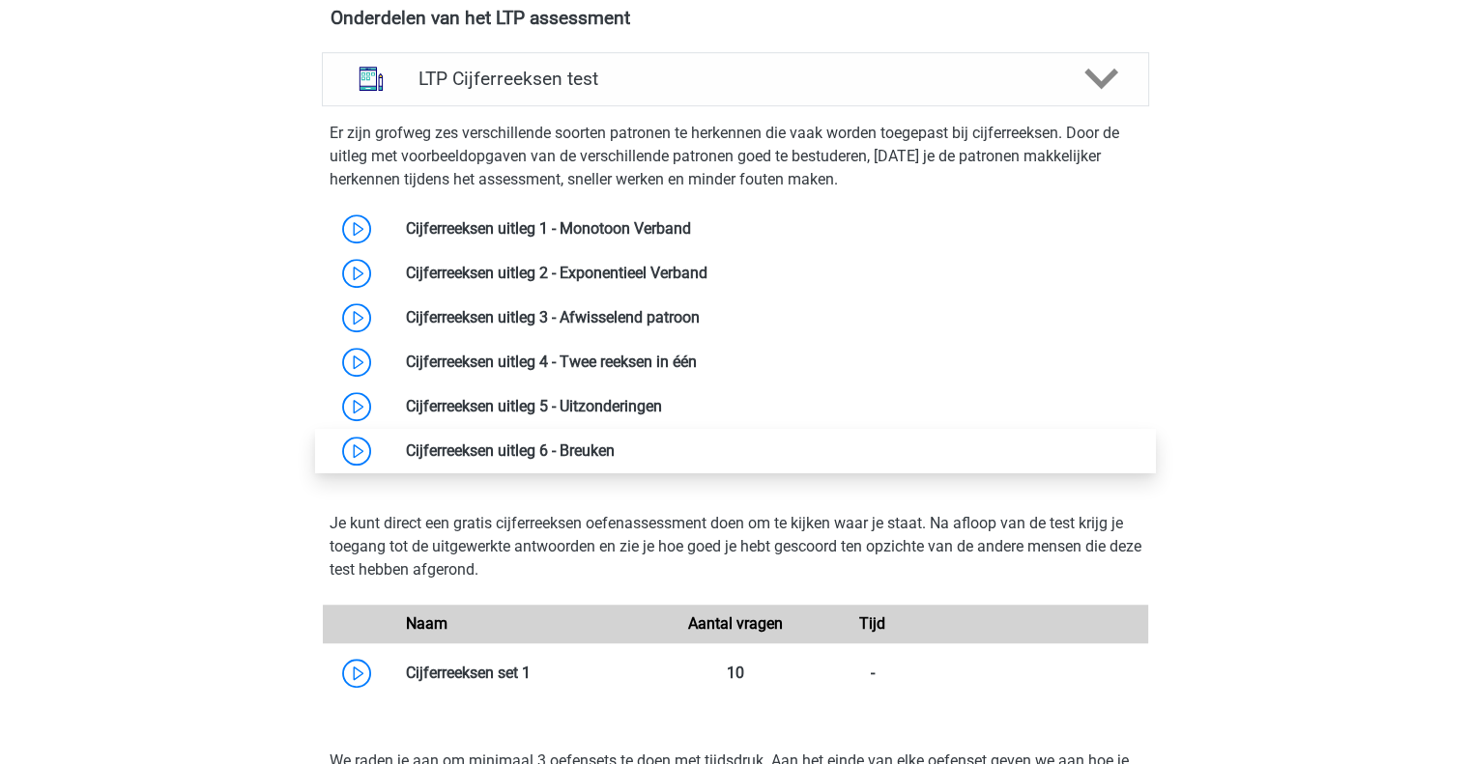
click at [615, 446] on link at bounding box center [615, 451] width 0 height 18
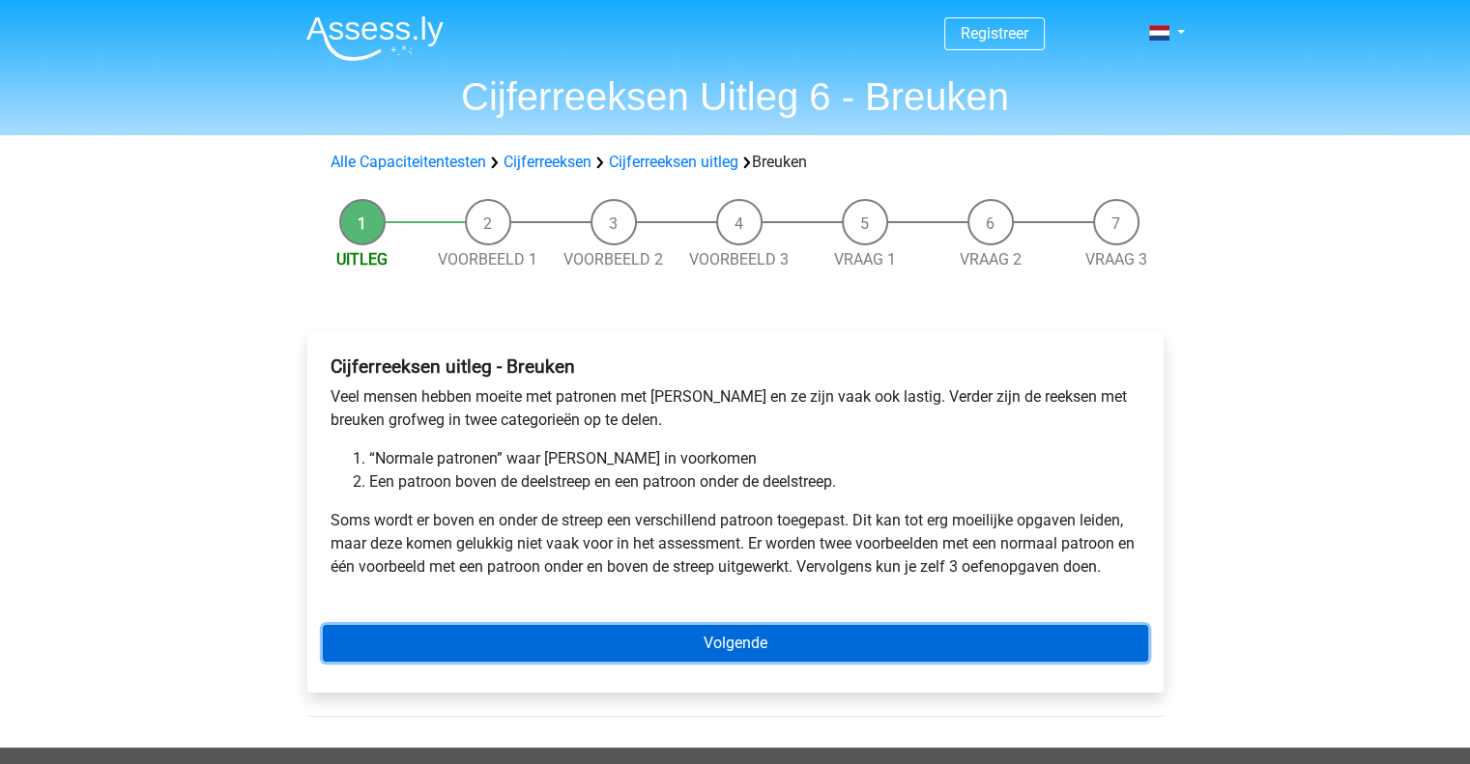
click at [827, 651] on link "Volgende" at bounding box center [735, 643] width 825 height 37
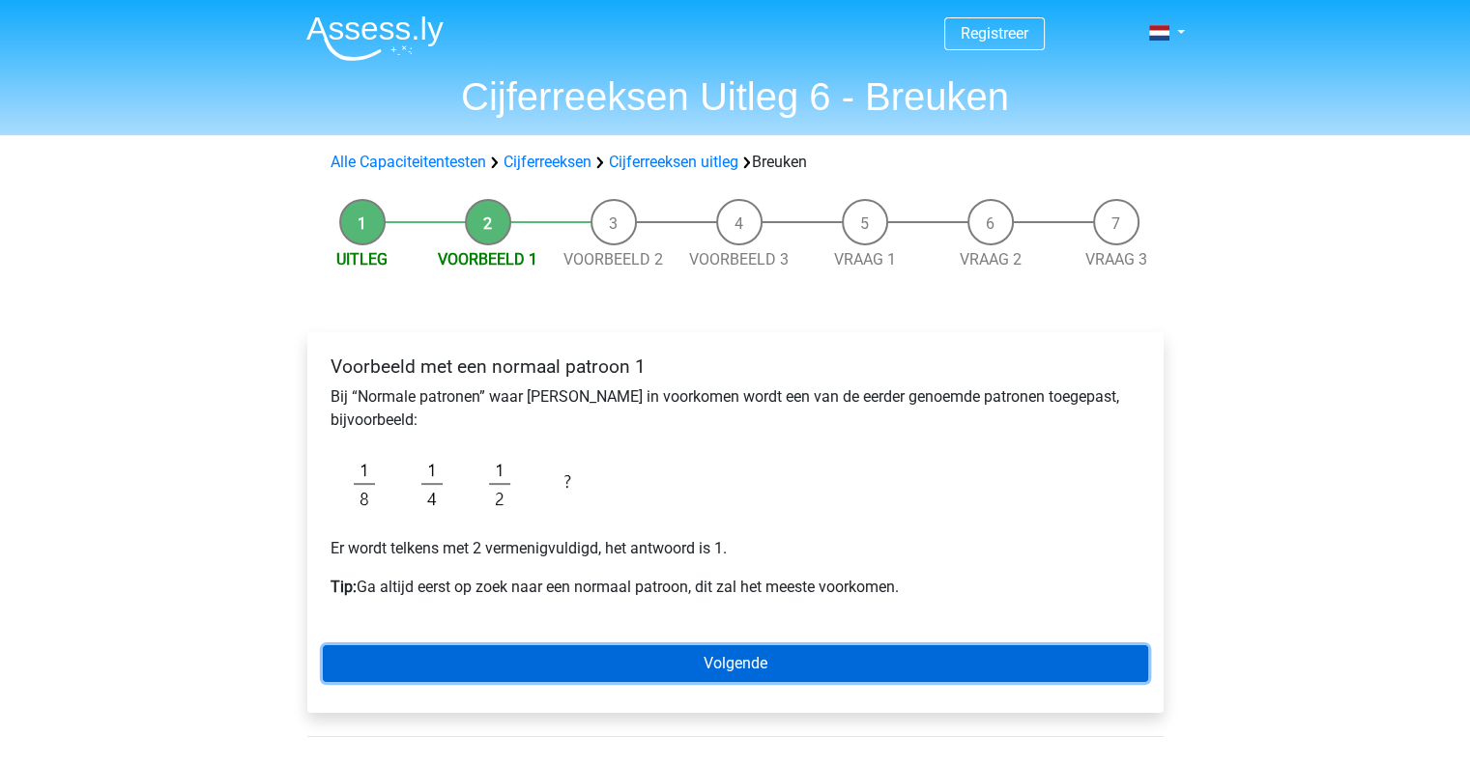
click at [761, 656] on link "Volgende" at bounding box center [735, 664] width 825 height 37
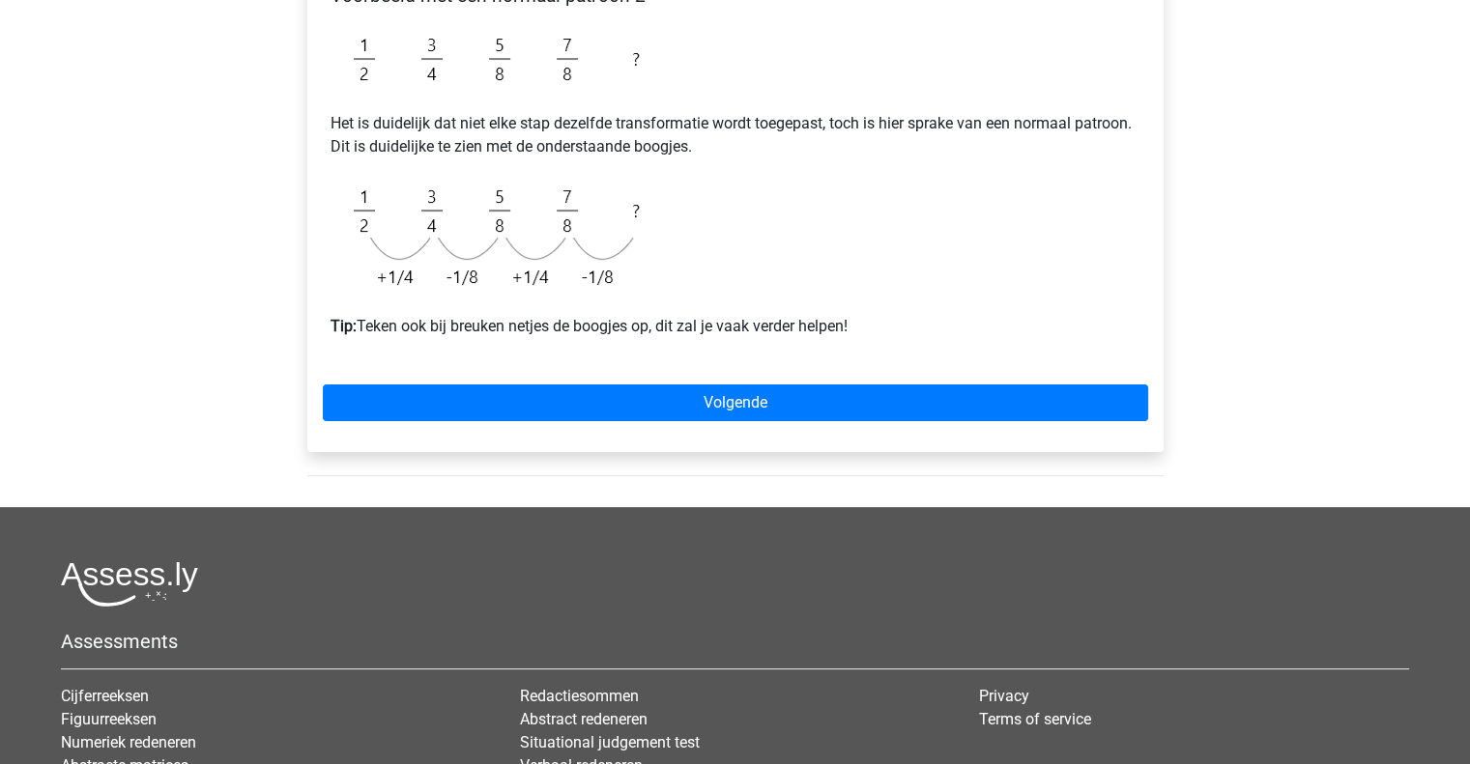
scroll to position [387, 0]
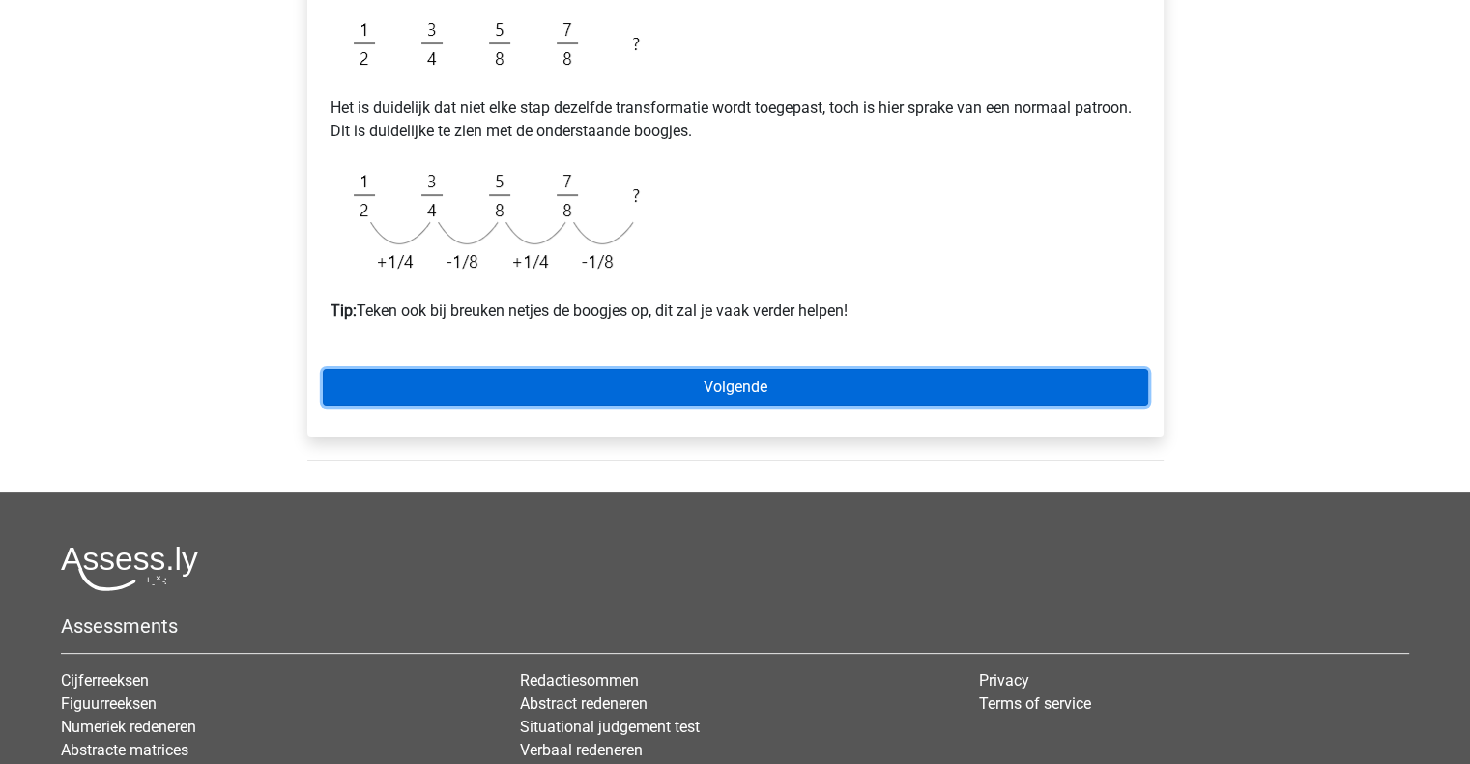
click at [777, 388] on link "Volgende" at bounding box center [735, 387] width 825 height 37
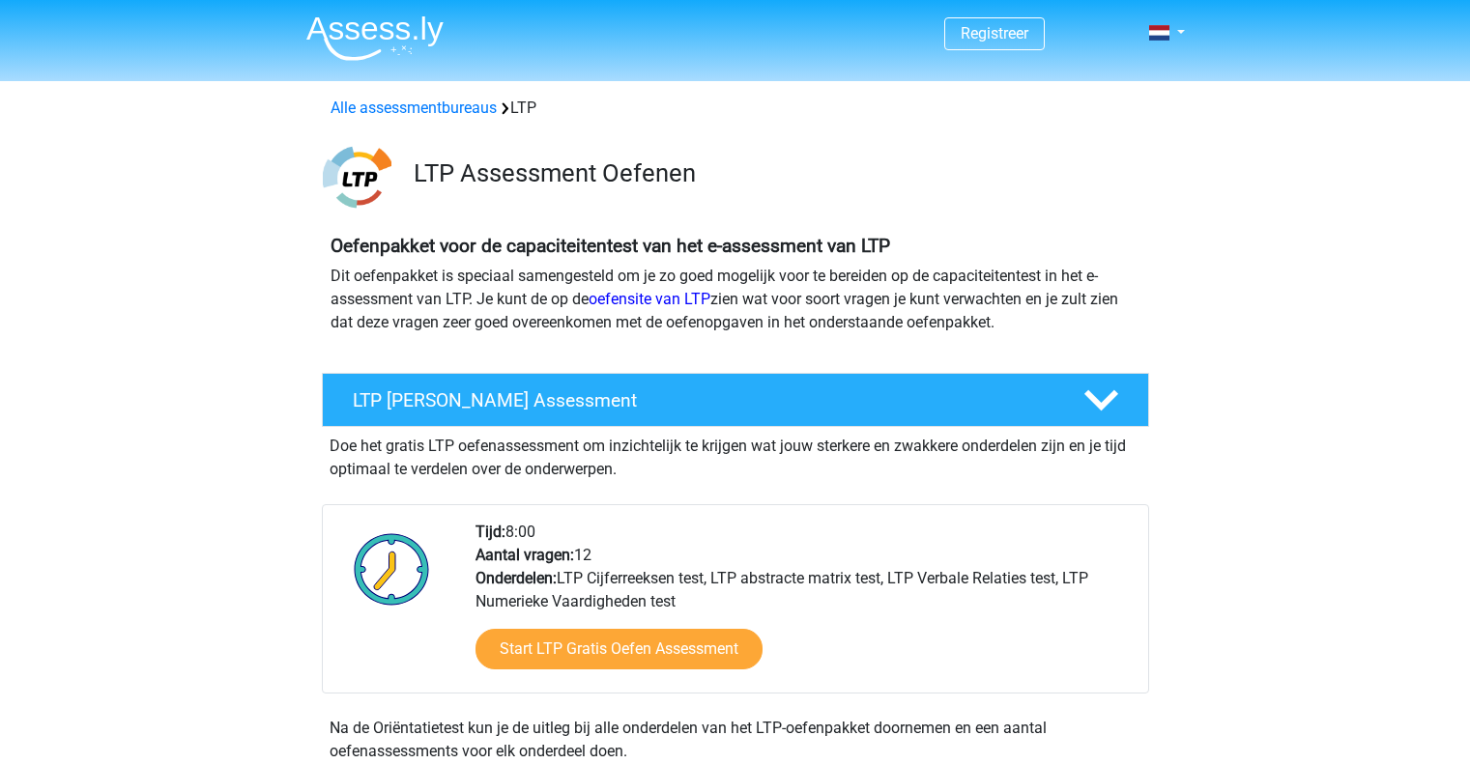
scroll to position [1256, 0]
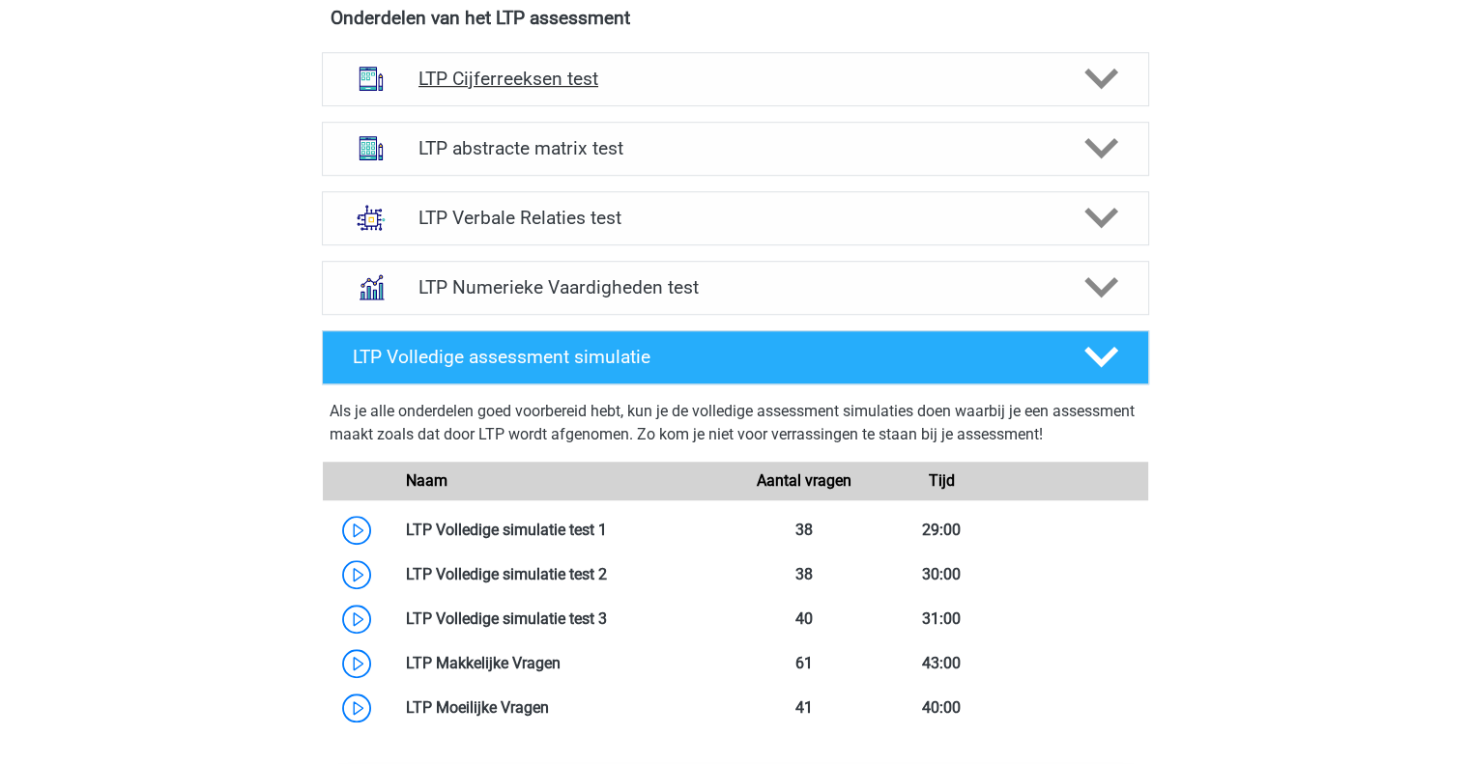
click at [1117, 73] on icon at bounding box center [1101, 79] width 34 height 34
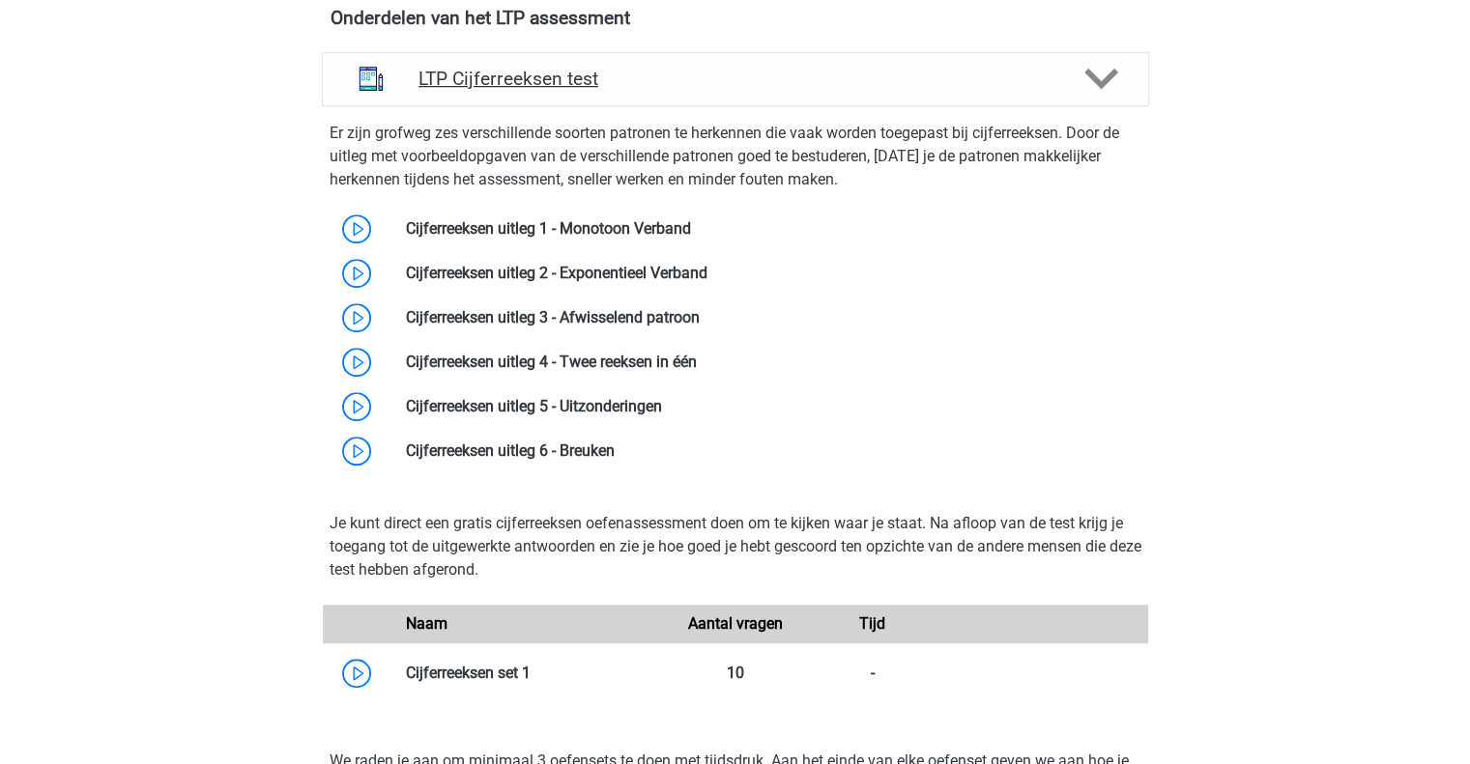
click at [1117, 73] on icon at bounding box center [1101, 79] width 34 height 34
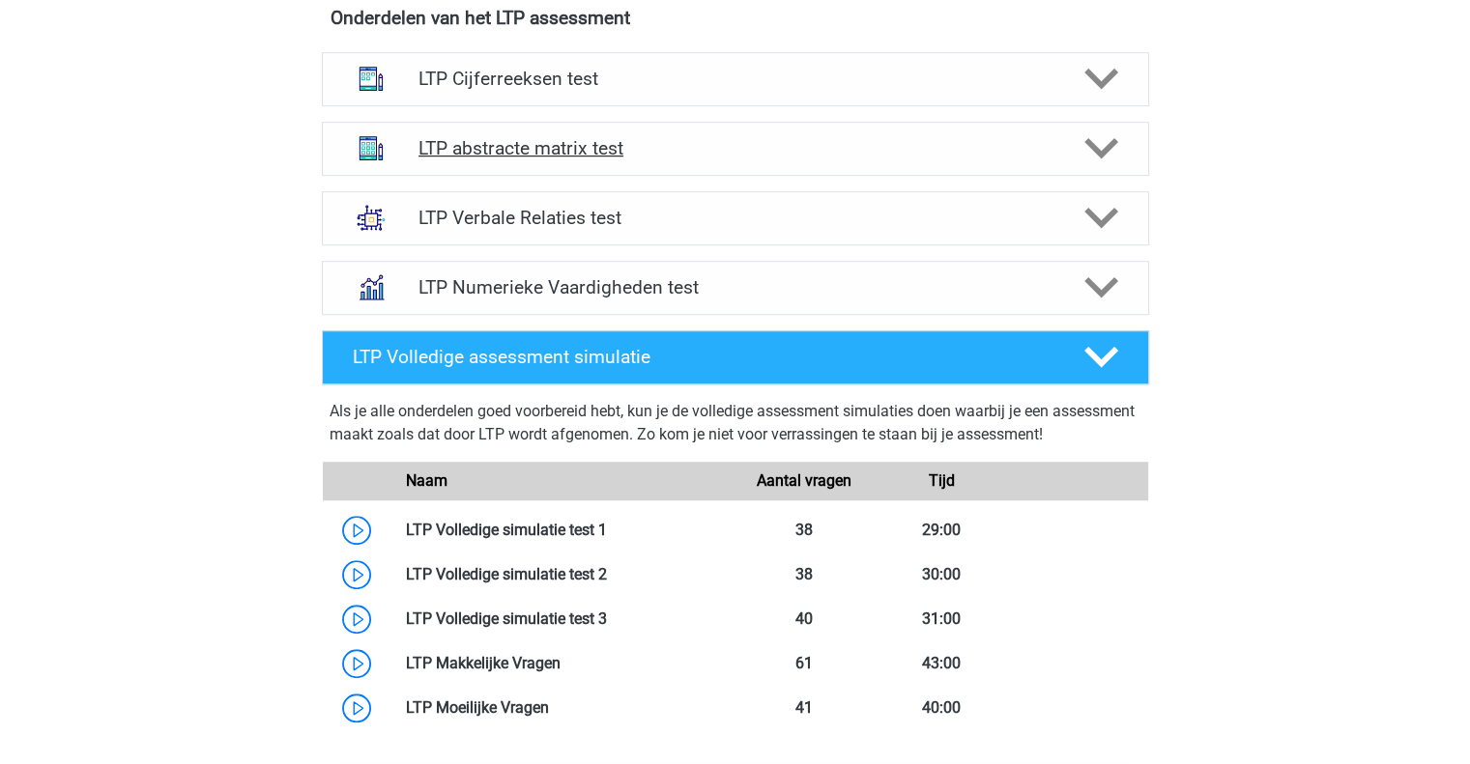
click at [1104, 150] on polygon at bounding box center [1101, 148] width 34 height 21
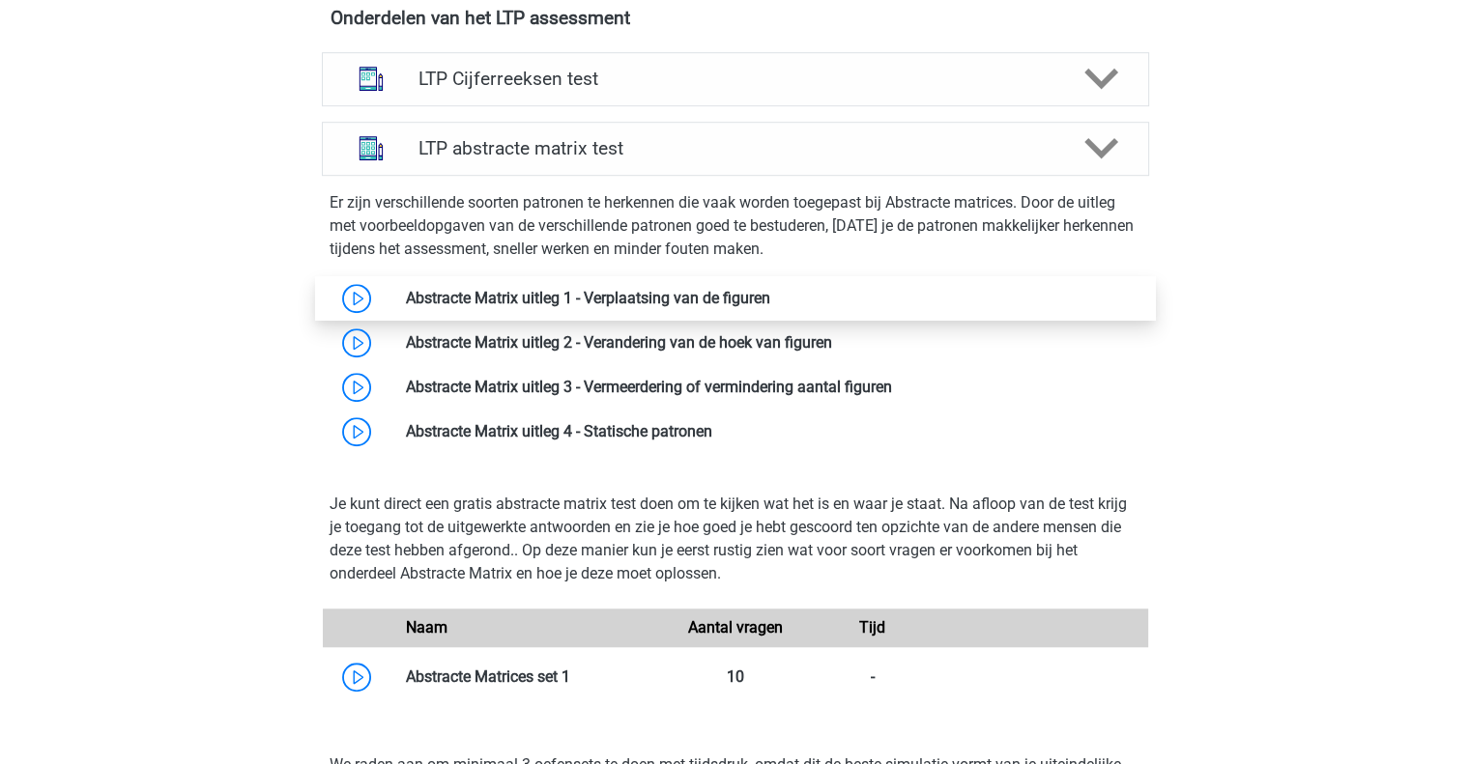
click at [770, 293] on link at bounding box center [770, 298] width 0 height 18
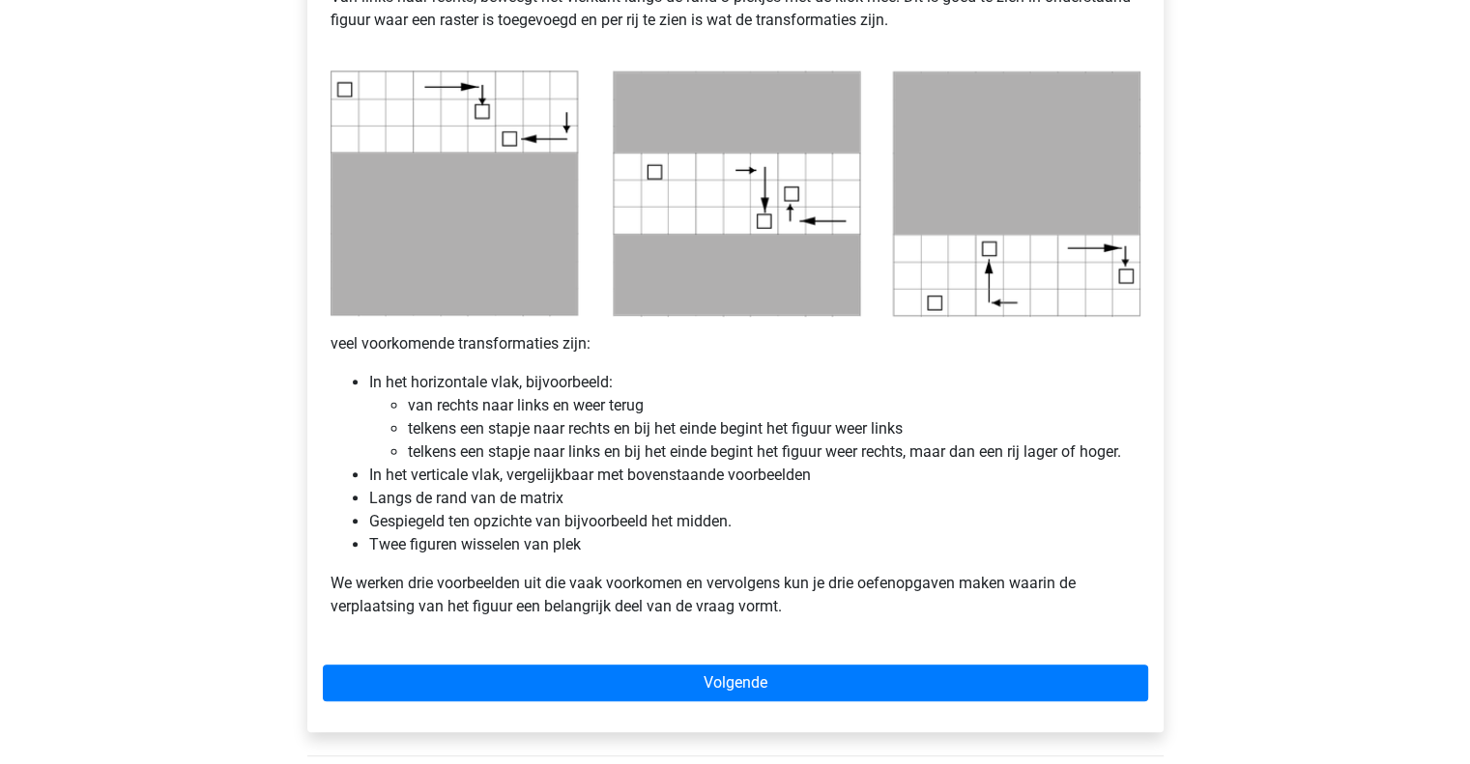
scroll to position [966, 0]
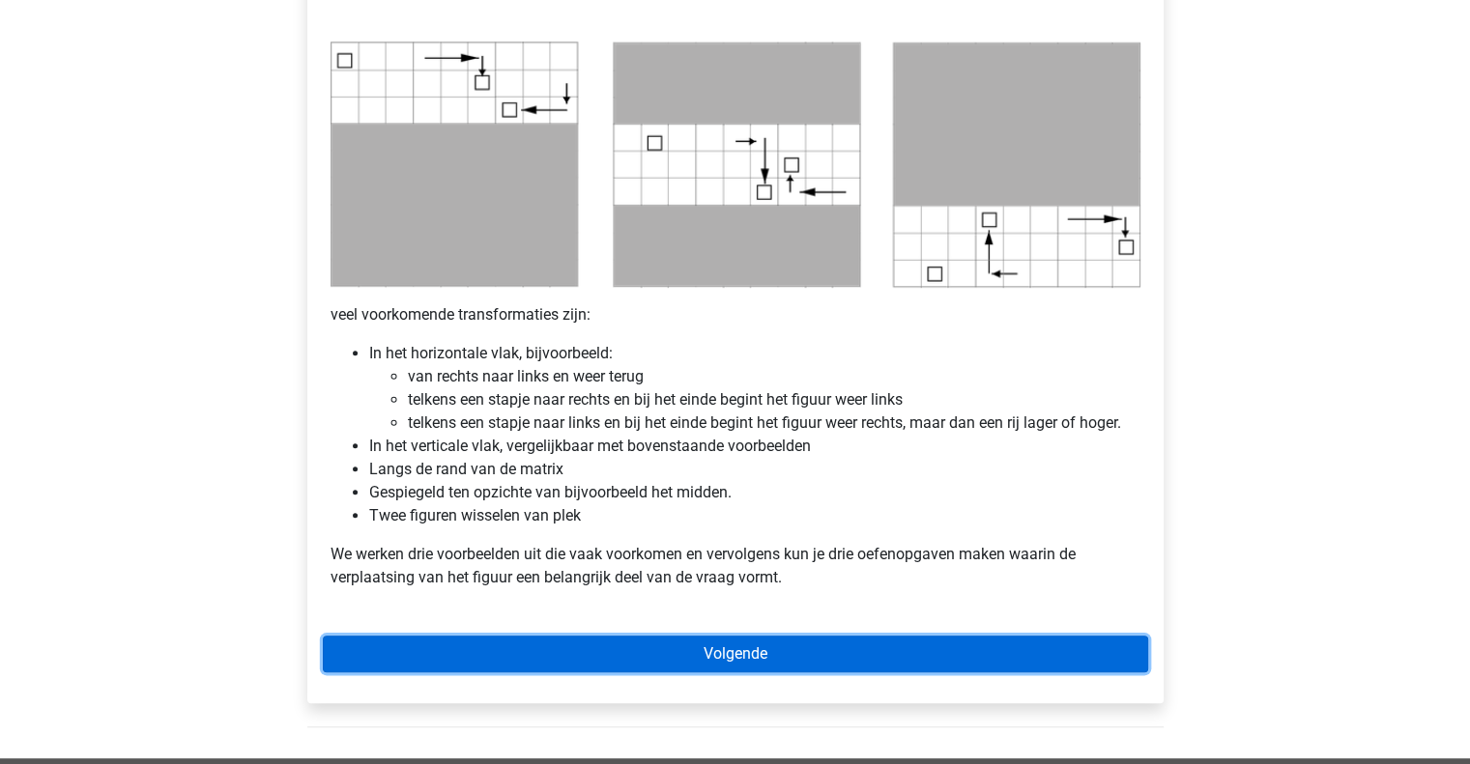
click at [707, 641] on link "Volgende" at bounding box center [735, 654] width 825 height 37
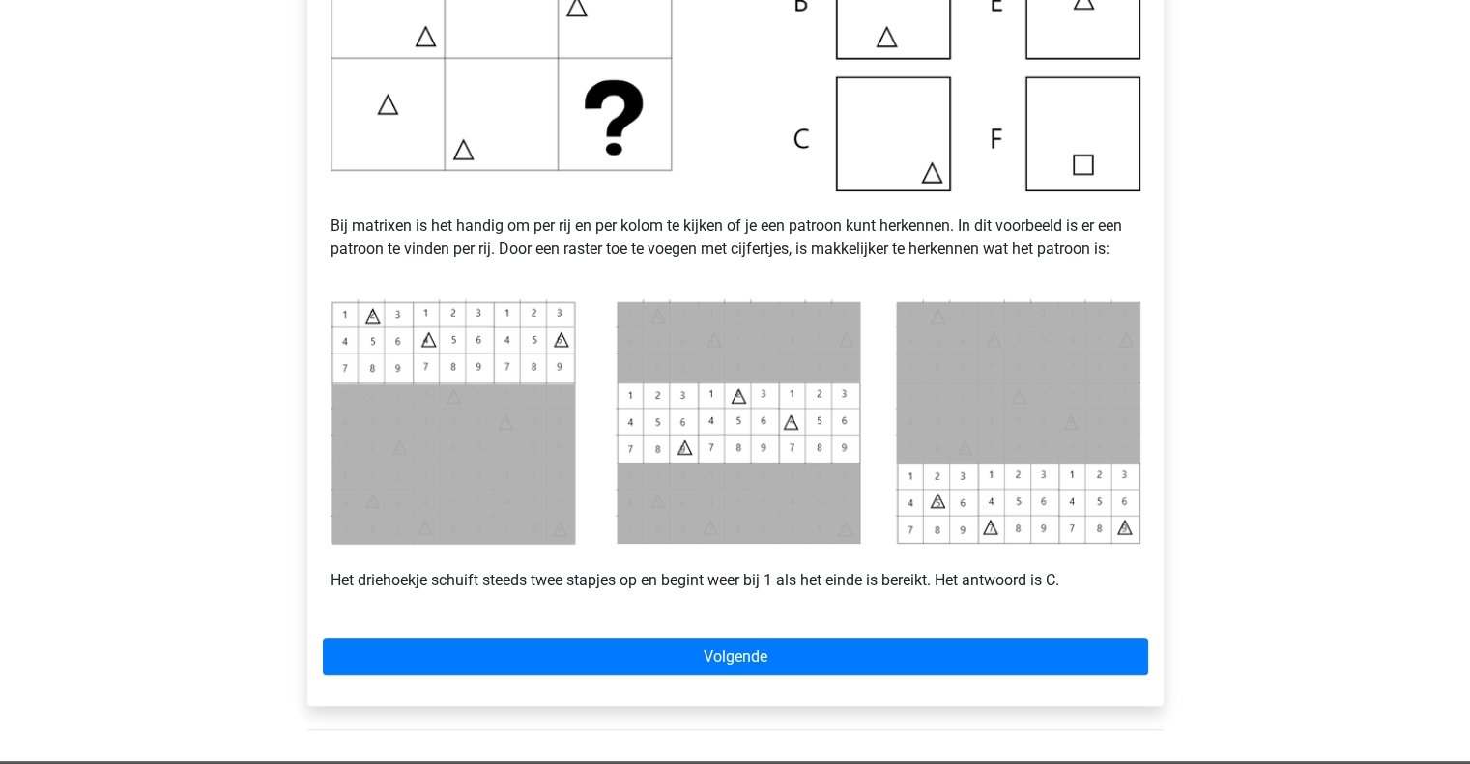
scroll to position [676, 0]
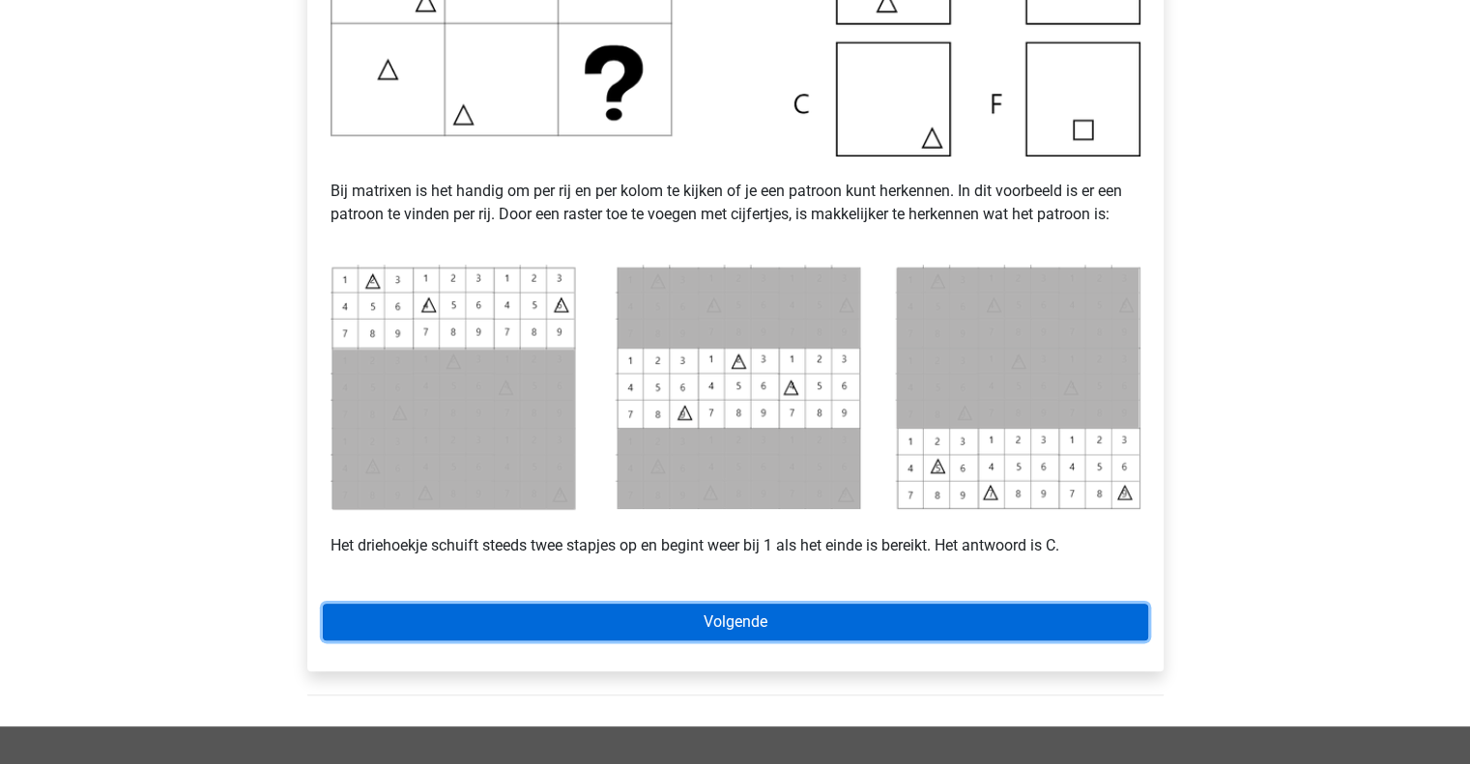
click at [770, 625] on link "Volgende" at bounding box center [735, 622] width 825 height 37
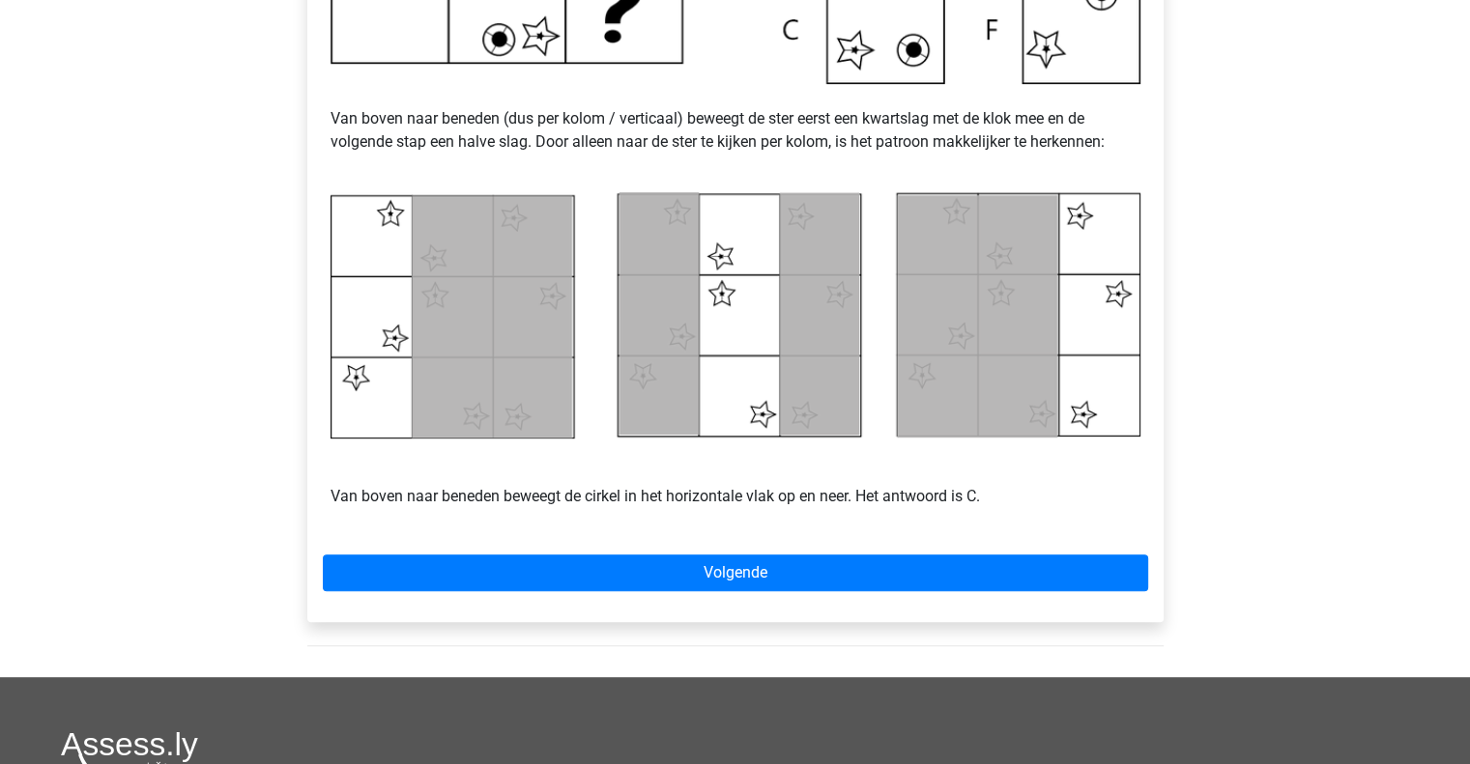
scroll to position [870, 0]
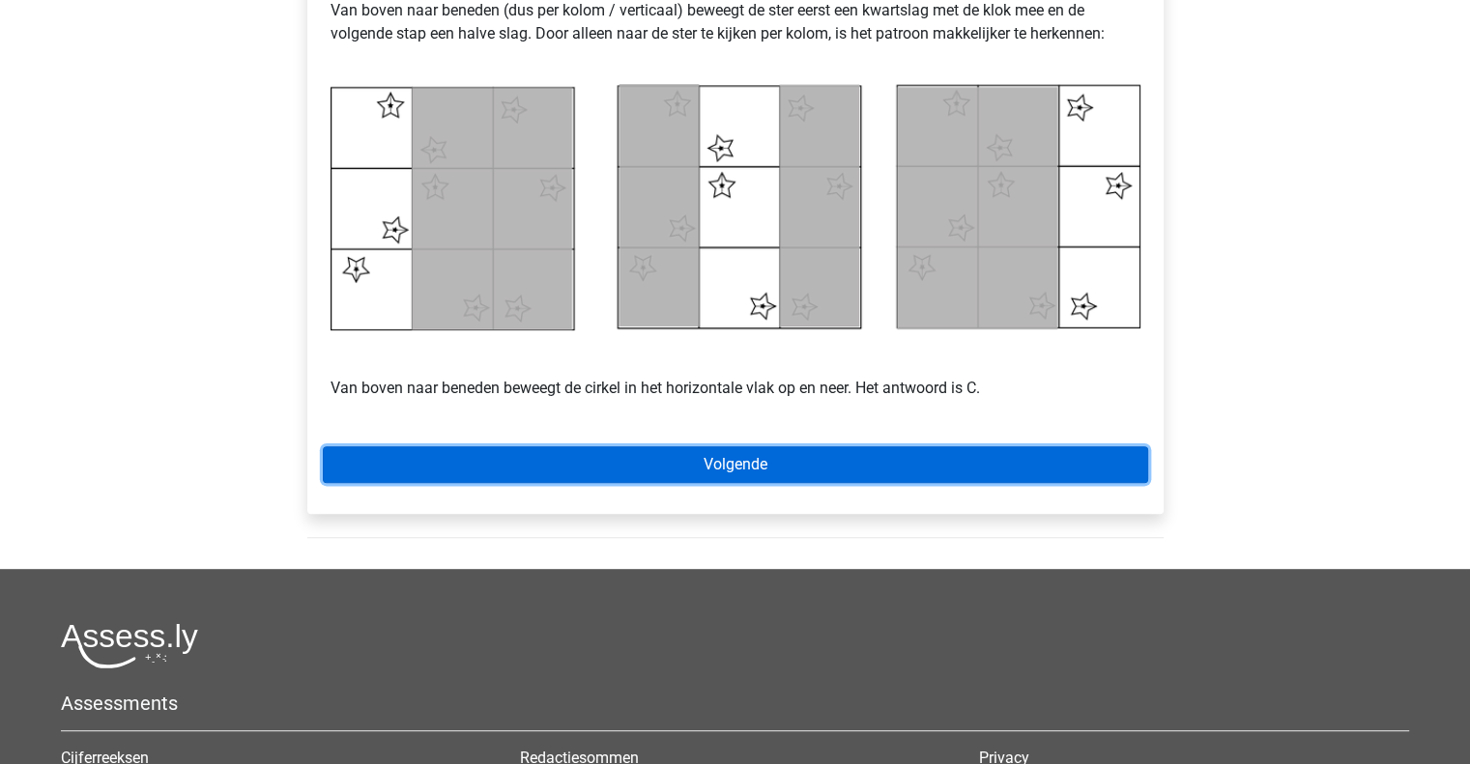
click at [653, 478] on link "Volgende" at bounding box center [735, 464] width 825 height 37
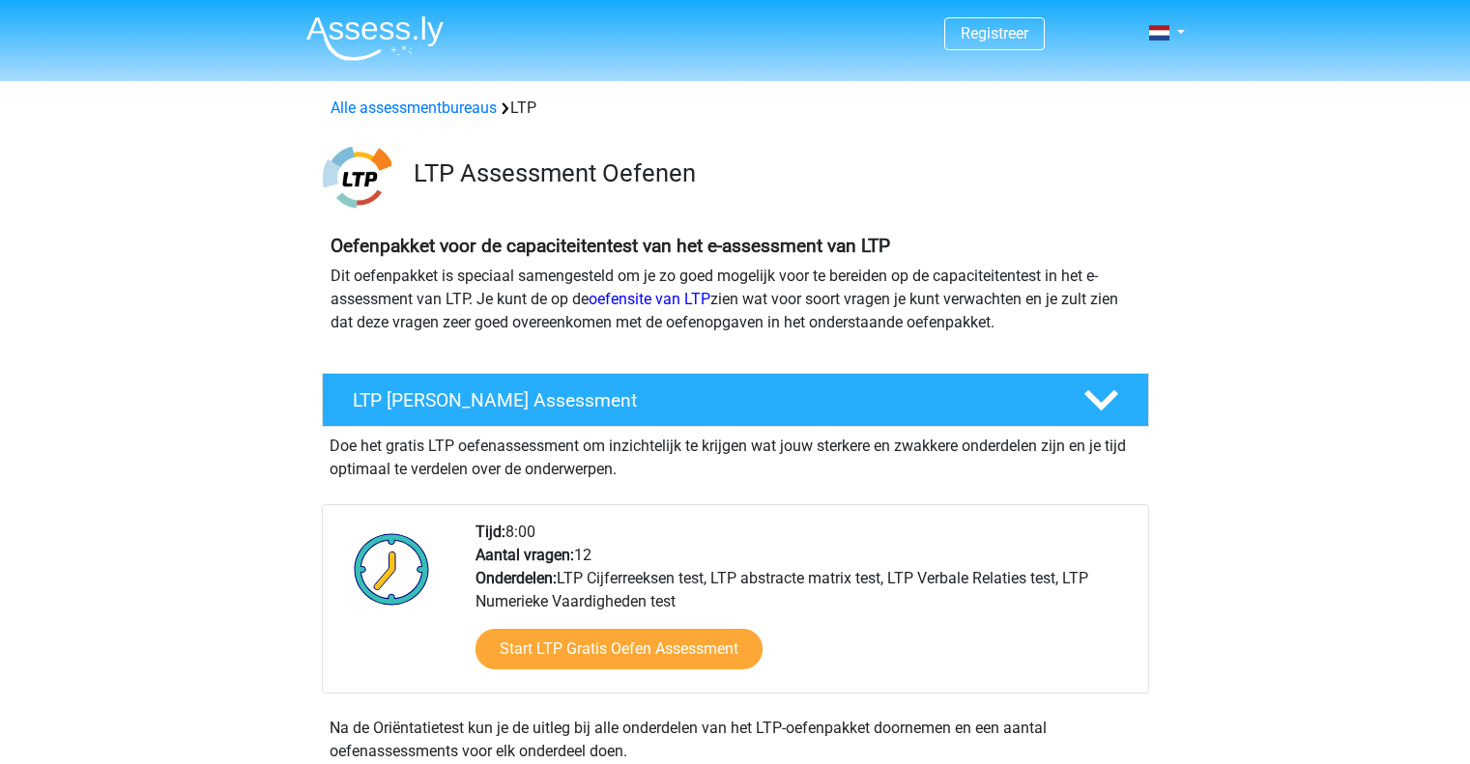
scroll to position [1256, 0]
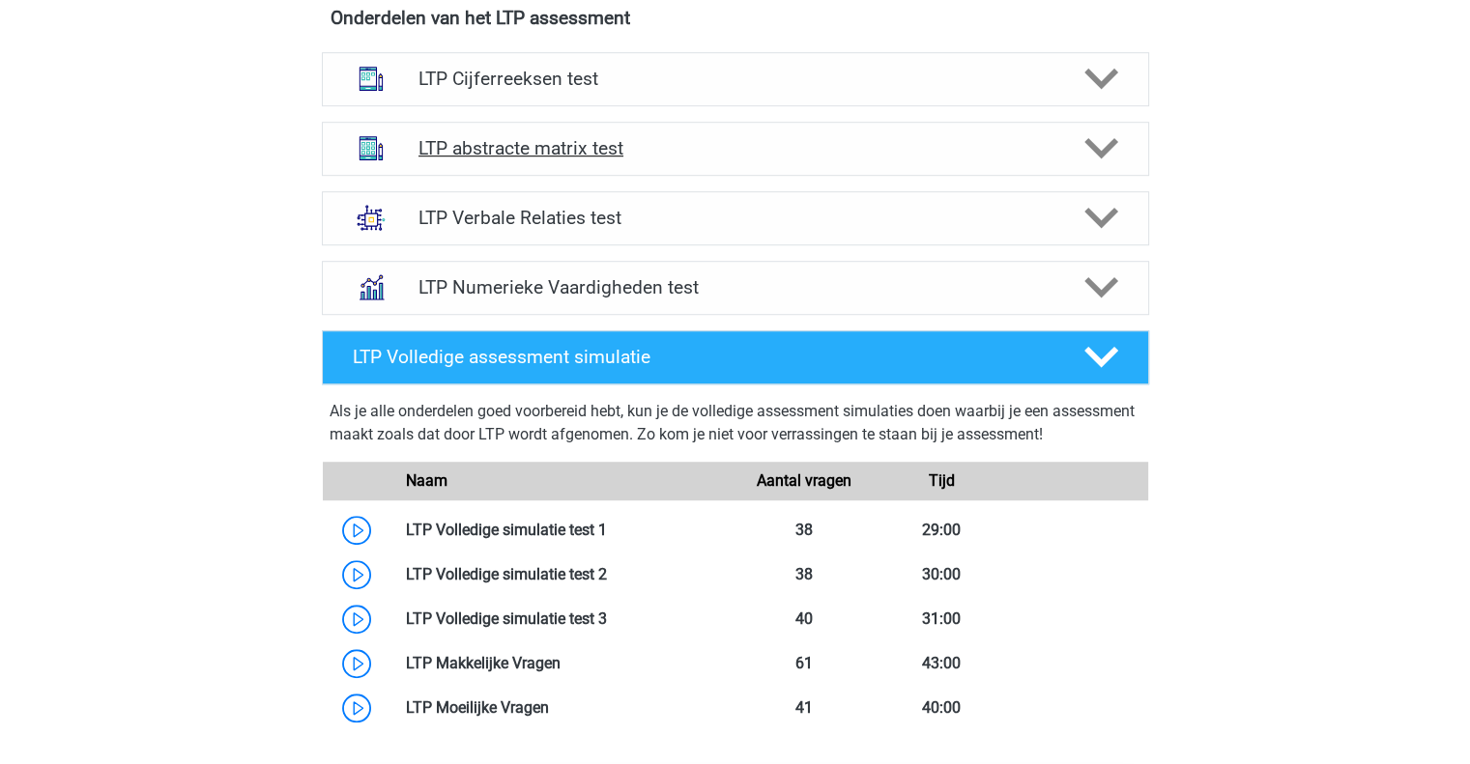
click at [1105, 149] on polygon at bounding box center [1101, 148] width 34 height 21
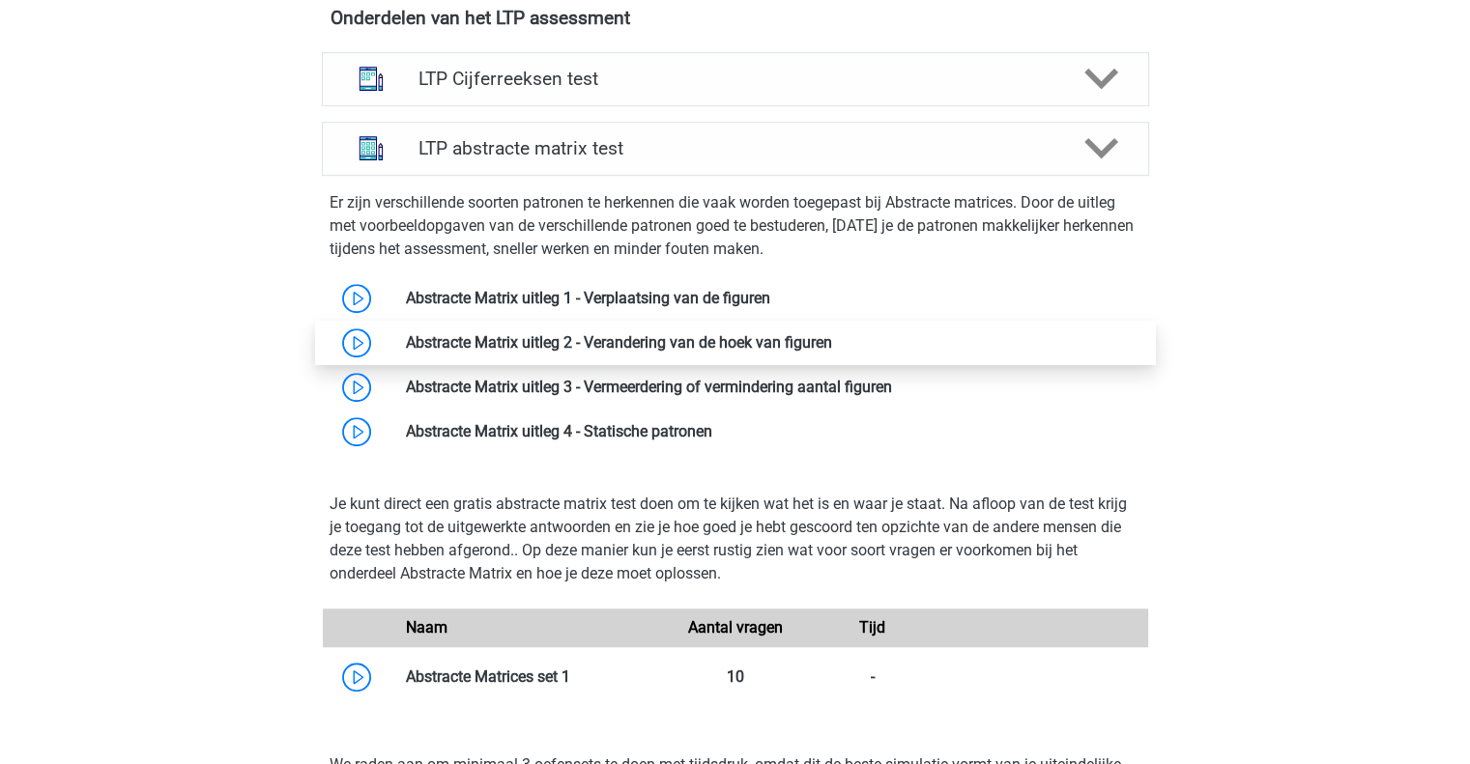
click at [832, 335] on link at bounding box center [832, 342] width 0 height 18
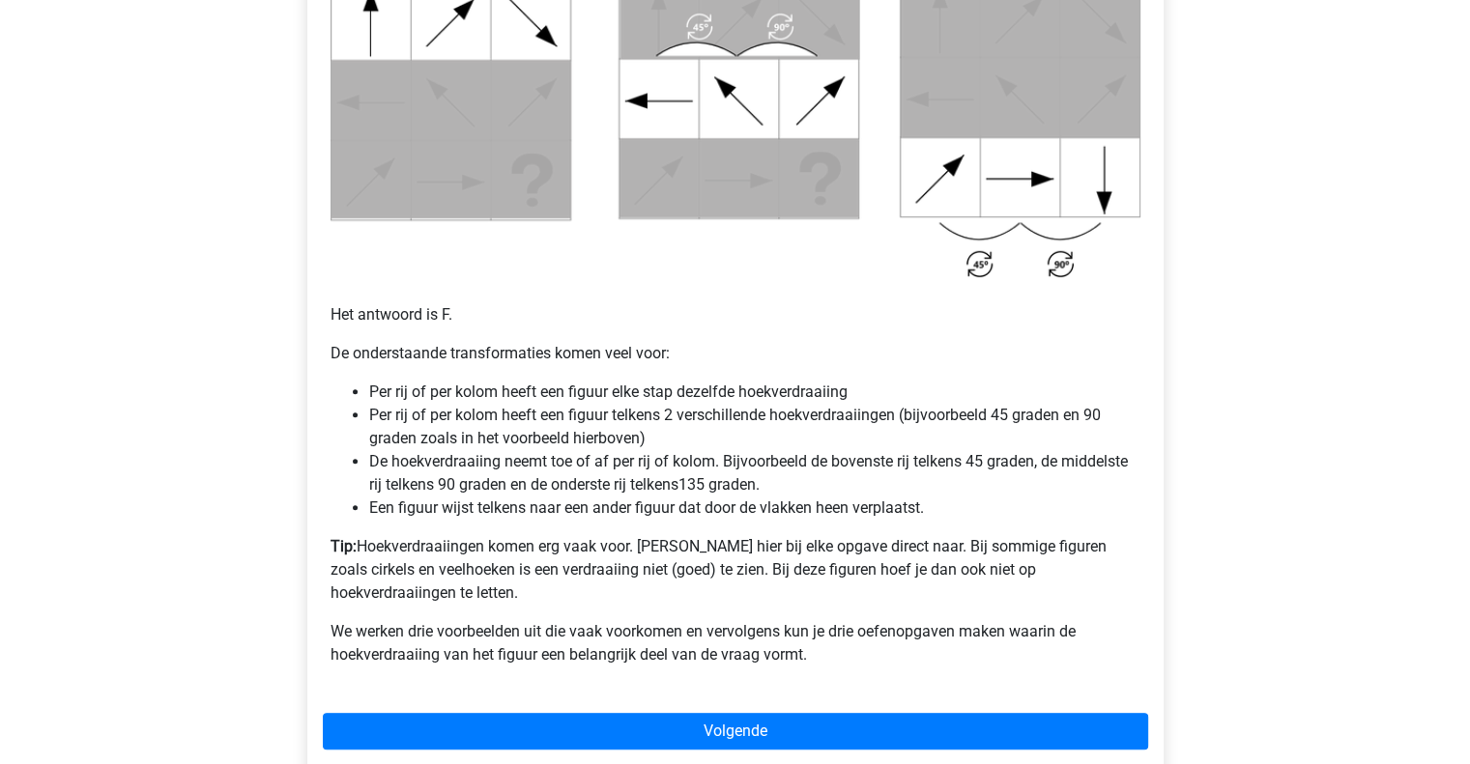
scroll to position [1256, 0]
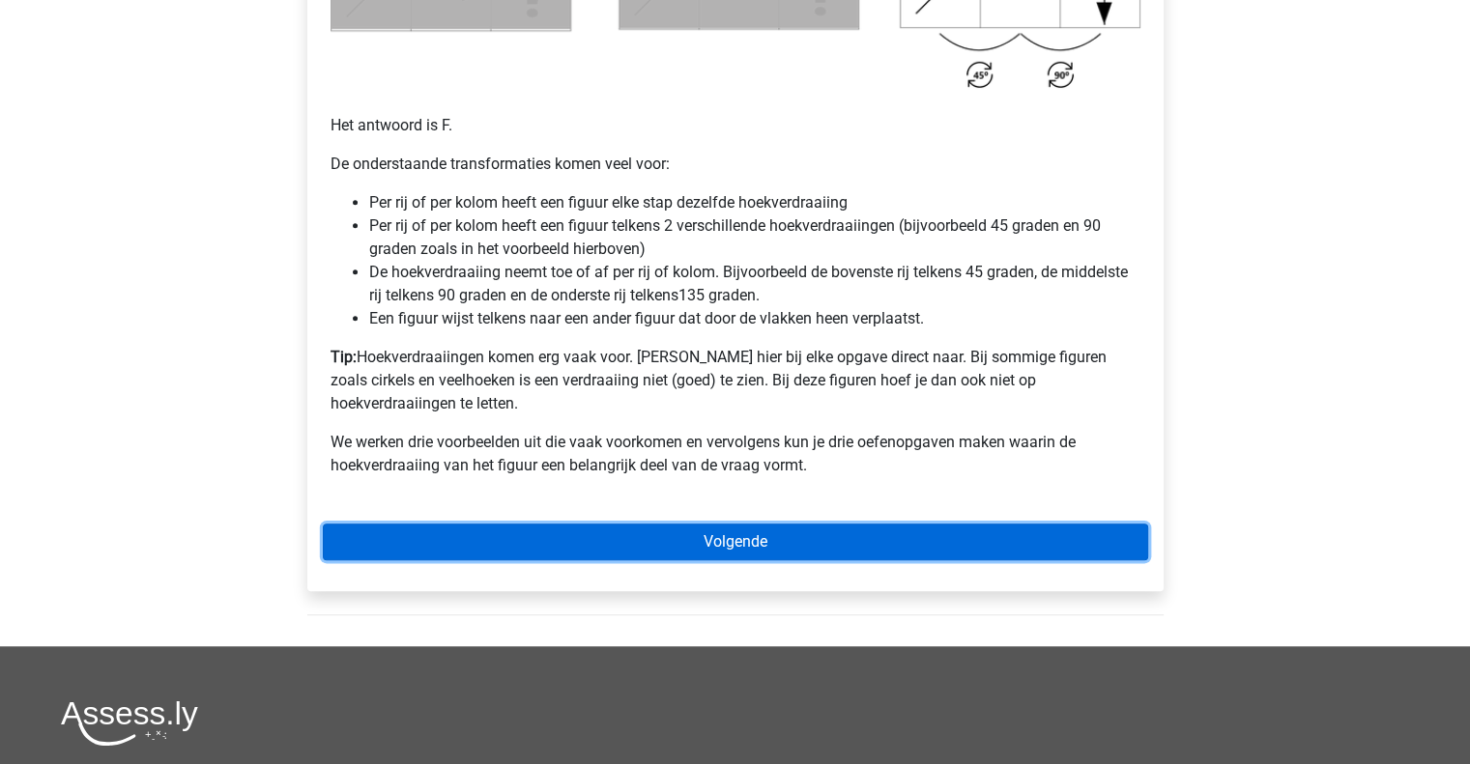
click at [743, 529] on link "Volgende" at bounding box center [735, 542] width 825 height 37
click at [761, 524] on link "Volgende" at bounding box center [735, 542] width 825 height 37
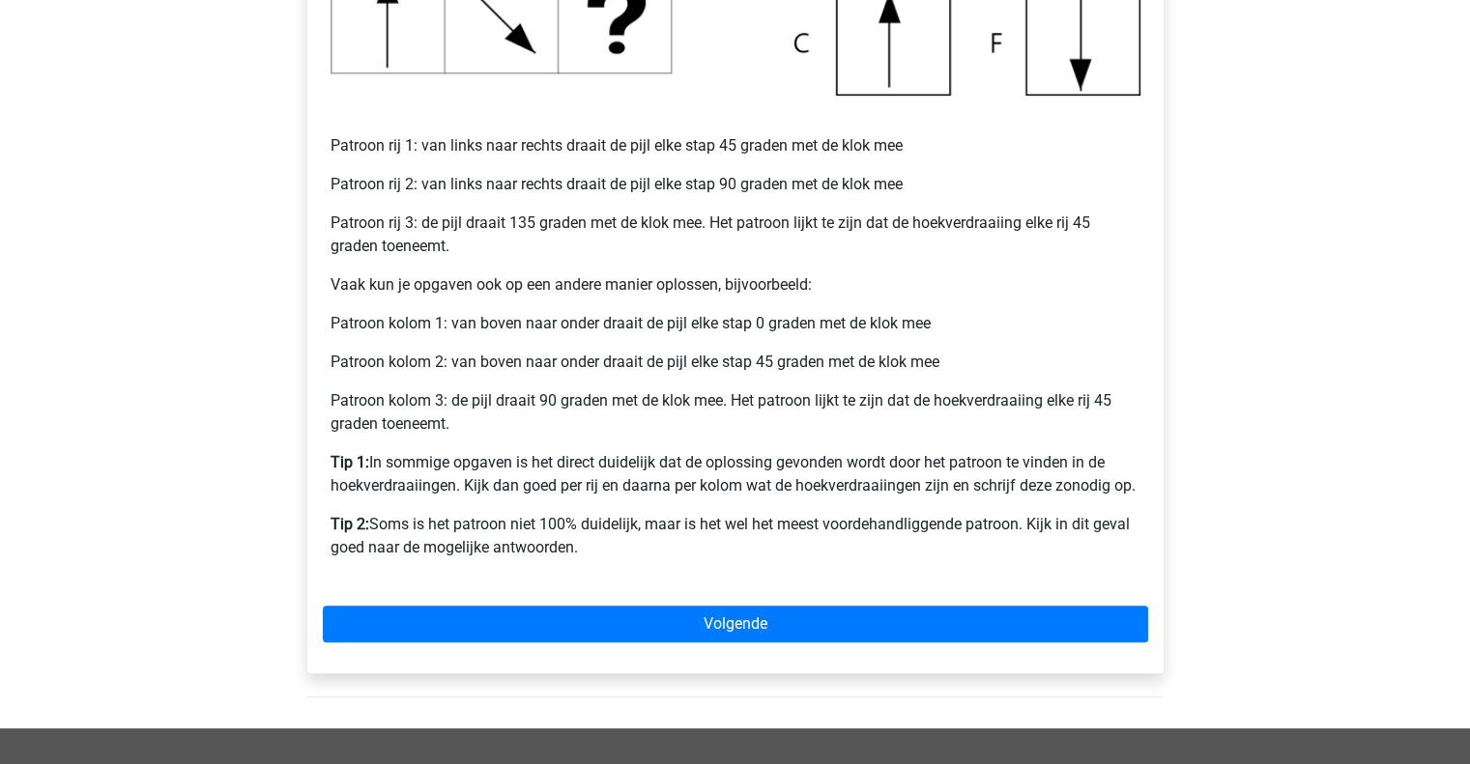
scroll to position [870, 0]
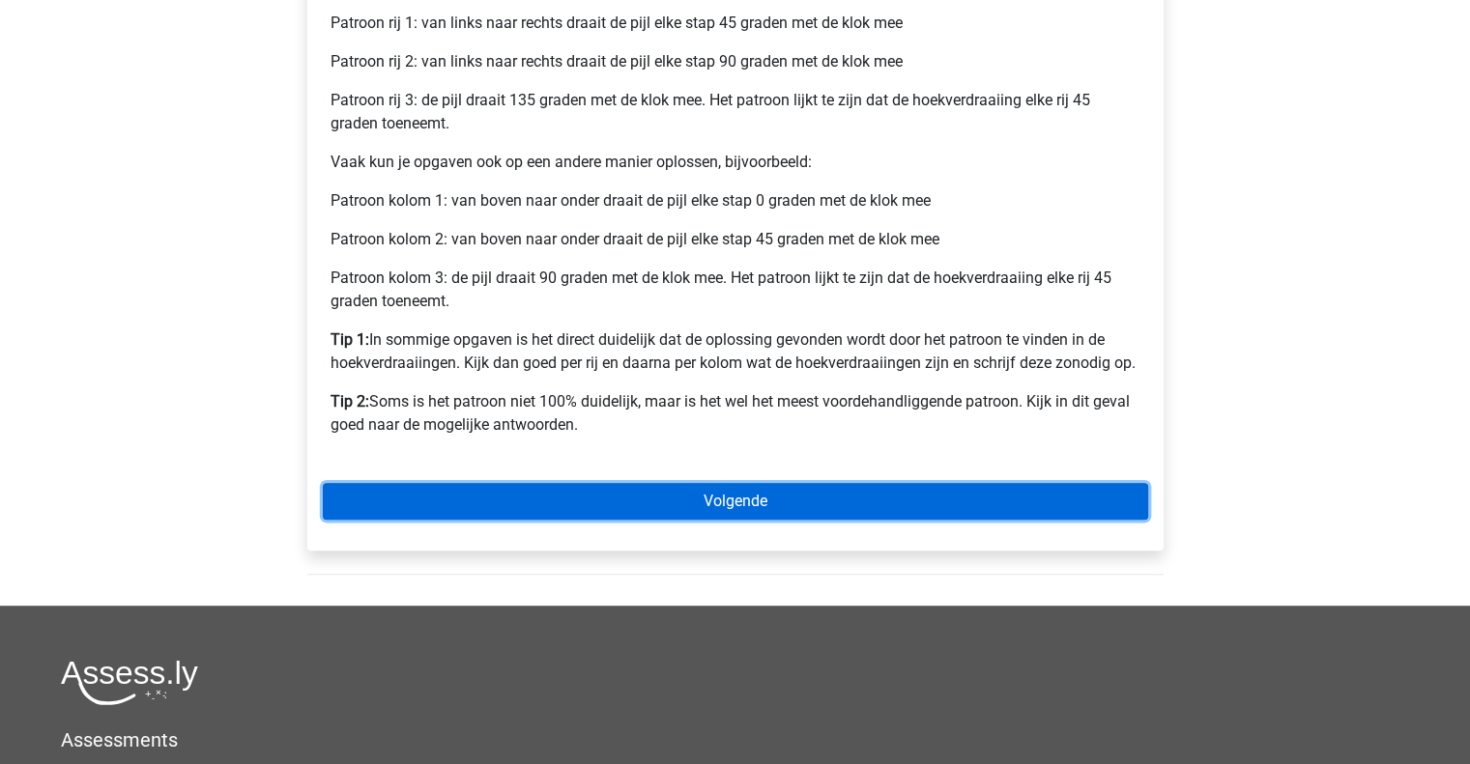
click at [730, 503] on link "Volgende" at bounding box center [735, 501] width 825 height 37
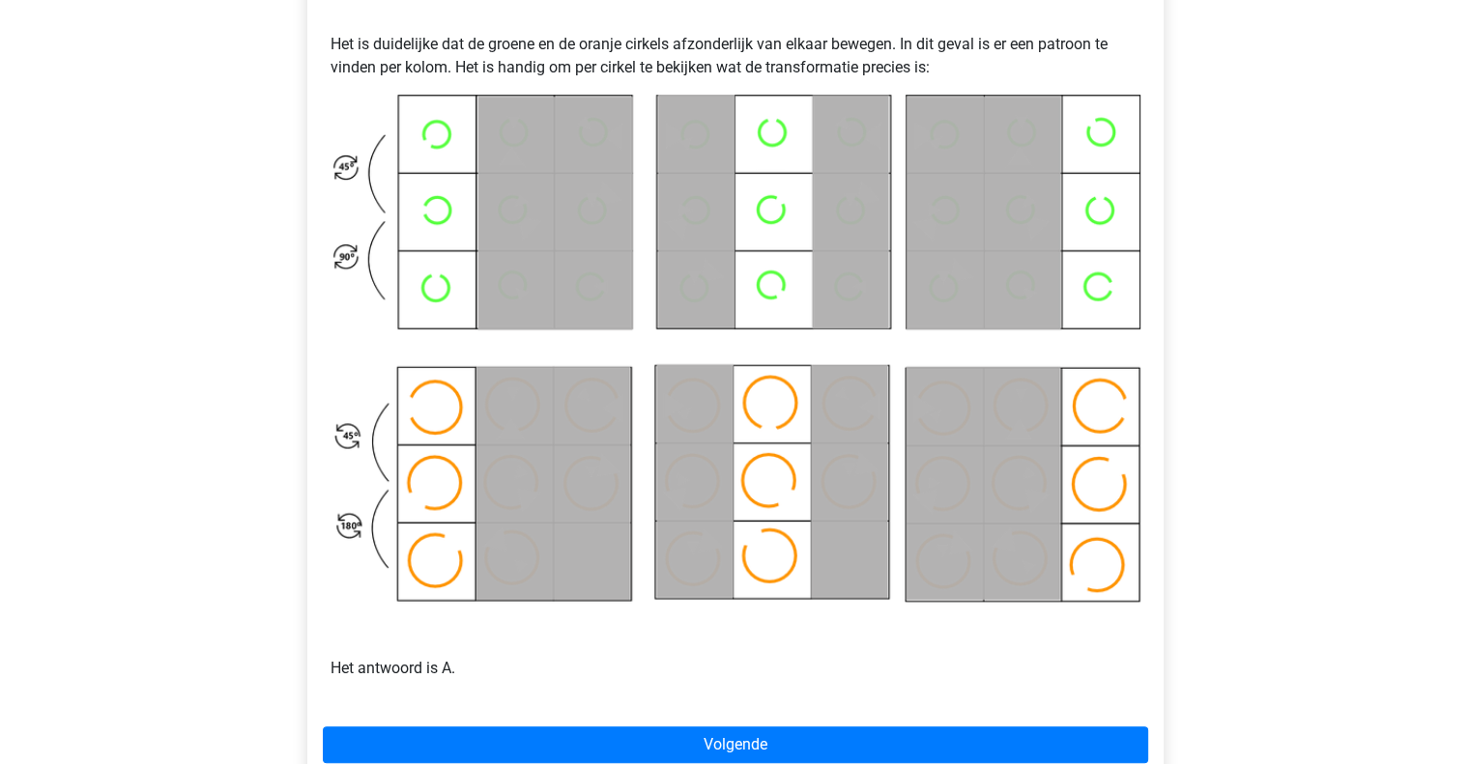
scroll to position [1160, 0]
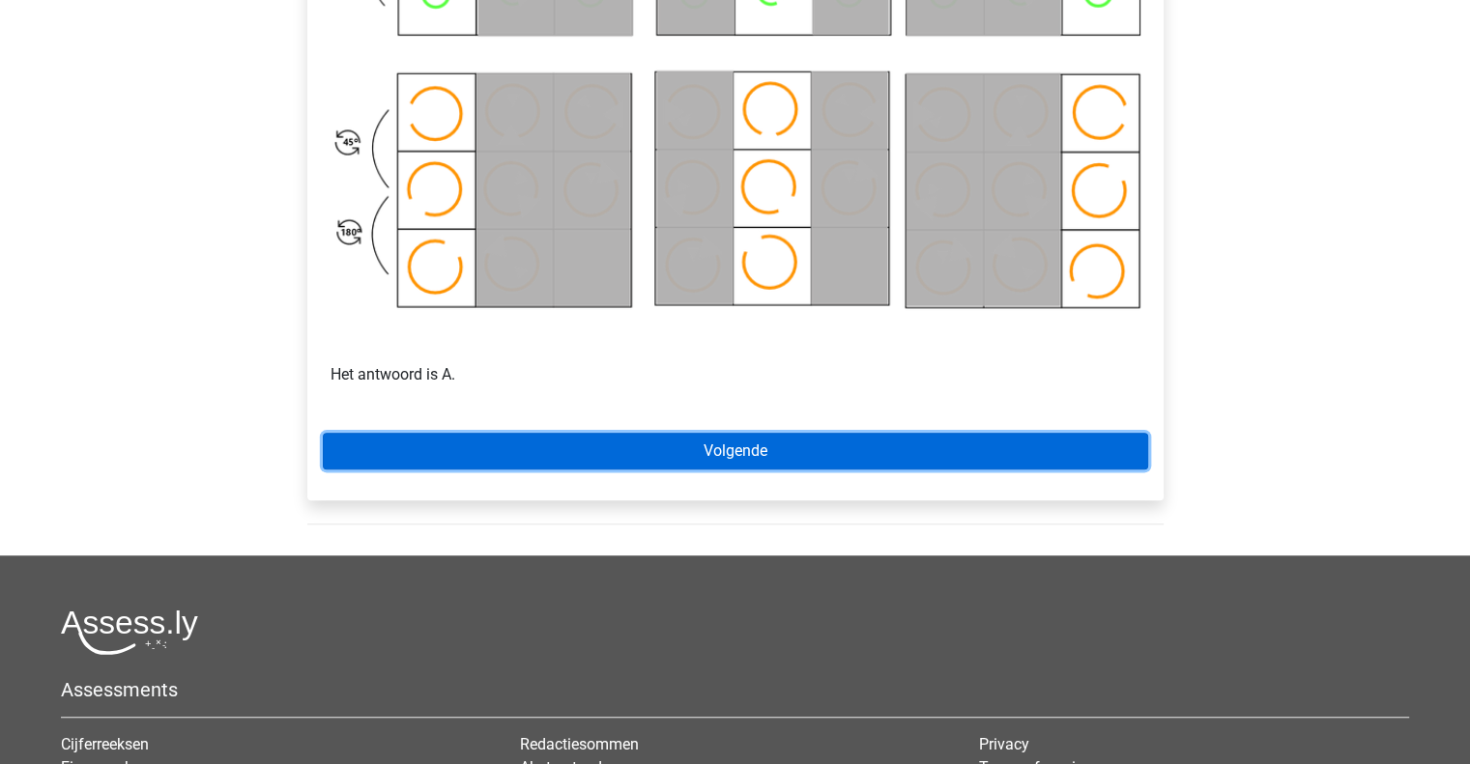
click at [740, 456] on link "Volgende" at bounding box center [735, 451] width 825 height 37
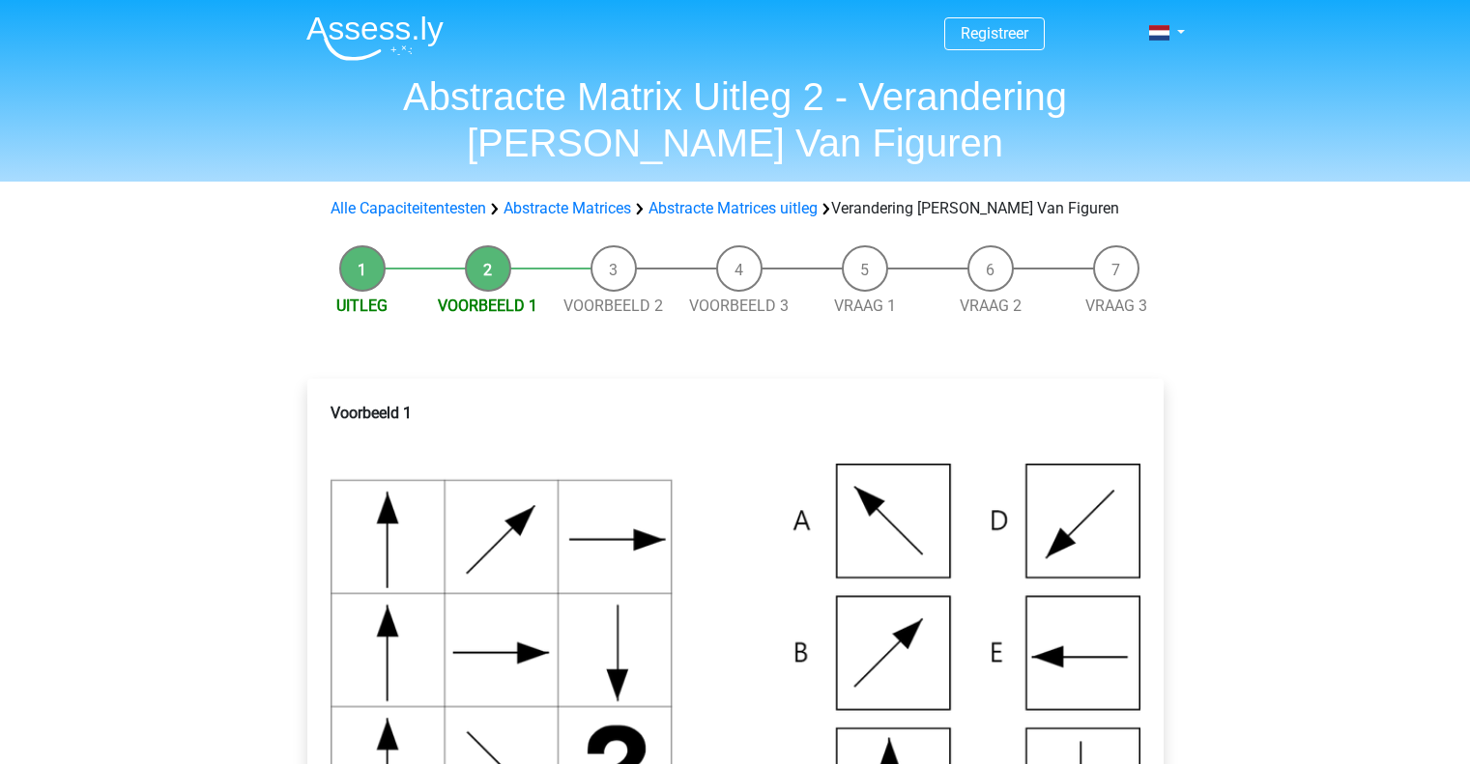
scroll to position [870, 0]
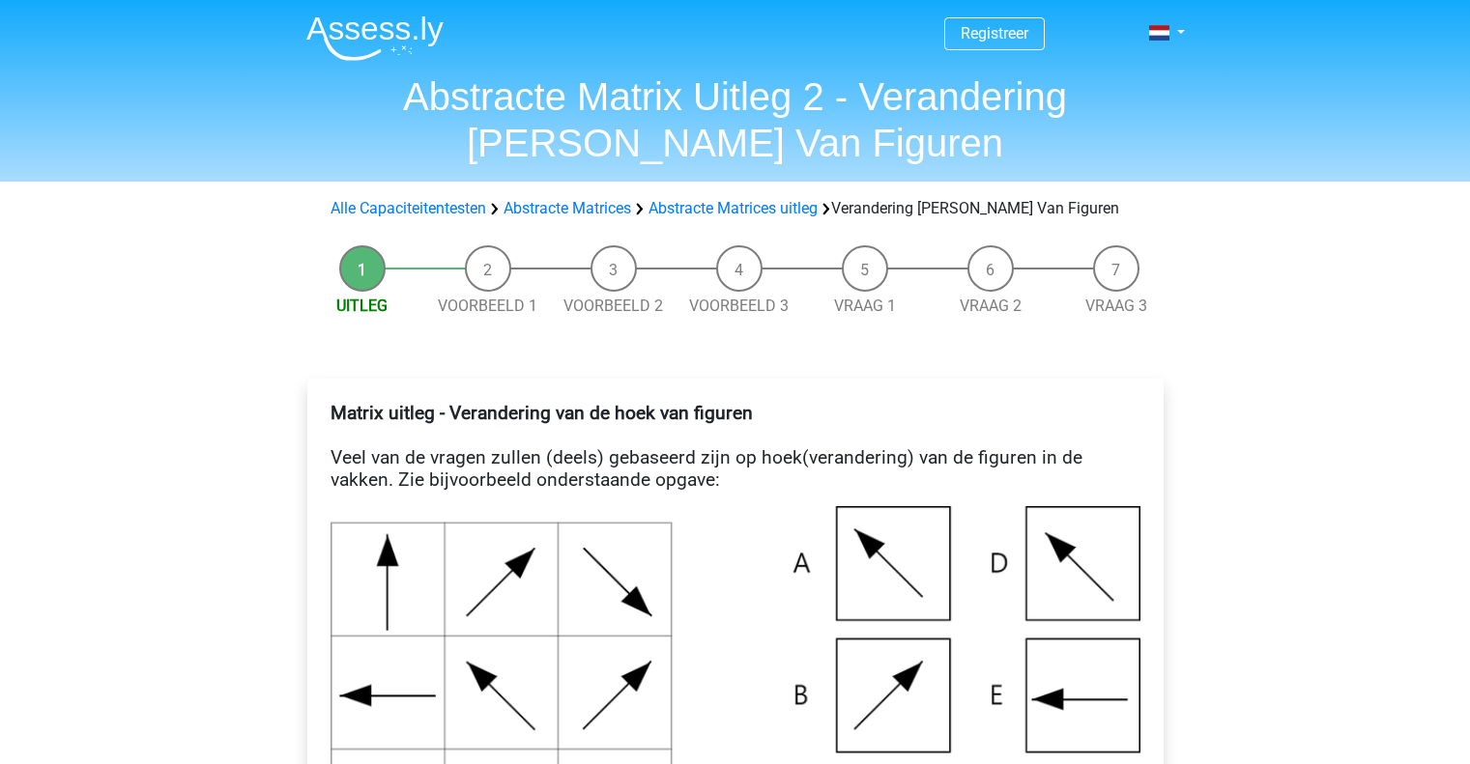
scroll to position [1256, 0]
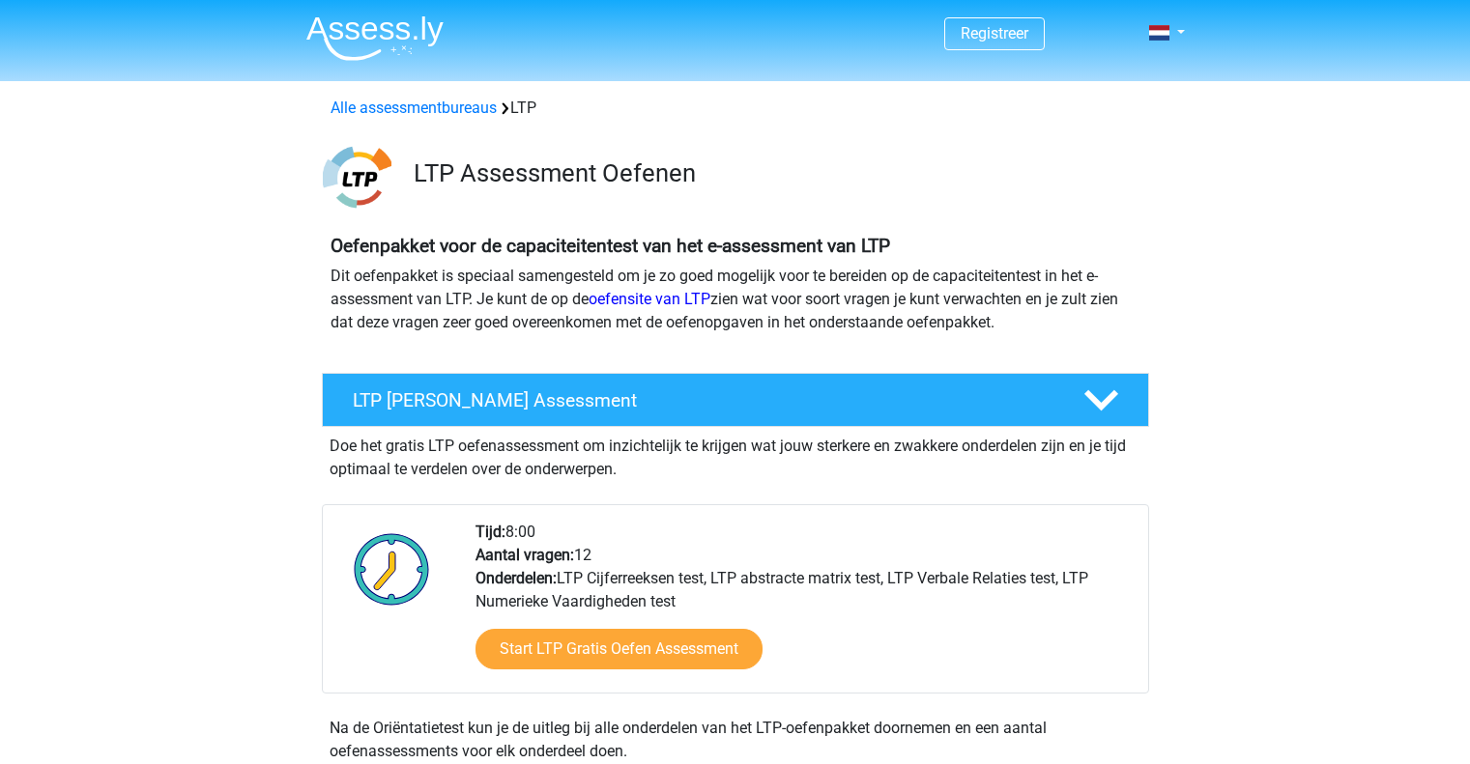
scroll to position [1256, 0]
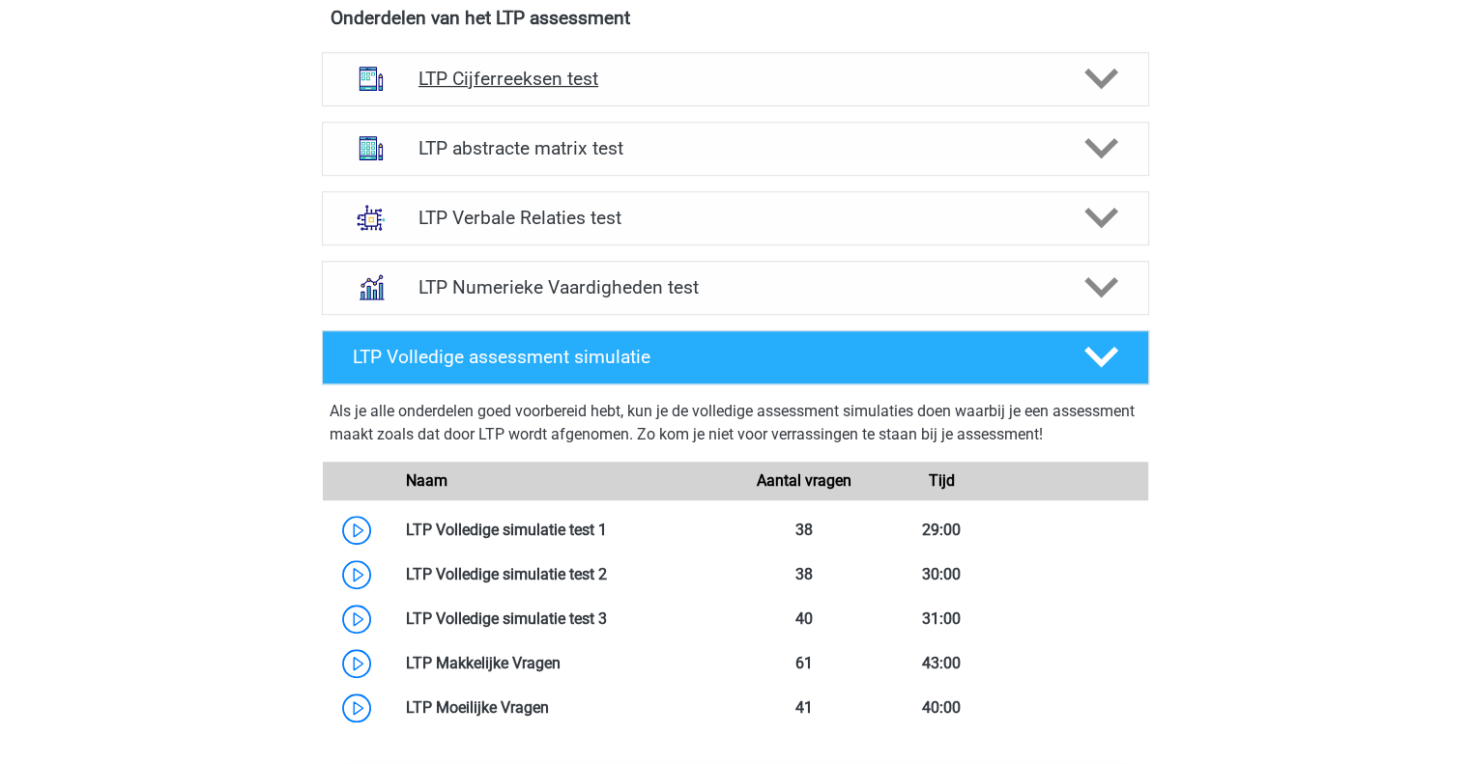
click at [648, 73] on h4 "LTP Cijferreeksen test" at bounding box center [734, 79] width 633 height 22
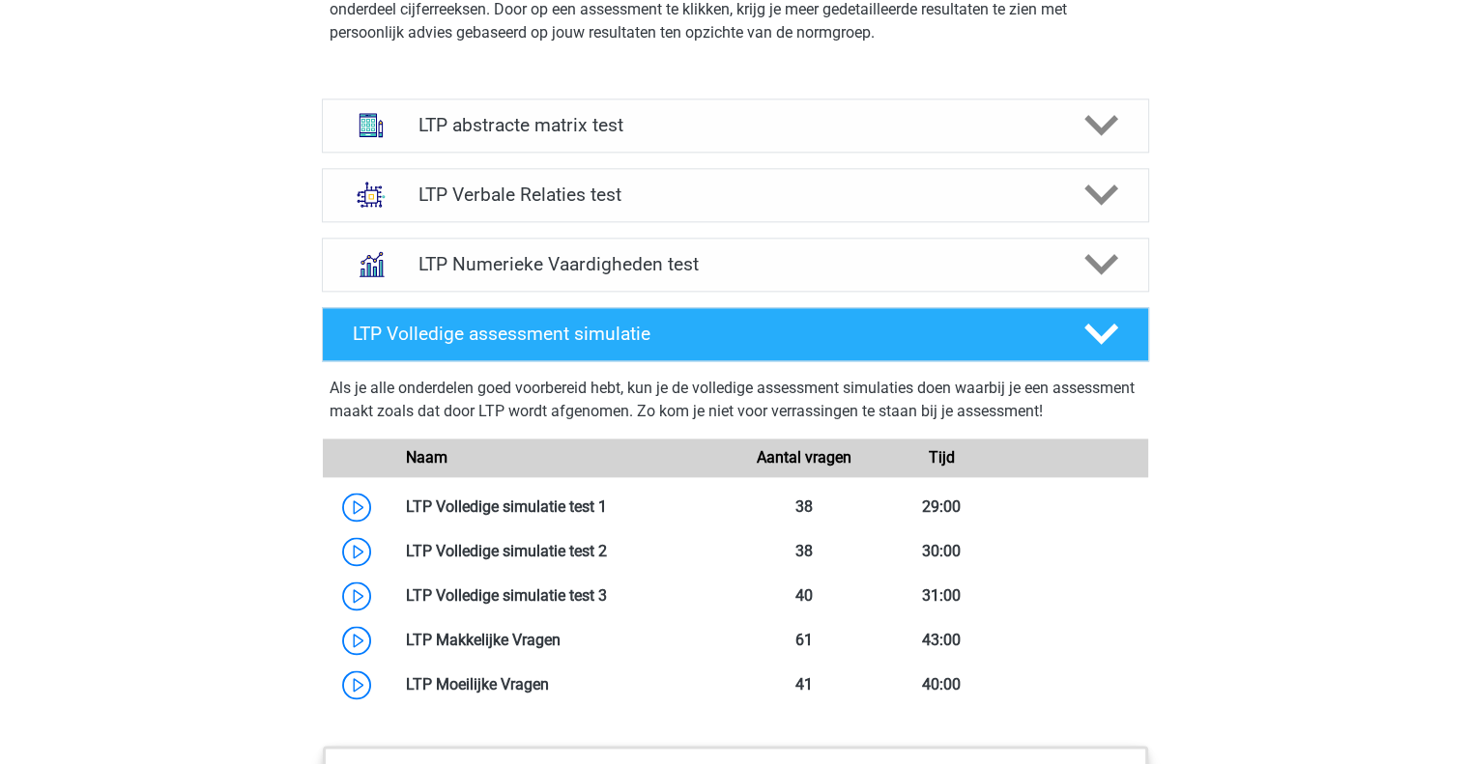
scroll to position [2899, 0]
